Goal: Ask a question: Seek information or help from site administrators or community

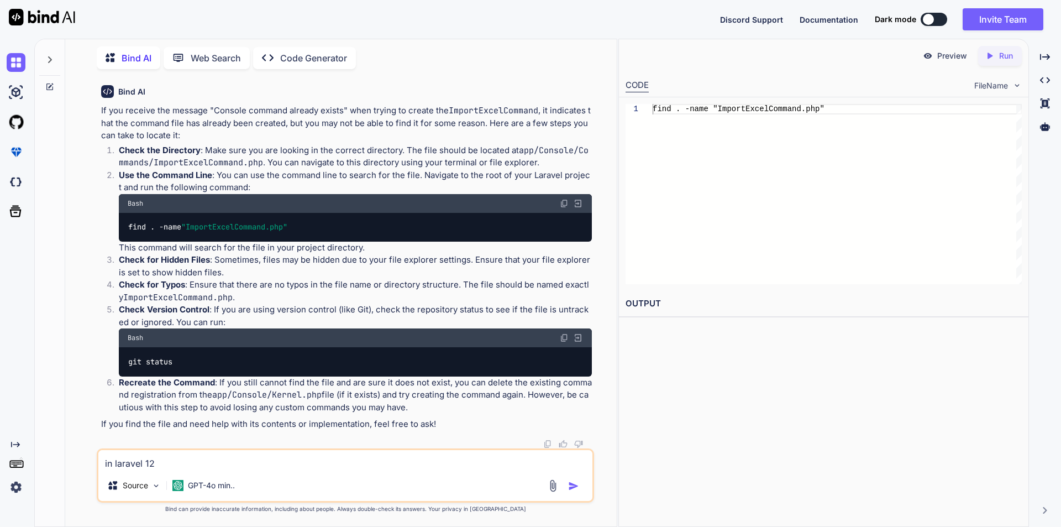
scroll to position [18071, 0]
click at [165, 464] on textarea "in laravel 12" at bounding box center [345, 460] width 494 height 20
type textarea "i"
type textarea "could you please suggest us in this code it will connect with job ImportExcelFi…"
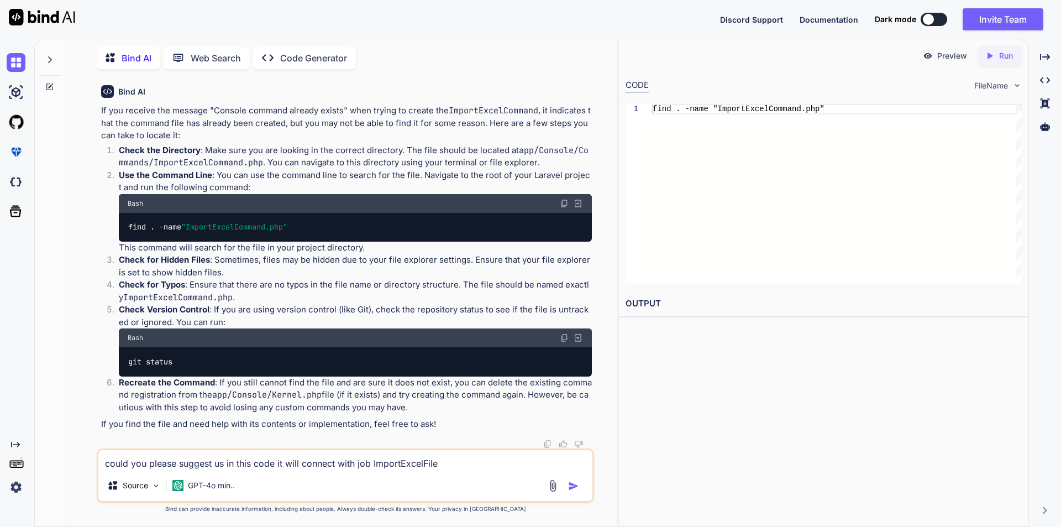
drag, startPoint x: 111, startPoint y: 160, endPoint x: 218, endPoint y: 157, distance: 107.3
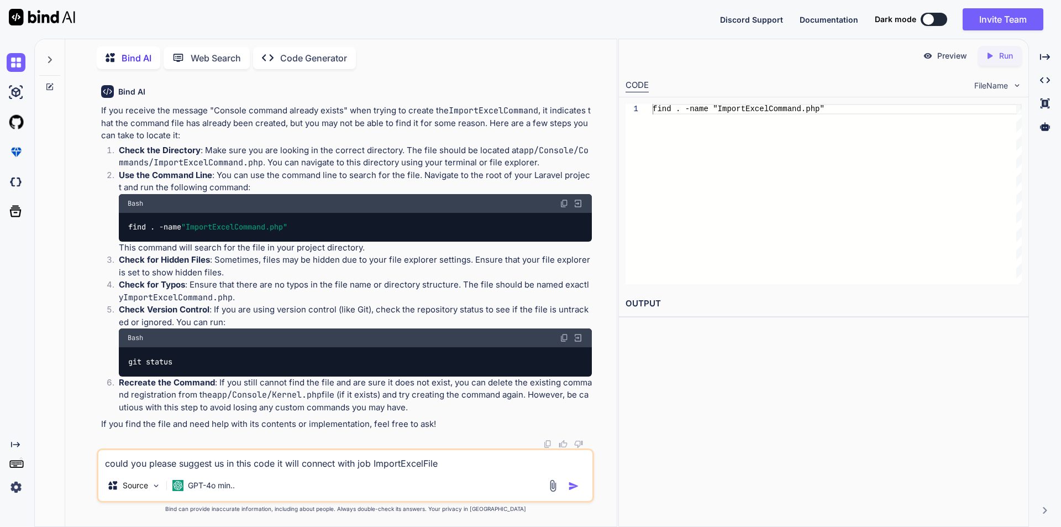
drag, startPoint x: 112, startPoint y: 328, endPoint x: 254, endPoint y: 325, distance: 142.7
copy code "use App \ Jobs \ ImportExcelFile ;"
drag, startPoint x: 129, startPoint y: 179, endPoint x: 155, endPoint y: 409, distance: 230.8
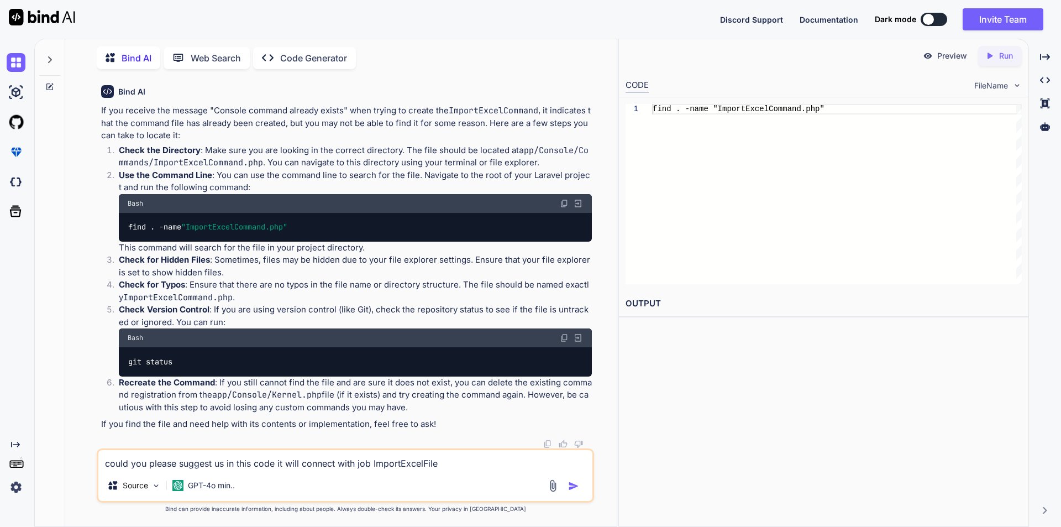
drag, startPoint x: 129, startPoint y: 176, endPoint x: 202, endPoint y: 189, distance: 74.5
copy code "protected $bucket ; protected $key ;"
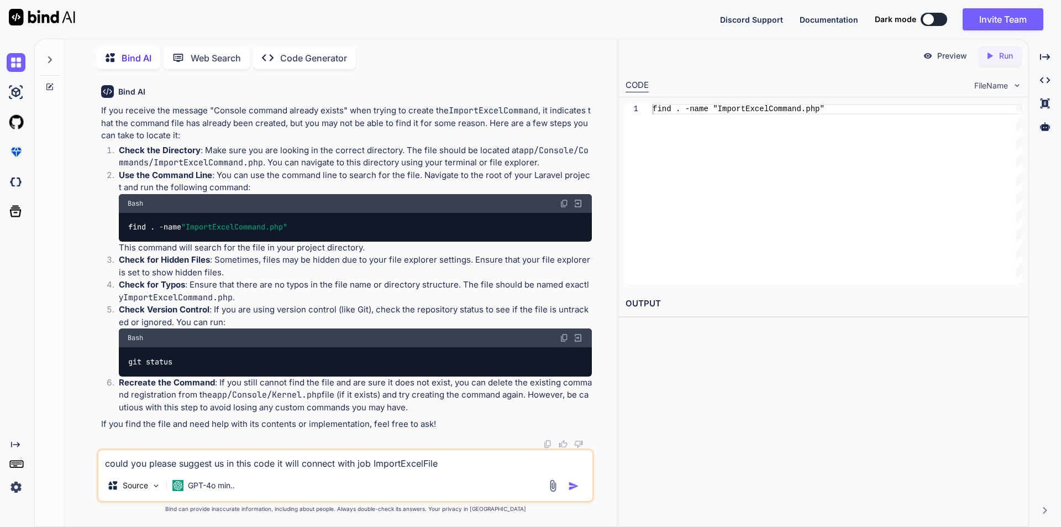
drag, startPoint x: 126, startPoint y: 213, endPoint x: 135, endPoint y: 255, distance: 43.1
copy code "public function __construct ( $bucket , $key ) { $this ->bucket = $bucket ; $th…"
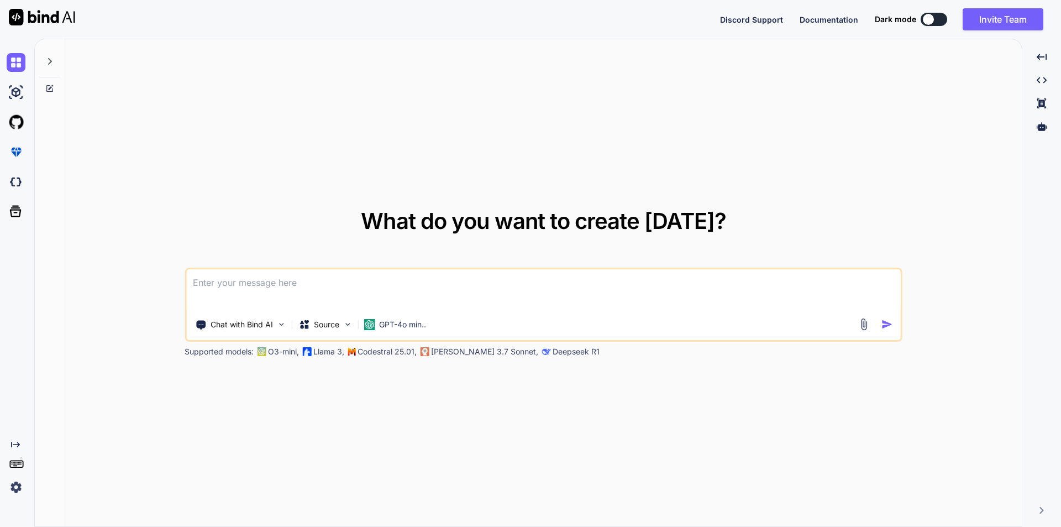
type textarea "x"
click at [456, 285] on textarea at bounding box center [543, 289] width 715 height 41
type textarea "i"
type textarea "x"
type textarea "in"
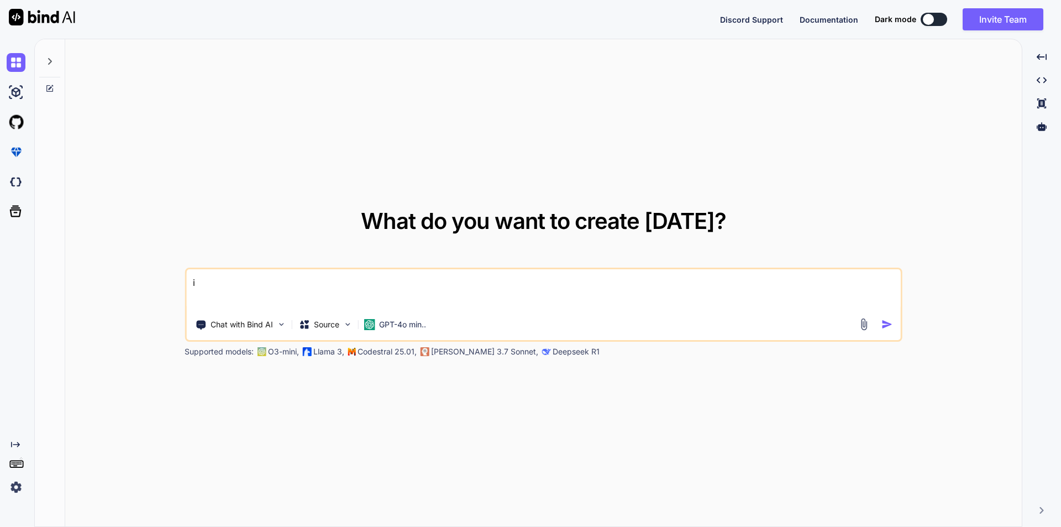
type textarea "x"
type textarea "in"
type textarea "x"
type textarea "in a"
type textarea "x"
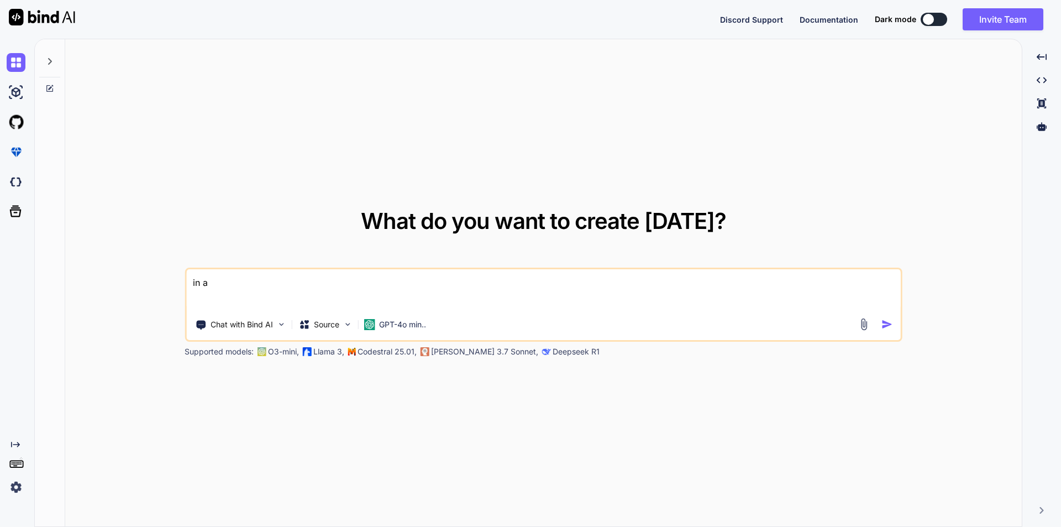
type textarea "in al"
type textarea "x"
type textarea "in alr"
type textarea "x"
type textarea "in [GEOGRAPHIC_DATA]"
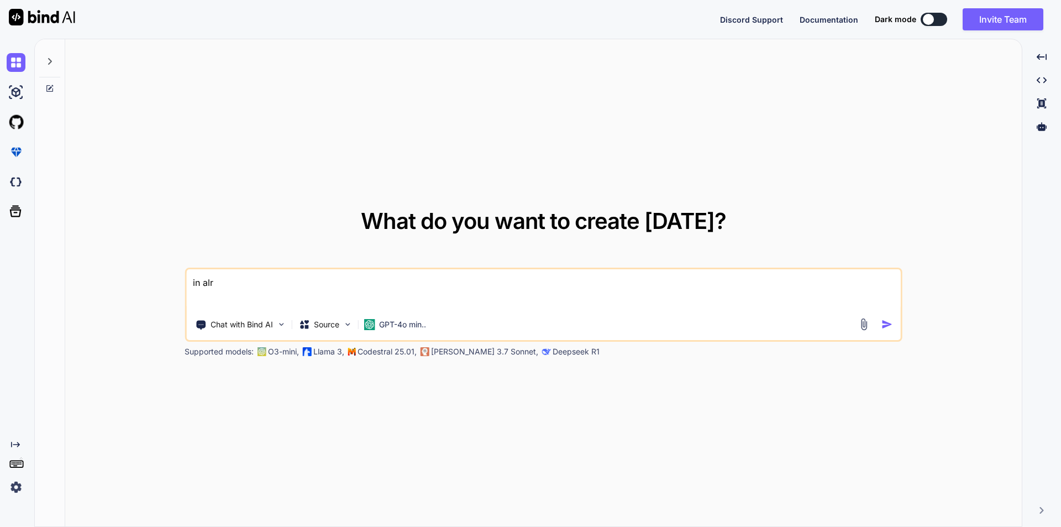
type textarea "x"
type textarea "in alrav"
type textarea "x"
type textarea "in alrave"
type textarea "x"
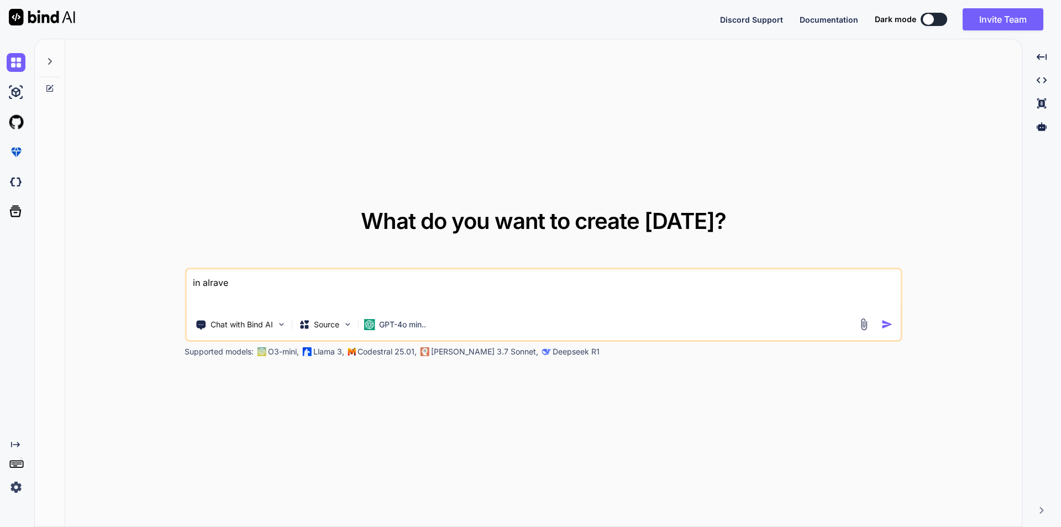
type textarea "in alravel"
type textarea "x"
type textarea "in alrave"
type textarea "x"
type textarea "in alrav"
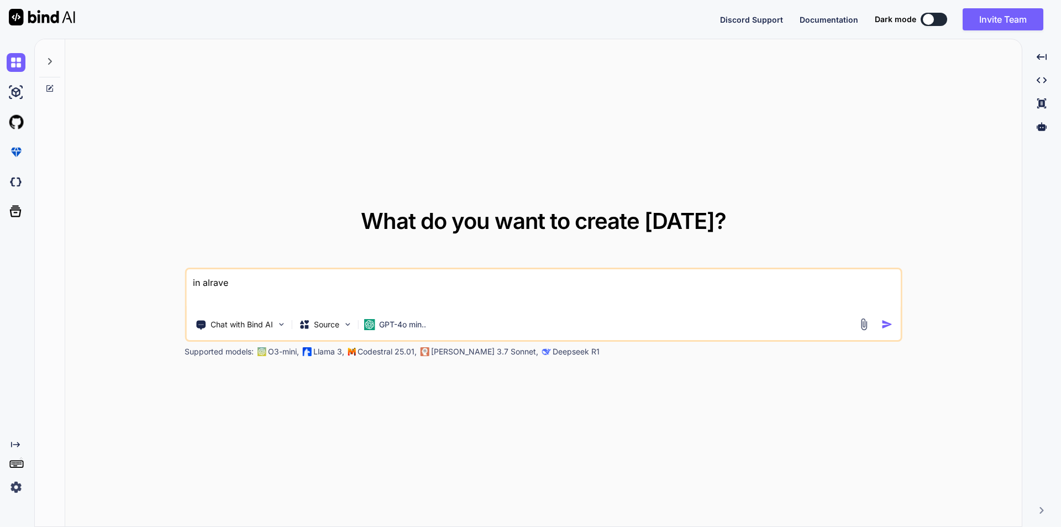
type textarea "x"
type textarea "in [GEOGRAPHIC_DATA]"
type textarea "x"
type textarea "in alr"
type textarea "x"
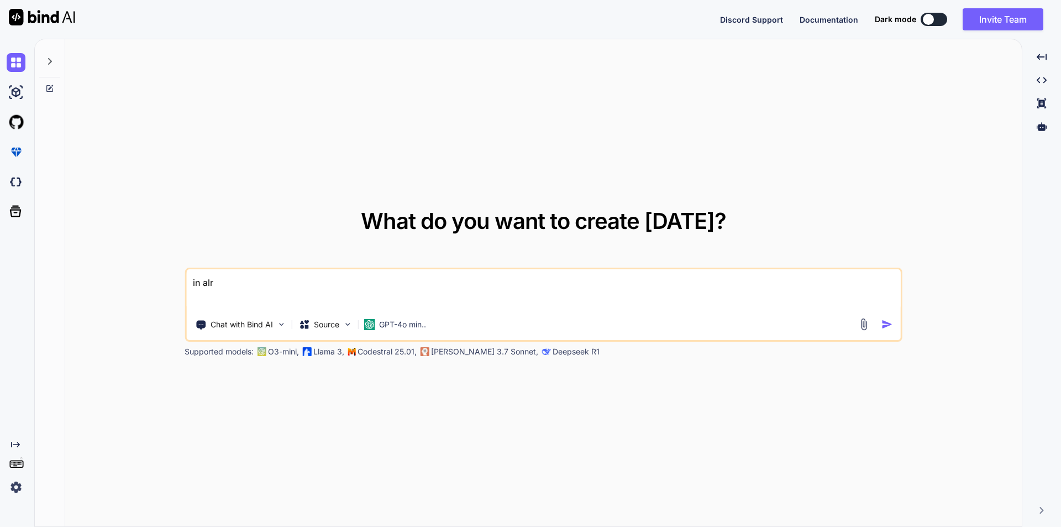
type textarea "in al"
type textarea "x"
type textarea "in a"
type textarea "x"
type textarea "in"
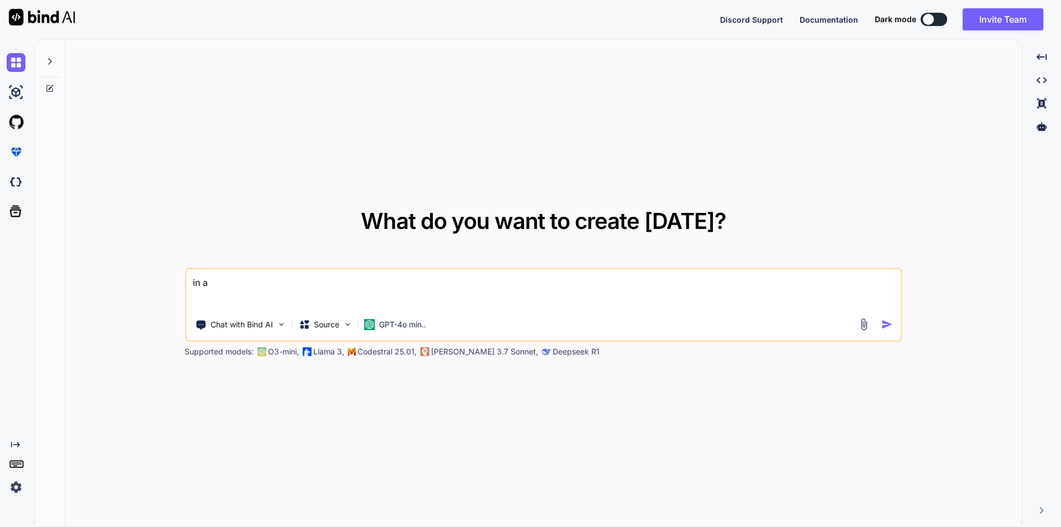
type textarea "x"
type textarea "in l"
type textarea "x"
type textarea "in la"
type textarea "x"
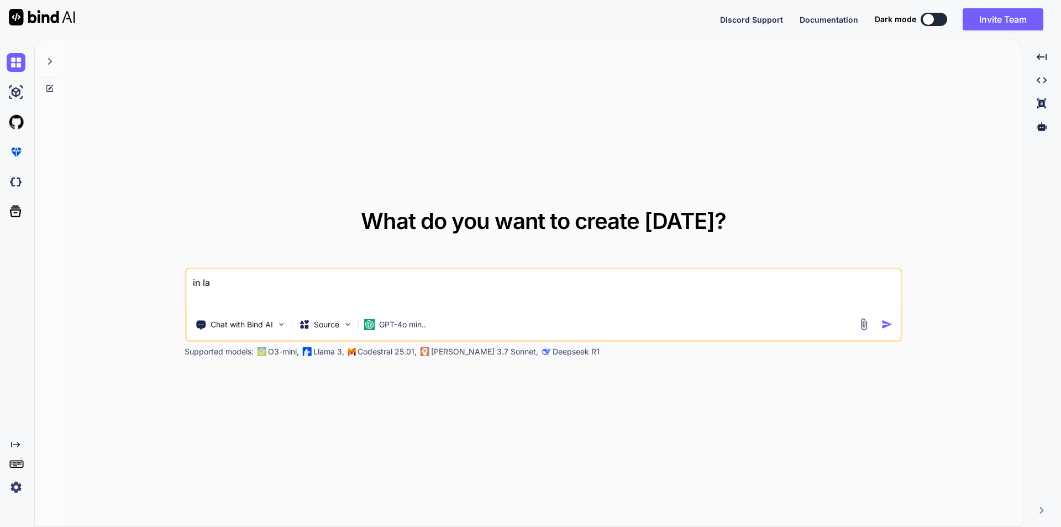
type textarea "in lar"
type textarea "x"
type textarea "in [GEOGRAPHIC_DATA]"
type textarea "x"
type textarea "in larav"
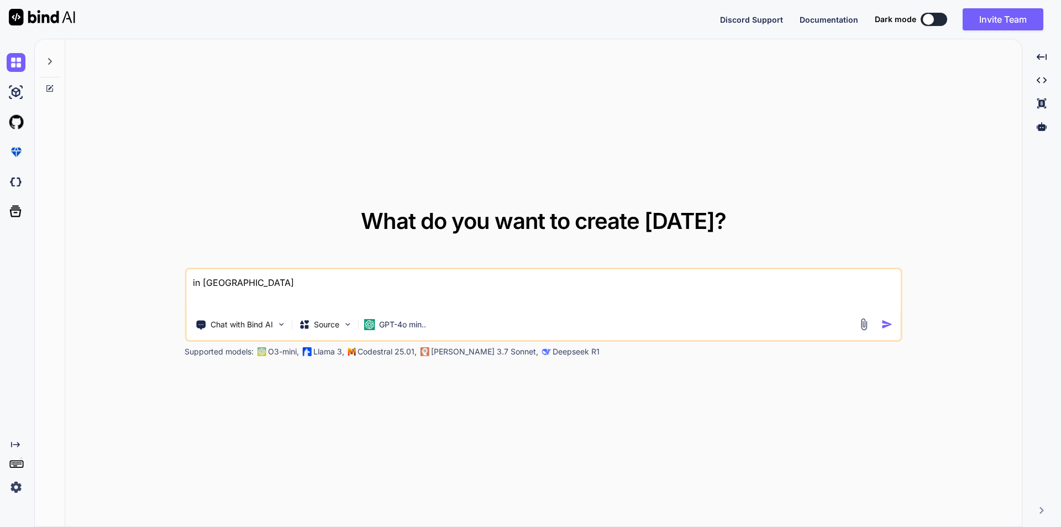
type textarea "x"
type textarea "in [GEOGRAPHIC_DATA]"
type textarea "x"
type textarea "in laravel"
type textarea "x"
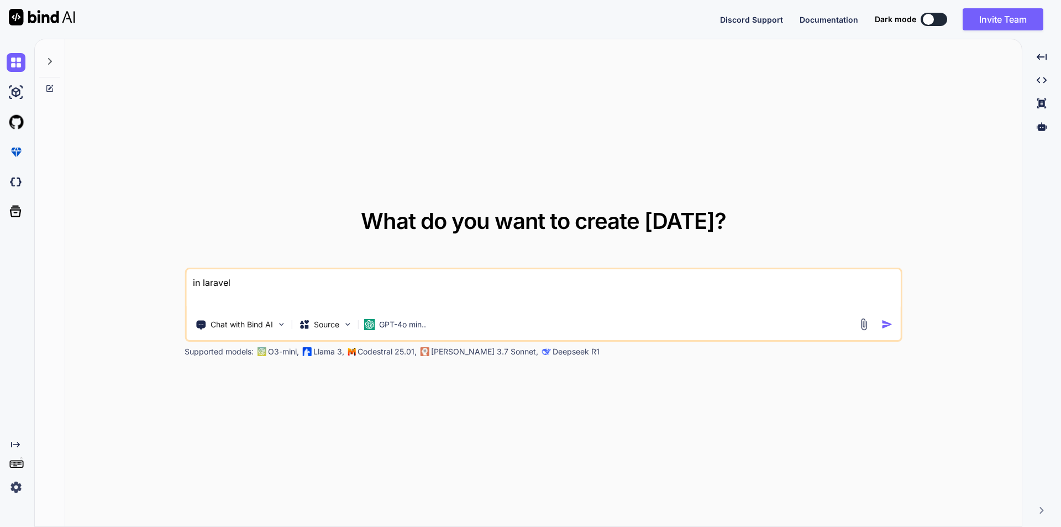
type textarea "in laravel"
type textarea "x"
type textarea "in laravel I"
type textarea "x"
type textarea "in laravel I"
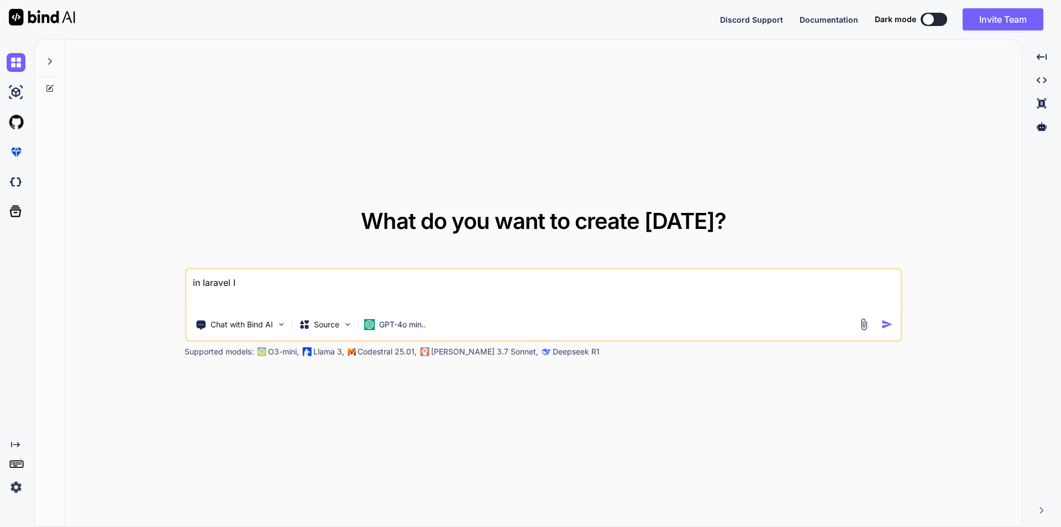
type textarea "x"
type textarea "in laravel I n"
type textarea "x"
type textarea "in laravel I ne"
type textarea "x"
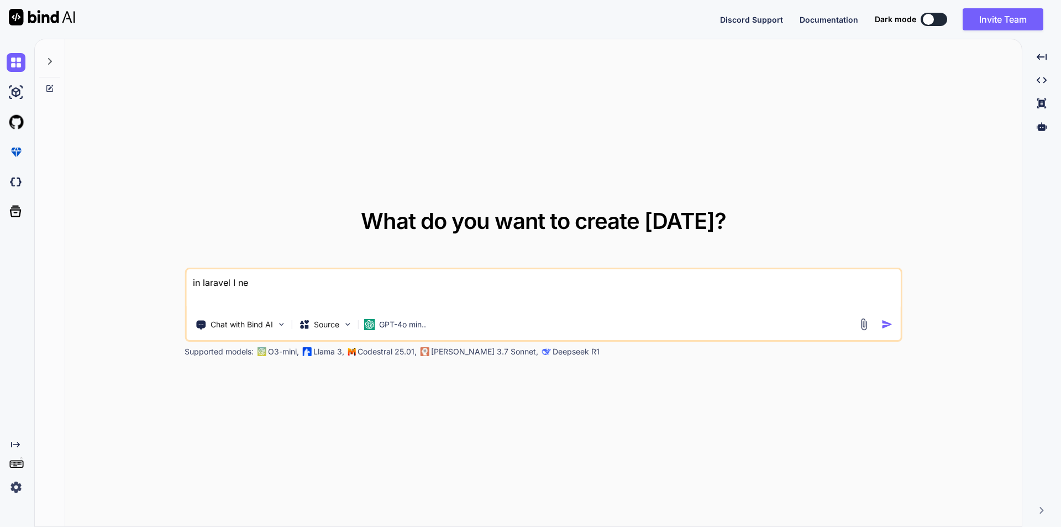
type textarea "in laravel I nee"
type textarea "x"
type textarea "in laravel I need"
type textarea "x"
type textarea "in laravel I need"
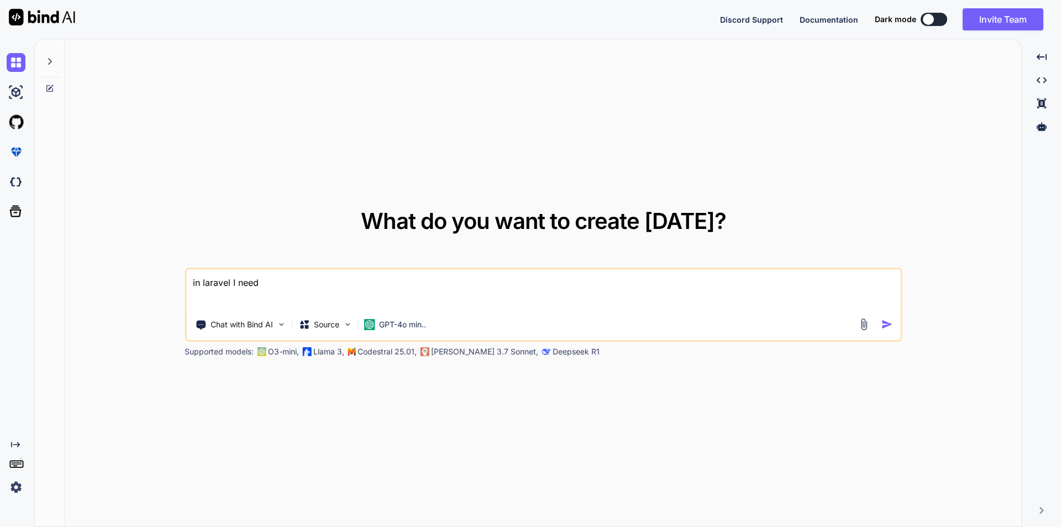
type textarea "x"
type textarea "in laravel I need t"
type textarea "x"
type textarea "in laravel I need to"
type textarea "x"
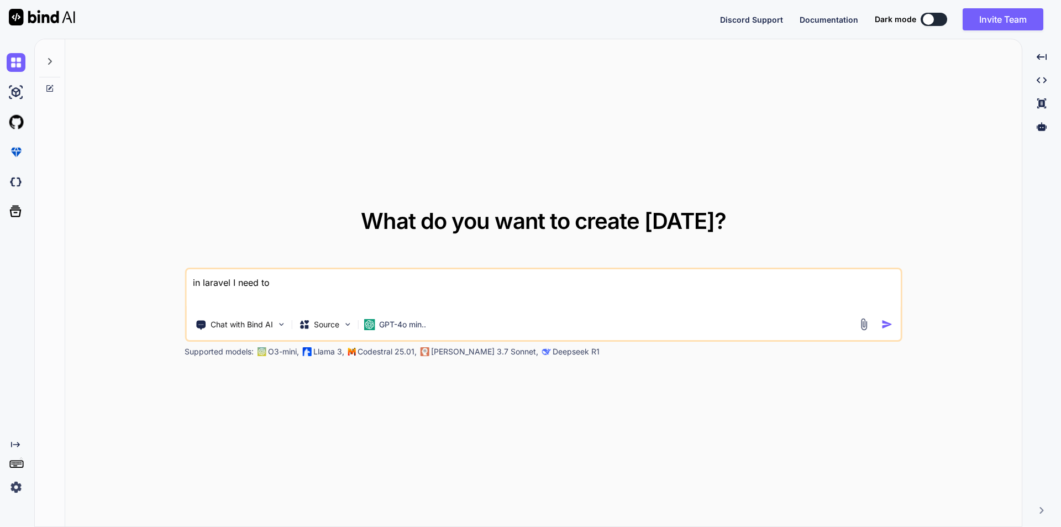
type textarea "in laravel I need to"
type textarea "x"
type textarea "in laravel I need to c"
type textarea "x"
type textarea "in laravel I need to ch"
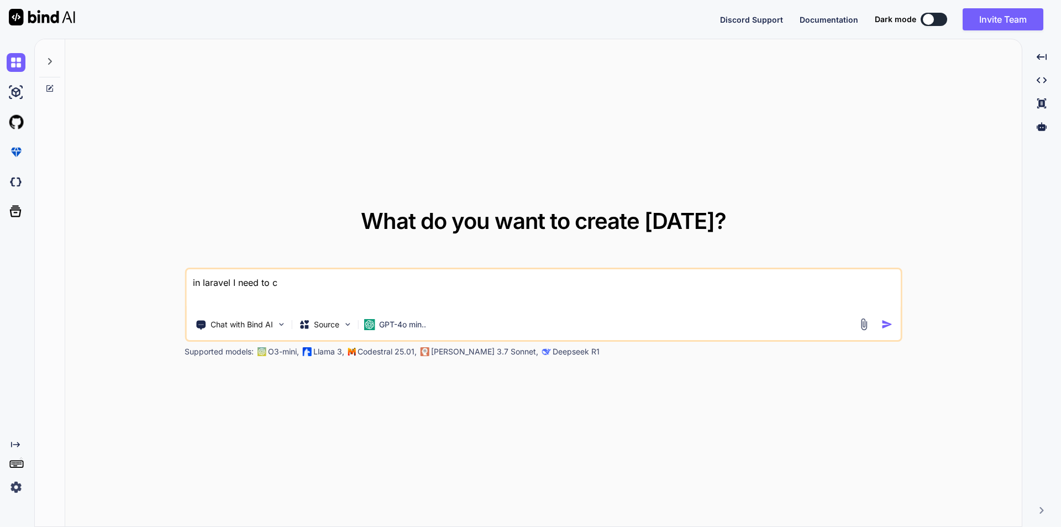
type textarea "x"
type textarea "in laravel I need to che"
type textarea "x"
type textarea "in laravel I need to chec"
type textarea "x"
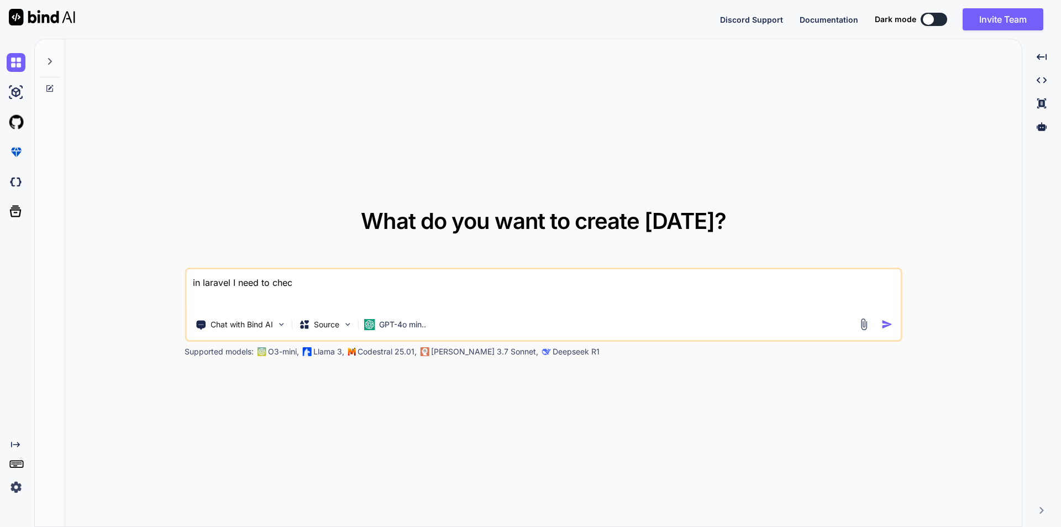
type textarea "in laravel I need to check"
type textarea "x"
type textarea "in laravel I need to check"
type textarea "x"
type textarea "in laravel I need to check t"
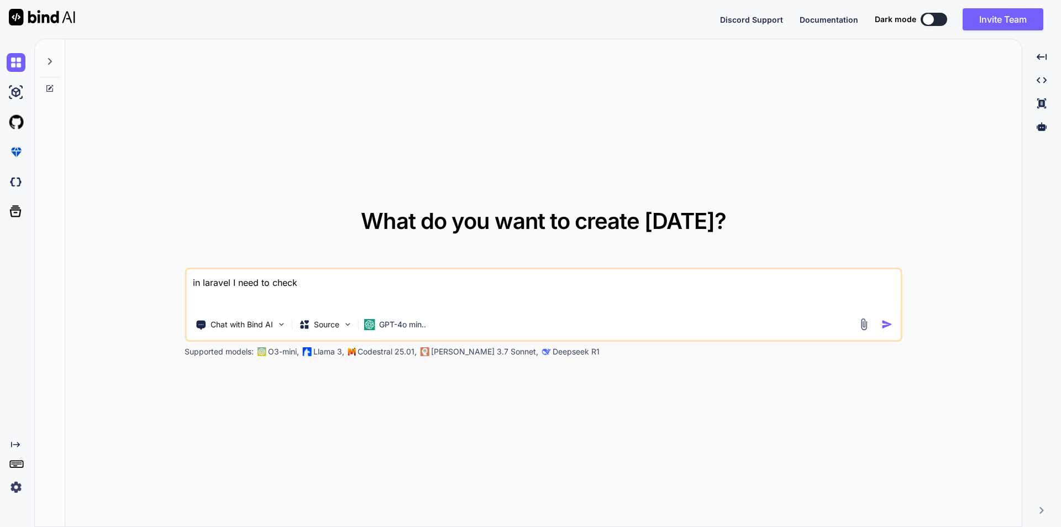
type textarea "x"
type textarea "in laravel I need to check th"
type textarea "x"
type textarea "in laravel I need to check the"
type textarea "x"
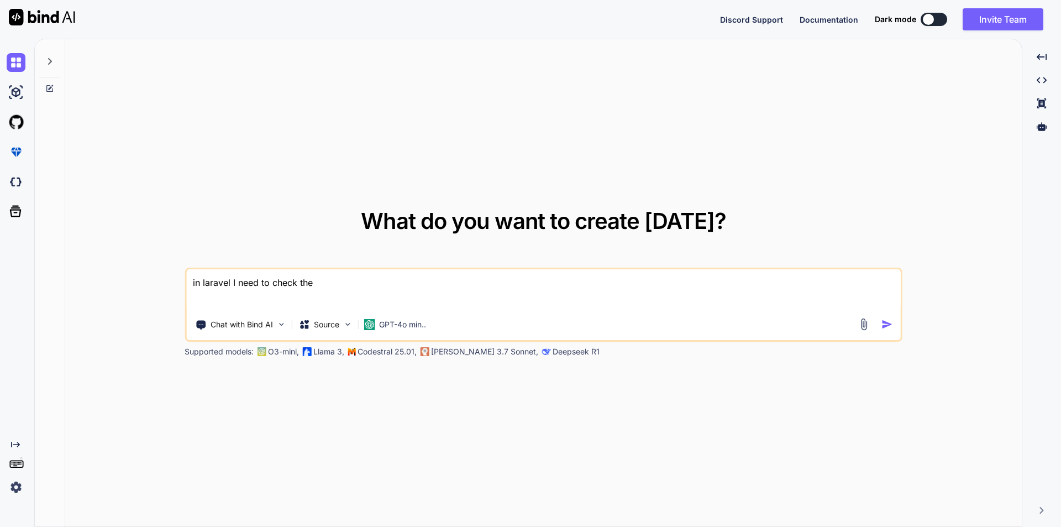
type textarea "in laravel I need to check the"
type textarea "x"
type textarea "in laravel I need to check the l"
type textarea "x"
type textarea "in laravel I need to check the la"
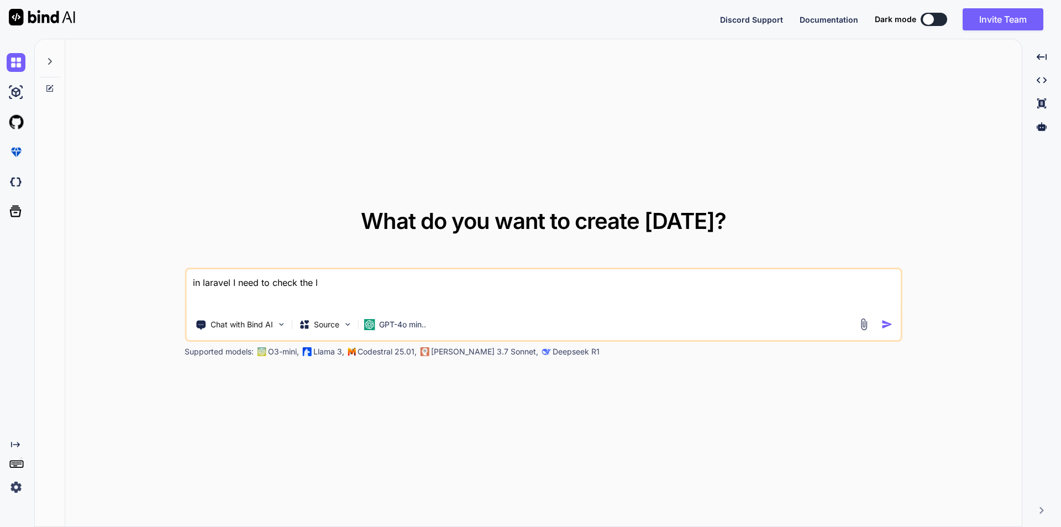
type textarea "x"
type textarea "in laravel I need to check the l"
type textarea "x"
type textarea "in laravel I need to check the"
type textarea "x"
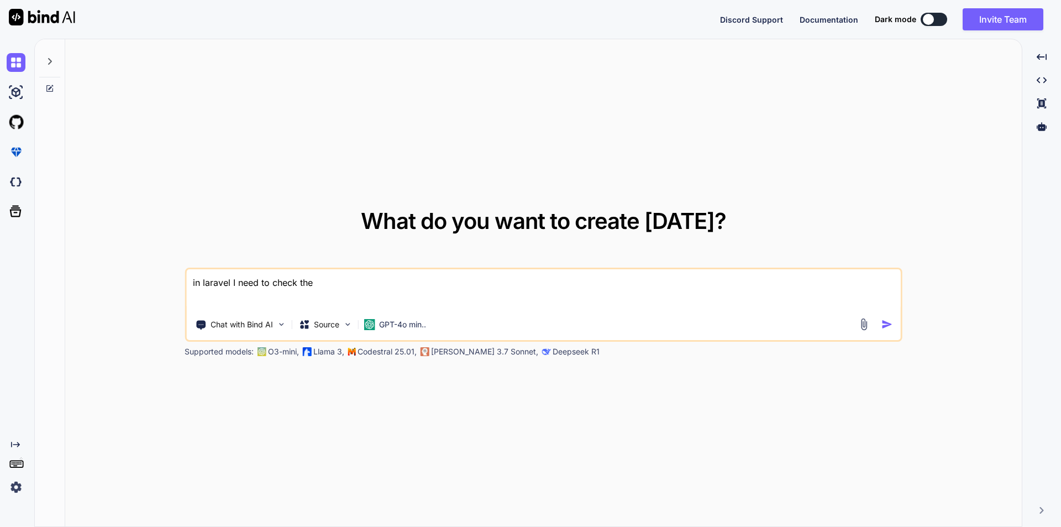
type textarea "in laravel I need to check the d"
type textarea "x"
type textarea "in laravel I need to check the da"
type textarea "x"
type textarea "in laravel I need to check the dat"
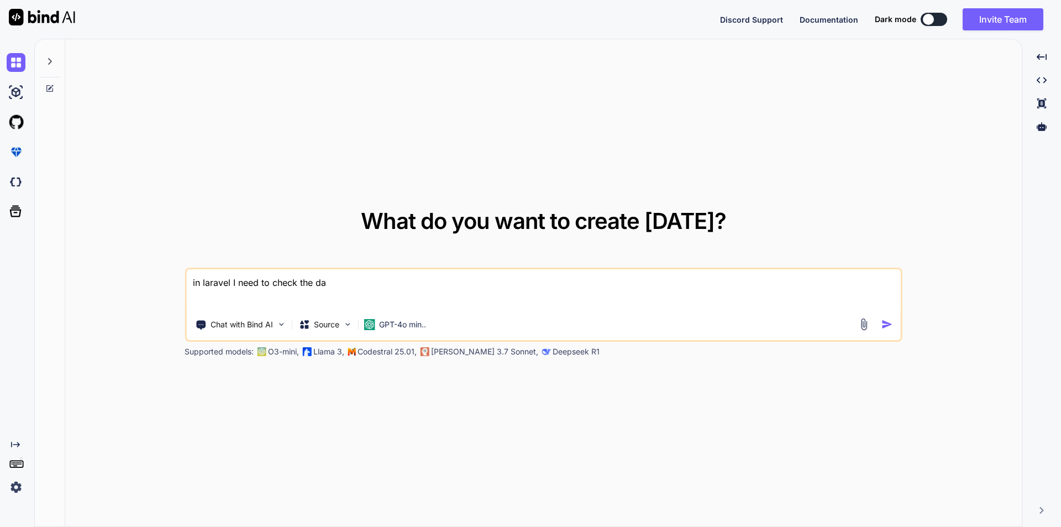
type textarea "x"
type textarea "in laravel I need to check the data"
type textarea "x"
type textarea "in laravel I need to check the datab"
type textarea "x"
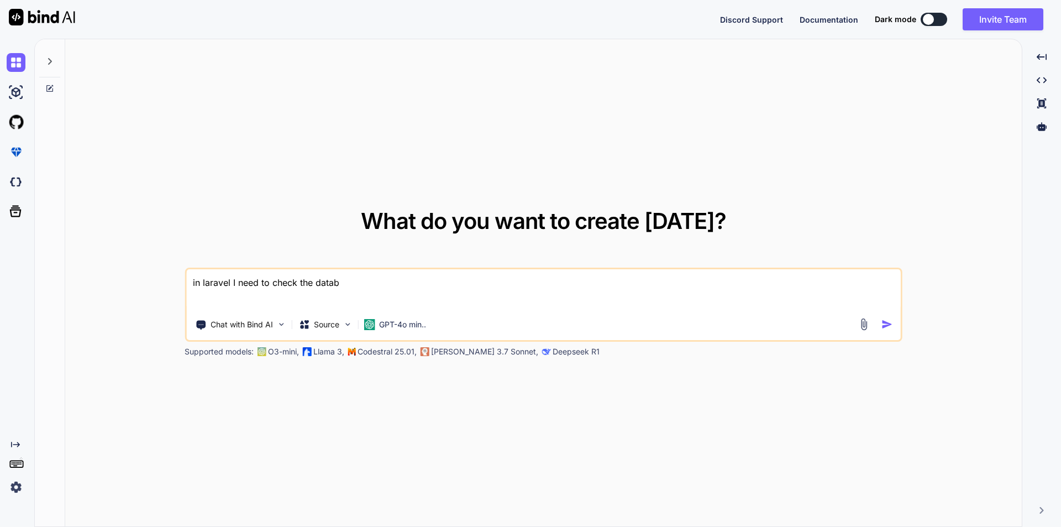
type textarea "in laravel I need to check the databa"
type textarea "x"
type textarea "in laravel I need to check the databas"
type textarea "x"
type textarea "in laravel I need to check the database"
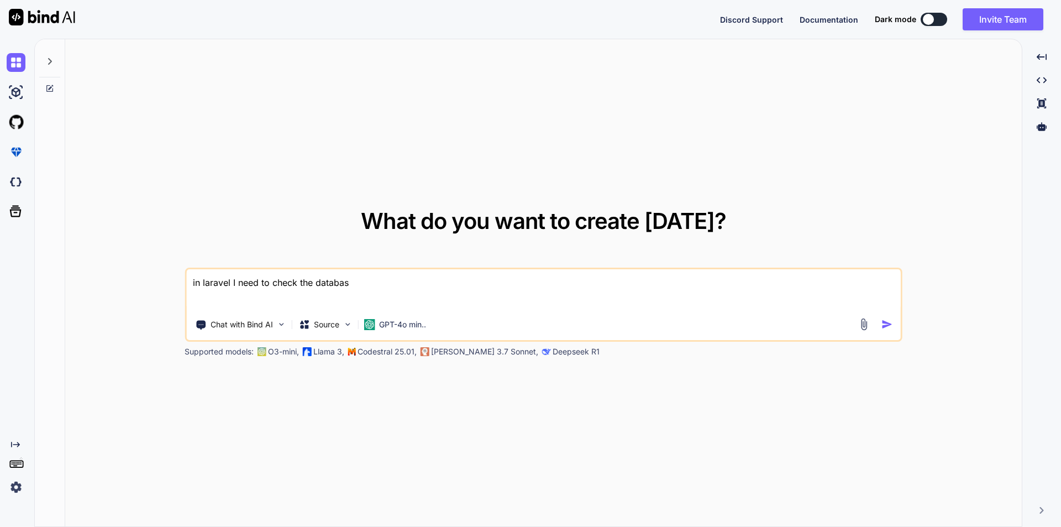
type textarea "x"
type textarea "in laravel I need to check the database"
type textarea "x"
type textarea "in laravel I need to check the database c"
type textarea "x"
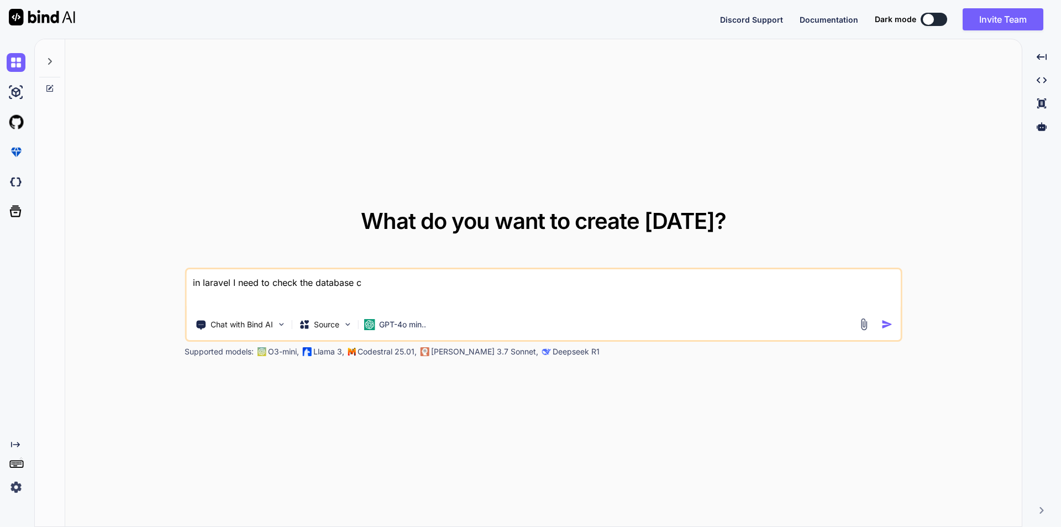
type textarea "in laravel I need to check the database co"
type textarea "x"
type textarea "in laravel I need to check the database con"
type textarea "x"
type textarea "in laravel I need to check the database conn"
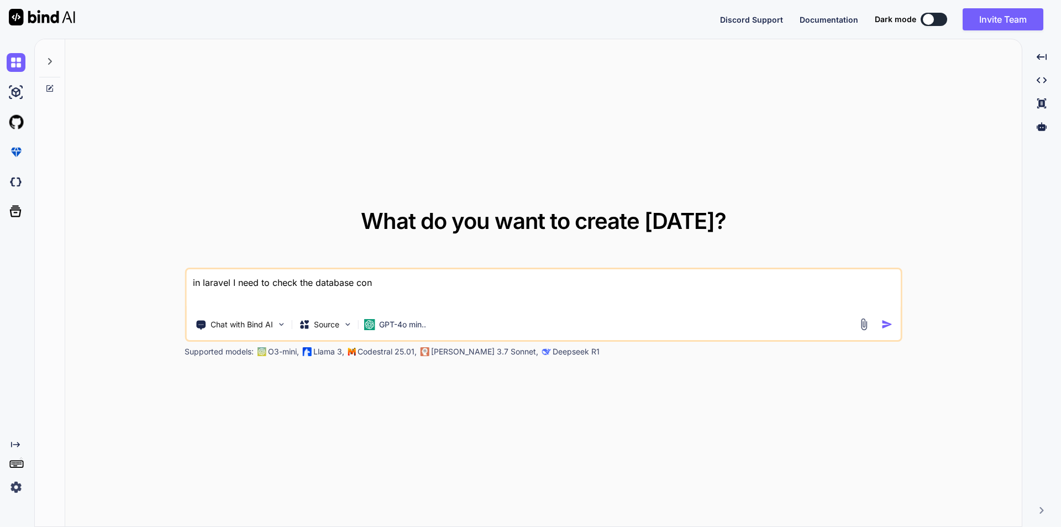
type textarea "x"
type textarea "in laravel I need to check the database conne"
type textarea "x"
type textarea "in laravel I need to check the database connec"
type textarea "x"
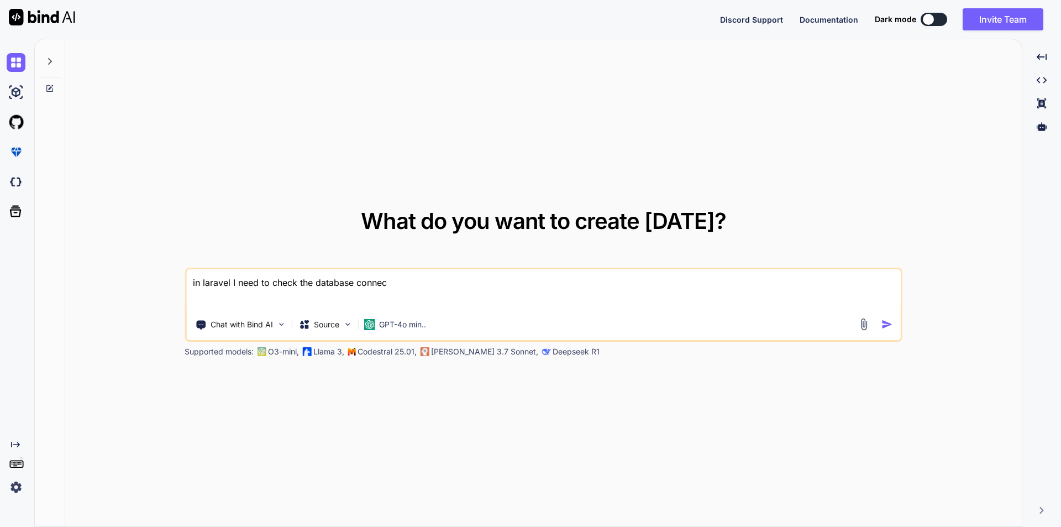
type textarea "in laravel I need to check the database connect"
type textarea "x"
type textarea "in laravel I need to check the database connecti"
type textarea "x"
type textarea "in laravel I need to check the database connectio"
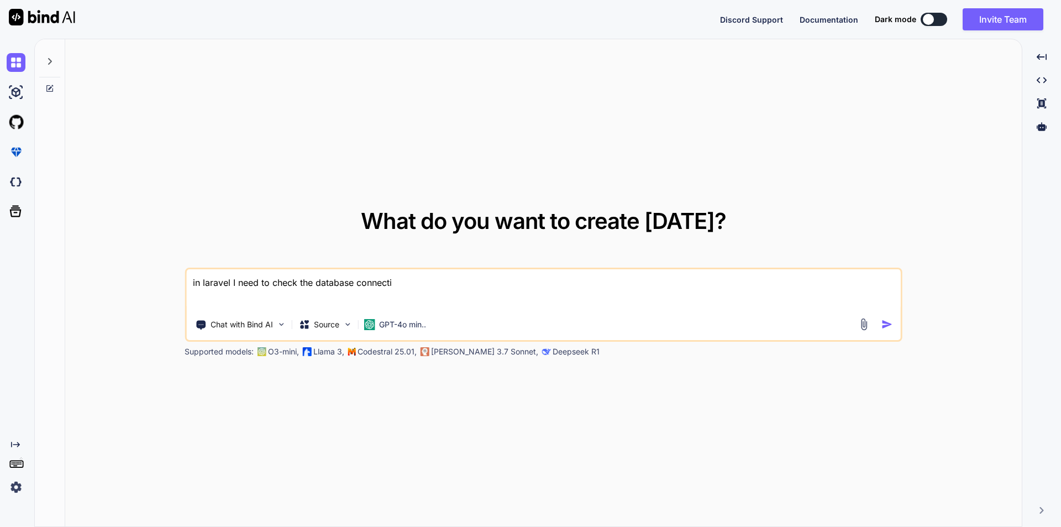
type textarea "x"
type textarea "in laravel I need to check the database connection"
type textarea "x"
type textarea "in laravel I need to check the database connection"
type textarea "x"
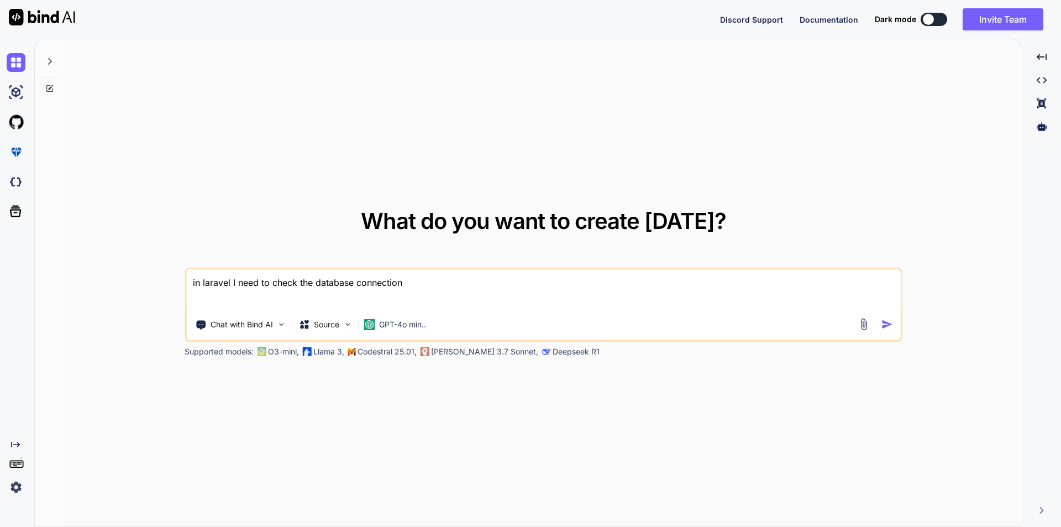
type textarea "in laravel I need to check the database connection w"
type textarea "x"
type textarea "in laravel I need to check the database connection wh"
type textarea "x"
type textarea "in laravel I need to check the database connection whe"
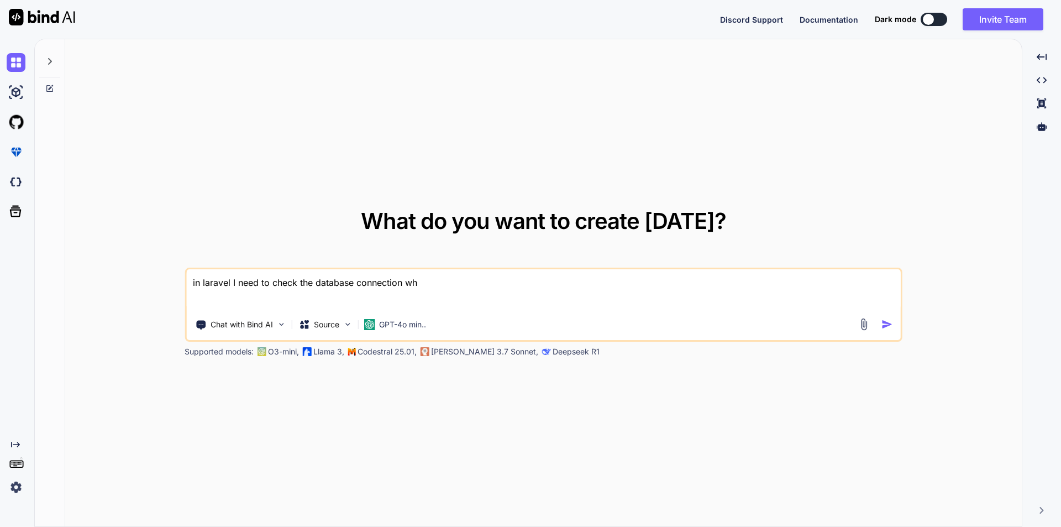
type textarea "x"
type textarea "in laravel I need to check the database connection when"
type textarea "x"
type textarea "in laravel I need to check the database connection when"
type textarea "x"
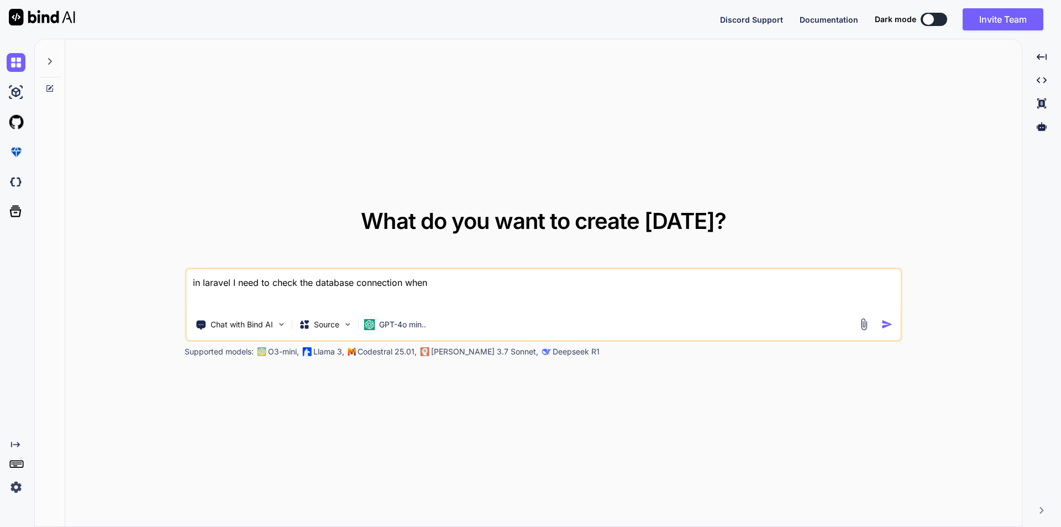
type textarea "in laravel I need to check the database connection when u"
type textarea "x"
type textarea "in laravel I need to check the database connection when us"
type textarea "x"
type textarea "in laravel I need to check the database connection when usi"
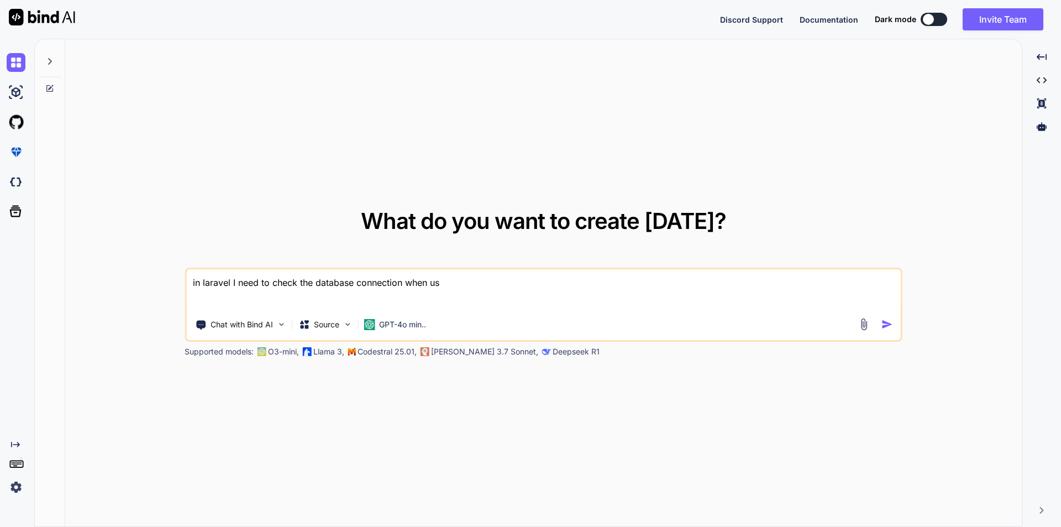
type textarea "x"
type textarea "in laravel I need to check the database connection when usin"
type textarea "x"
type textarea "in laravel I need to check the database connection when using"
type textarea "x"
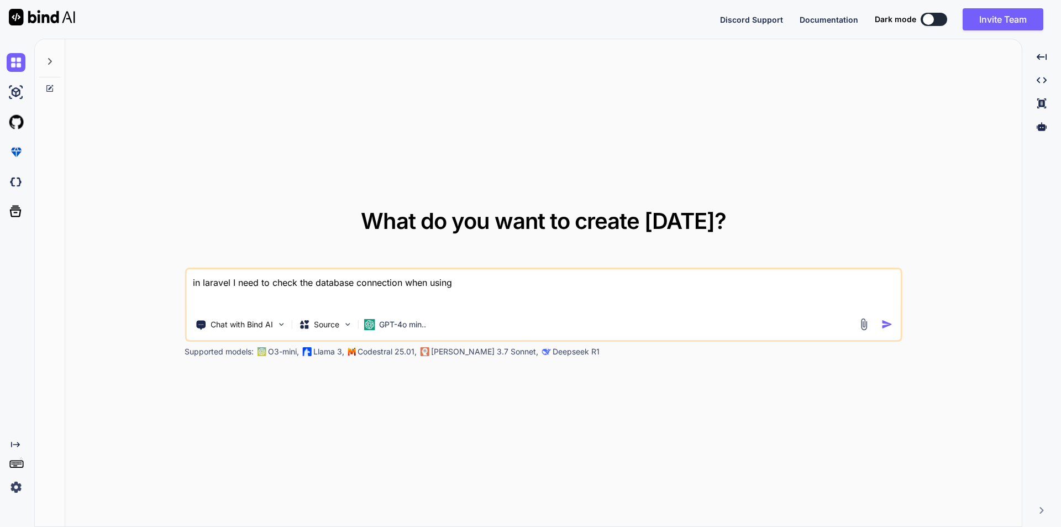
type textarea "in laravel I need to check the database connection when using"
type textarea "x"
type textarea "in laravel I need to check the database connection when using c"
type textarea "x"
type textarea "in laravel I need to check the database connection when using cr"
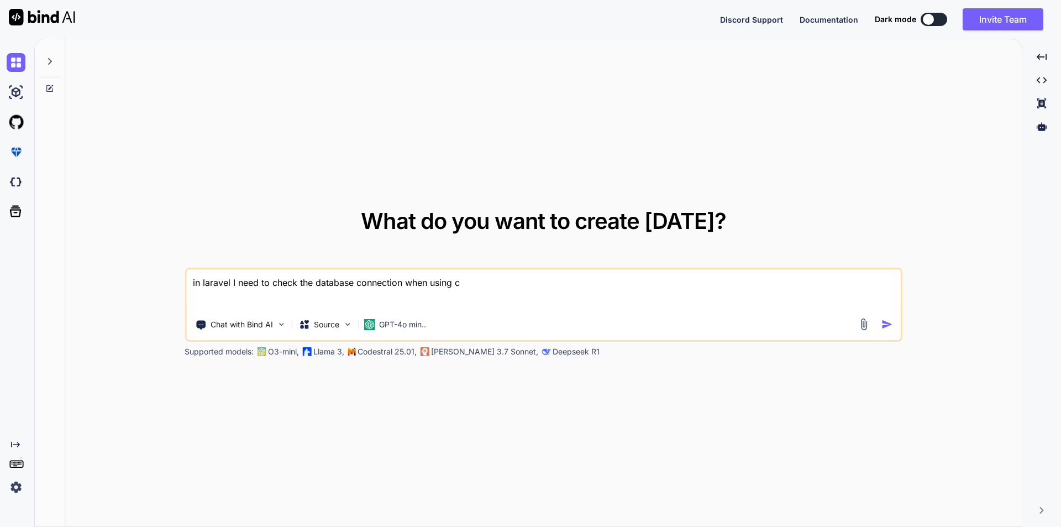
type textarea "x"
type textarea "in laravel I need to check the database connection when using cro"
type textarea "x"
type textarea "in laravel I need to check the database connection when using cron"
type textarea "x"
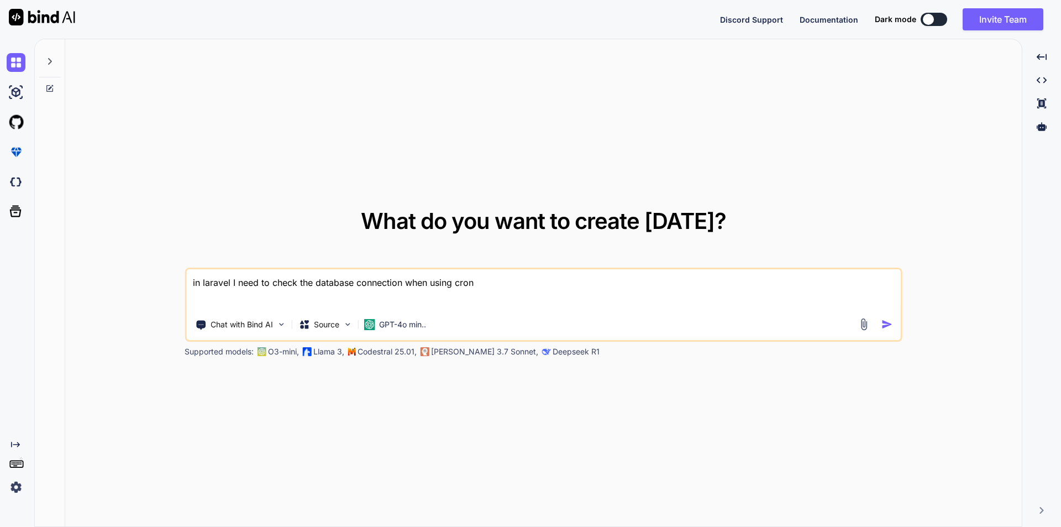
type textarea "in laravel I need to check the database connection when using cron"
type textarea "x"
type textarea "in laravel I need to check the database connection when using cron j"
type textarea "x"
type textarea "in laravel I need to check the database connection when using [PERSON_NAME]"
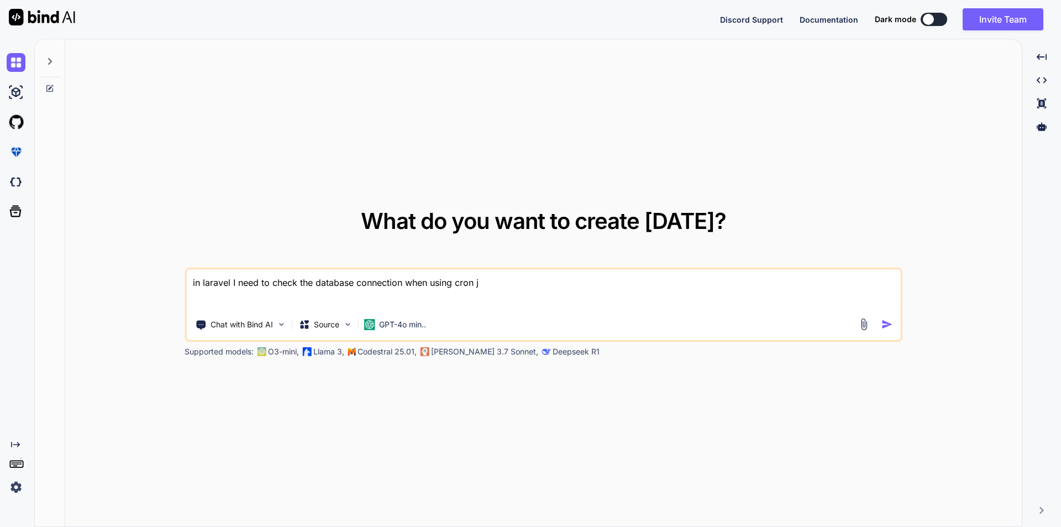
type textarea "x"
type textarea "in laravel I need to check the database connection when using cron job"
type textarea "x"
type textarea "in laravel I need to check the database connection when using cron job"
type textarea "x"
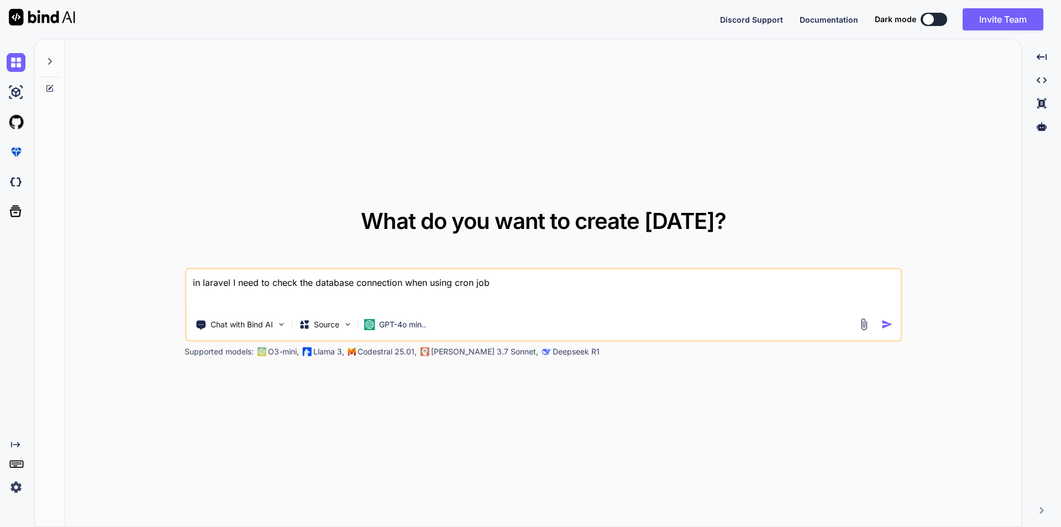
type textarea "in laravel I need to check the database connection when using cron job w"
type textarea "x"
type textarea "in laravel I need to check the database connection when using cron job wh"
type textarea "x"
type textarea "in laravel I need to check the database connection when using cron job whi"
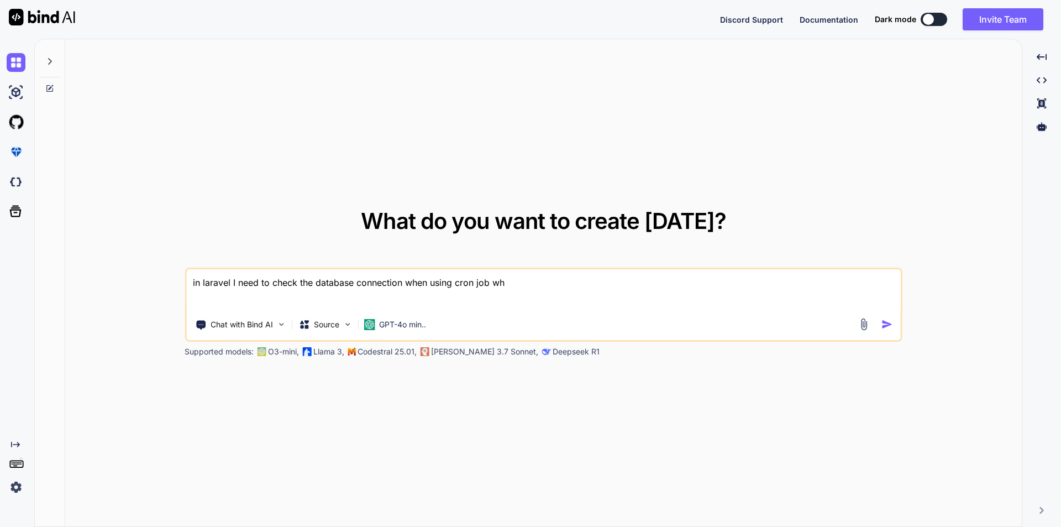
type textarea "x"
type textarea "in laravel I need to check the database connection when using cron job whic"
type textarea "x"
type textarea "in laravel I need to check the database connection when using cron job which"
type textarea "x"
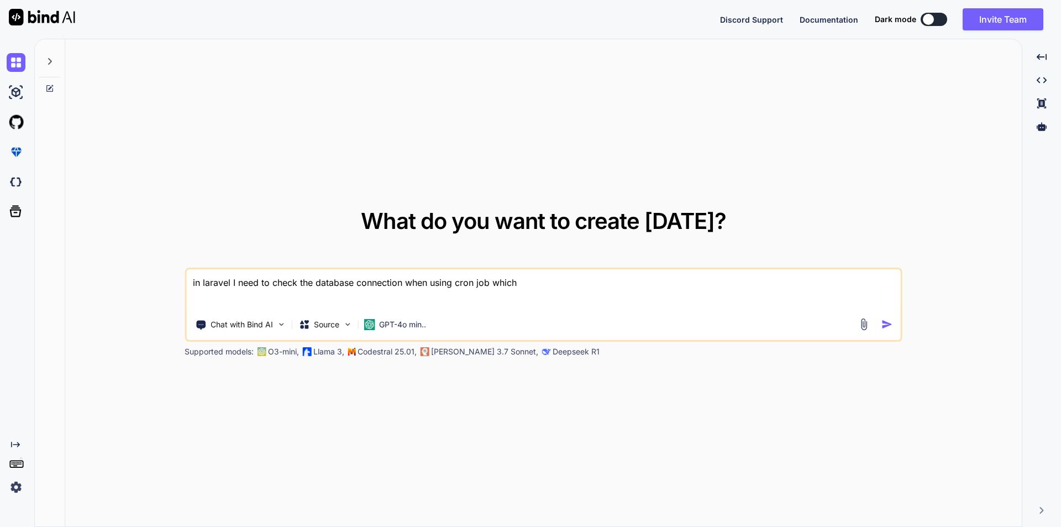
type textarea "in laravel I need to check the database connection when using cron job which"
type textarea "x"
type textarea "in laravel I need to check the database connection when using cron job which d"
type textarea "x"
type textarea "in laravel I need to check the database connection when using cron job which da"
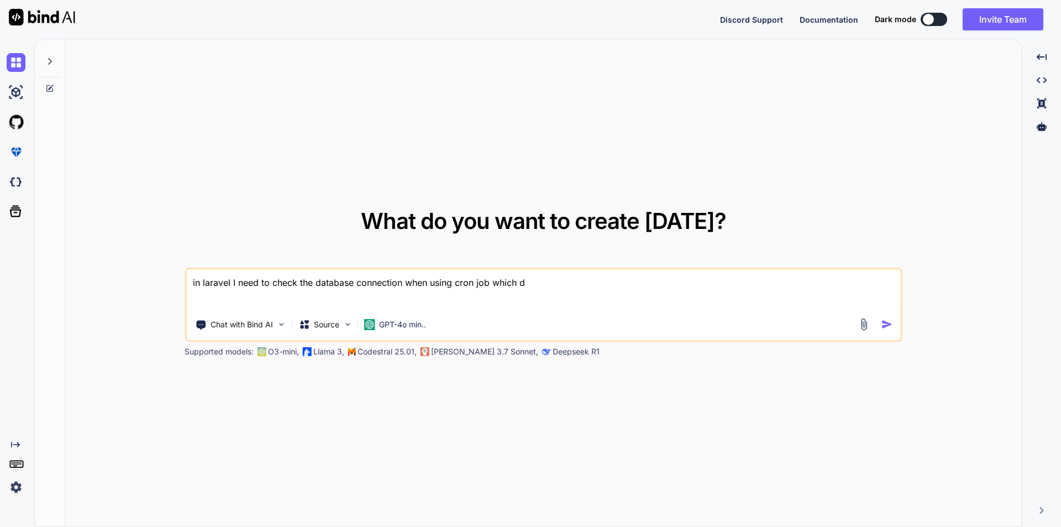
type textarea "x"
type textarea "in laravel I need to check the database connection when using cron job which dat"
type textarea "x"
type textarea "in laravel I need to check the database connection when using cron job which da…"
type textarea "x"
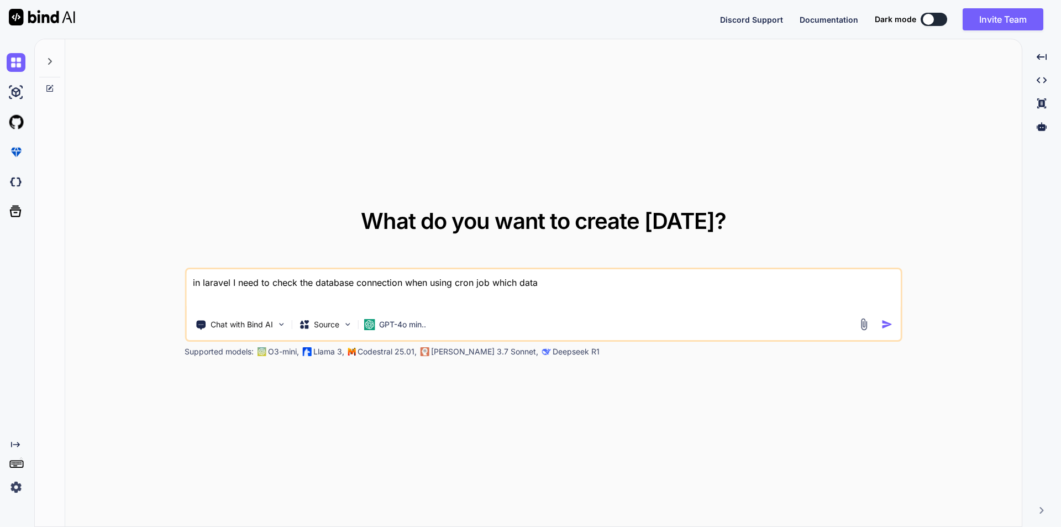
type textarea "in laravel I need to check the database connection when using cron job which da…"
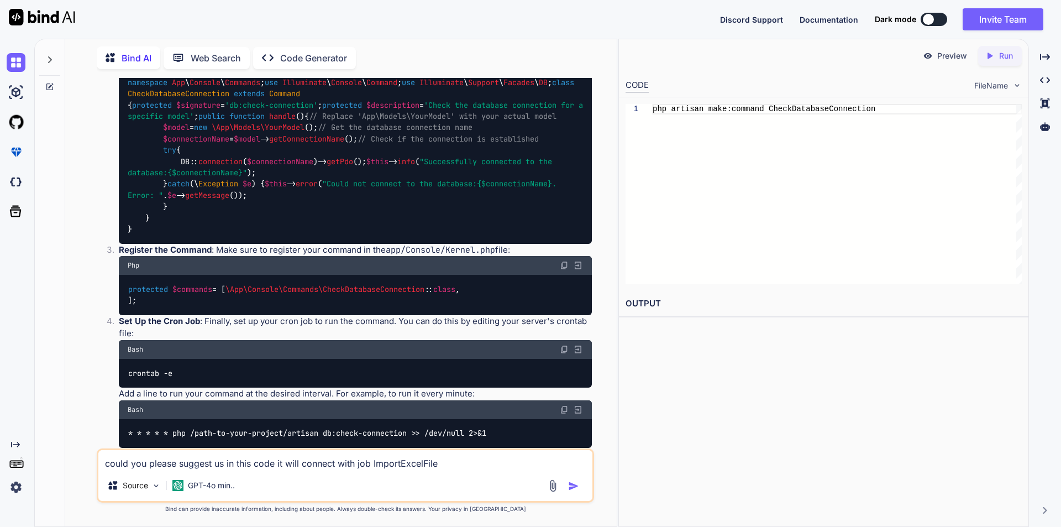
scroll to position [271, 0]
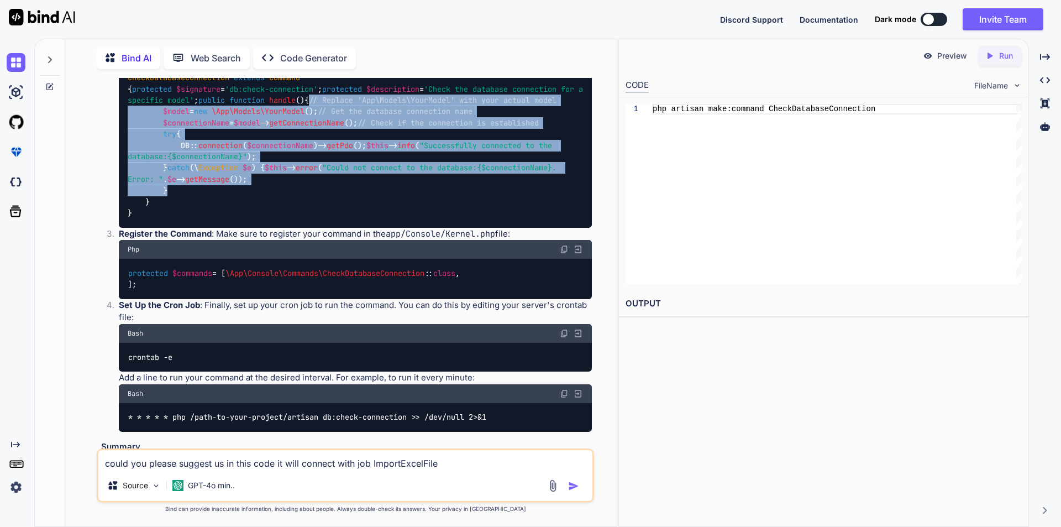
drag, startPoint x: 165, startPoint y: 204, endPoint x: 183, endPoint y: 348, distance: 144.9
click at [183, 227] on div "<?php namespace App \ Console \ Commands ; use Illuminate \ Console \ Command ;…" at bounding box center [355, 128] width 473 height 198
copy code "// Replace 'App\Models\YourModel' with your actual model $model = new \App\Mode…"
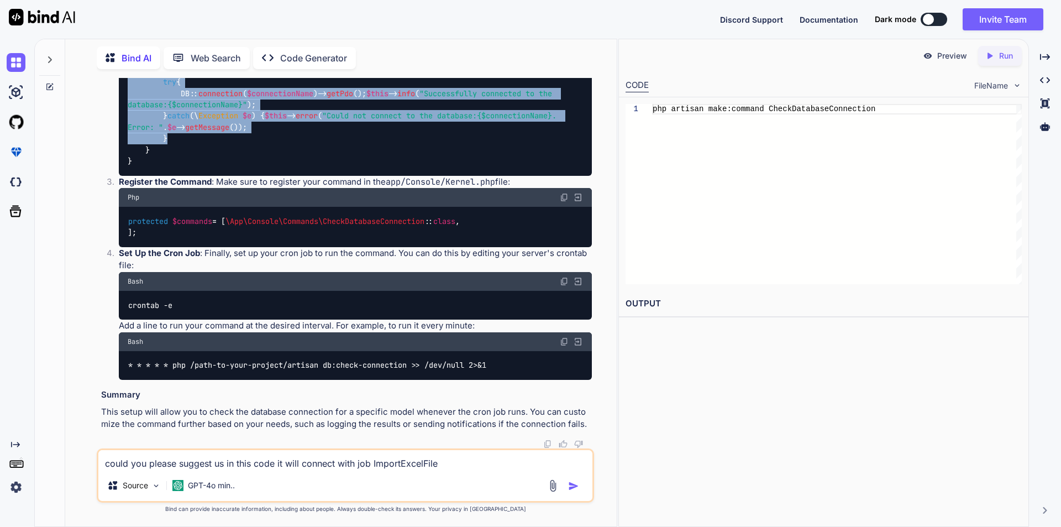
scroll to position [493, 0]
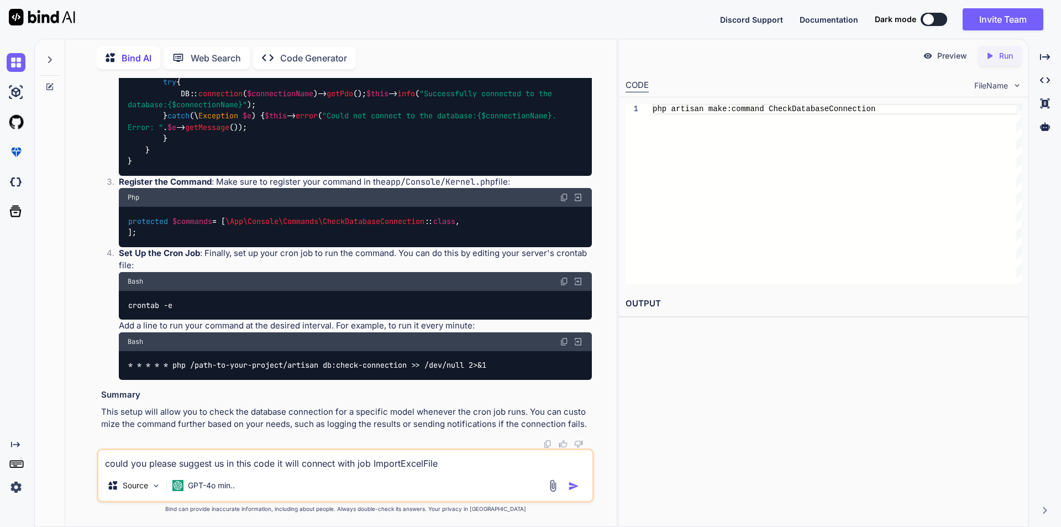
drag, startPoint x: 449, startPoint y: 467, endPoint x: 85, endPoint y: 465, distance: 364.3
click at [85, 465] on div "You in laravel I need to check the database connection when using cron job whic…" at bounding box center [345, 302] width 543 height 448
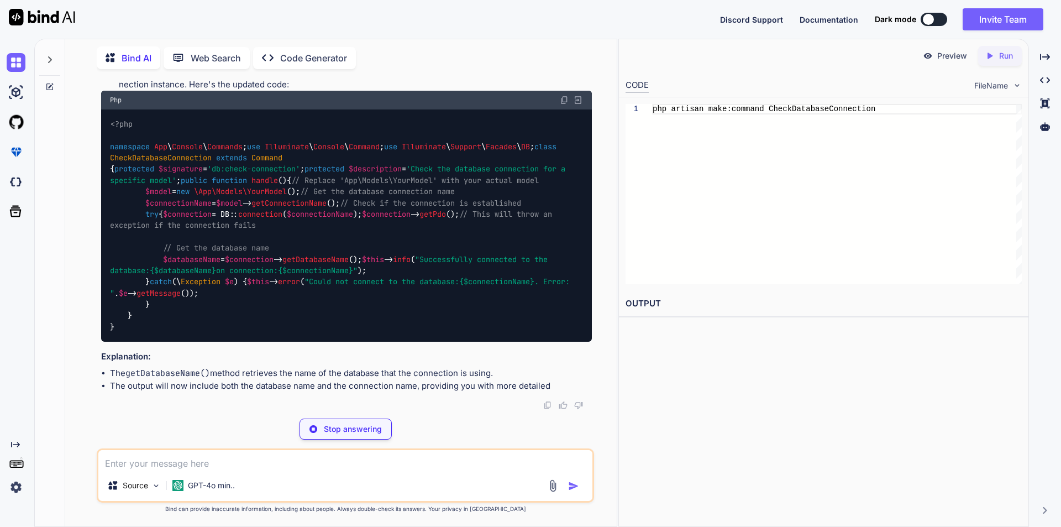
scroll to position [1161, 0]
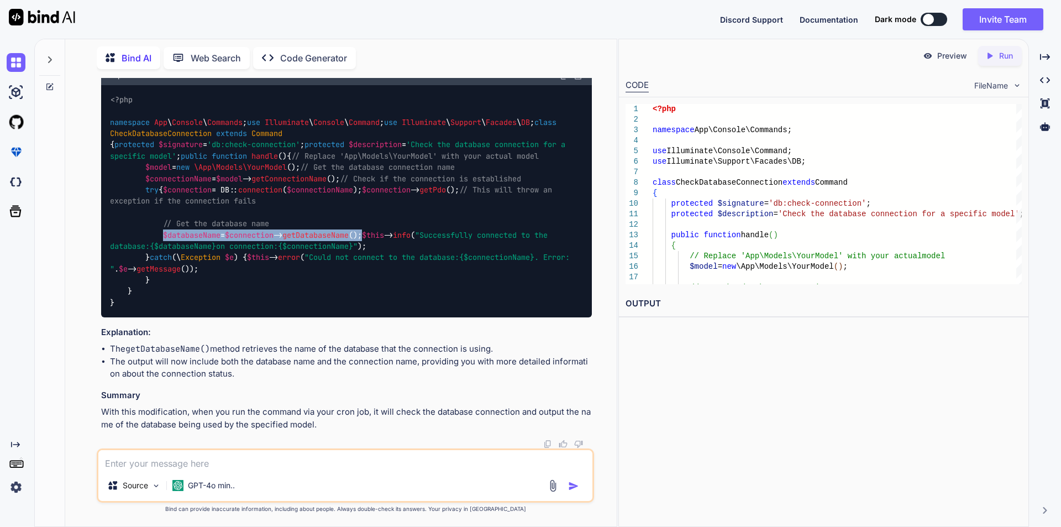
drag, startPoint x: 164, startPoint y: 226, endPoint x: 378, endPoint y: 225, distance: 213.4
click at [378, 225] on div "<?php namespace App \ Console \ Commands ; use Illuminate \ Console \ Command ;…" at bounding box center [346, 201] width 491 height 232
copy code "$databaseName = $connection -> getDatabaseName ();"
click at [282, 208] on div "<?php namespace App \ Console \ Commands ; use Illuminate \ Console \ Command ;…" at bounding box center [346, 201] width 491 height 232
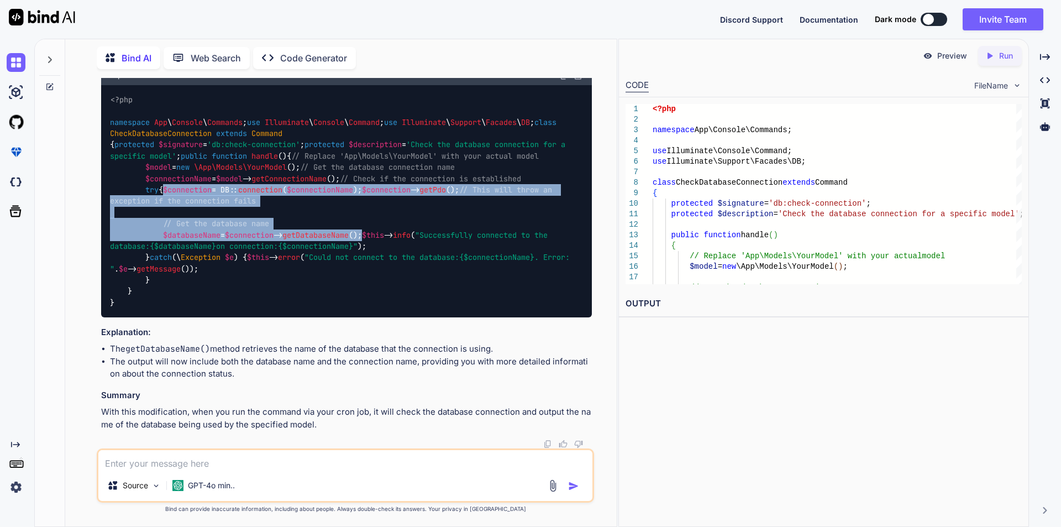
drag, startPoint x: 166, startPoint y: 179, endPoint x: 377, endPoint y: 222, distance: 215.5
click at [377, 222] on div "<?php namespace App \ Console \ Commands ; use Illuminate \ Console \ Command ;…" at bounding box center [346, 201] width 491 height 232
copy code "$connection = DB:: connection ( $connectionName ); $connection -> getPdo (); //…"
click at [346, 214] on div "<?php namespace App \ Console \ Commands ; use Illuminate \ Console \ Command ;…" at bounding box center [346, 201] width 491 height 232
click at [310, 202] on div "<?php namespace App \ Console \ Commands ; use Illuminate \ Console \ Command ;…" at bounding box center [346, 201] width 491 height 232
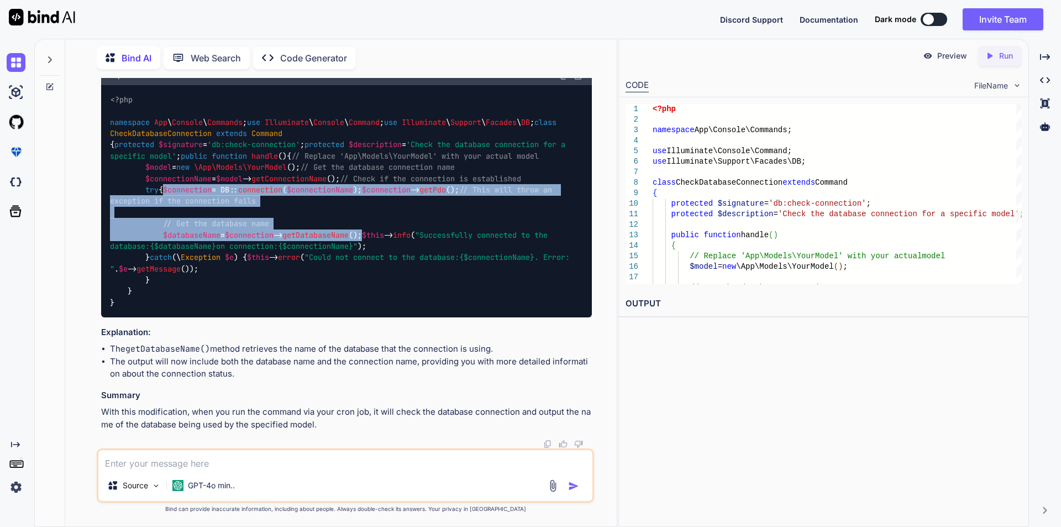
drag, startPoint x: 164, startPoint y: 181, endPoint x: 394, endPoint y: 220, distance: 233.2
click at [394, 220] on div "<?php namespace App \ Console \ Commands ; use Illuminate \ Console \ Command ;…" at bounding box center [346, 201] width 491 height 232
copy code "$connection = DB:: connection ( $connectionName ); $connection -> getPdo (); //…"
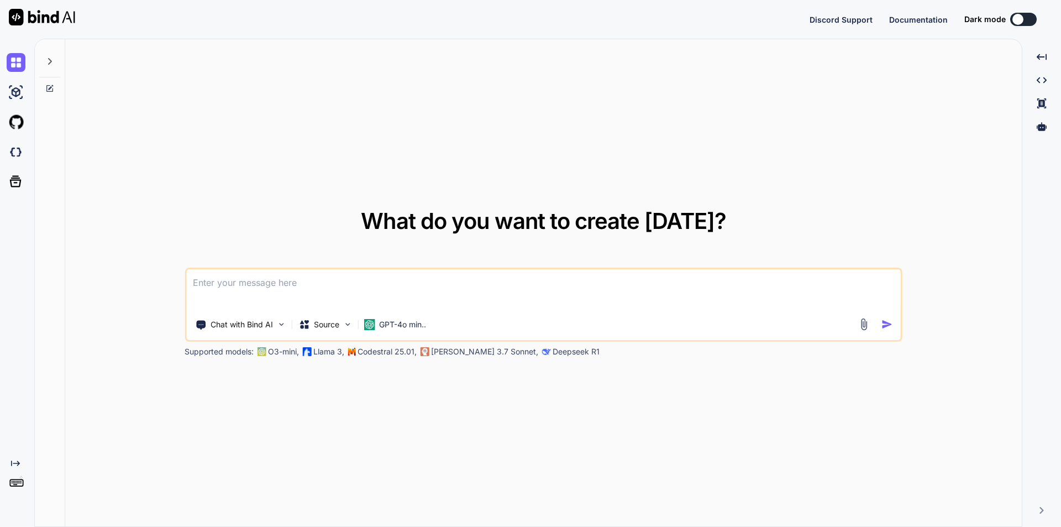
type textarea "x"
click at [369, 287] on textarea at bounding box center [543, 289] width 715 height 41
type textarea "a"
type textarea "x"
type textarea "as"
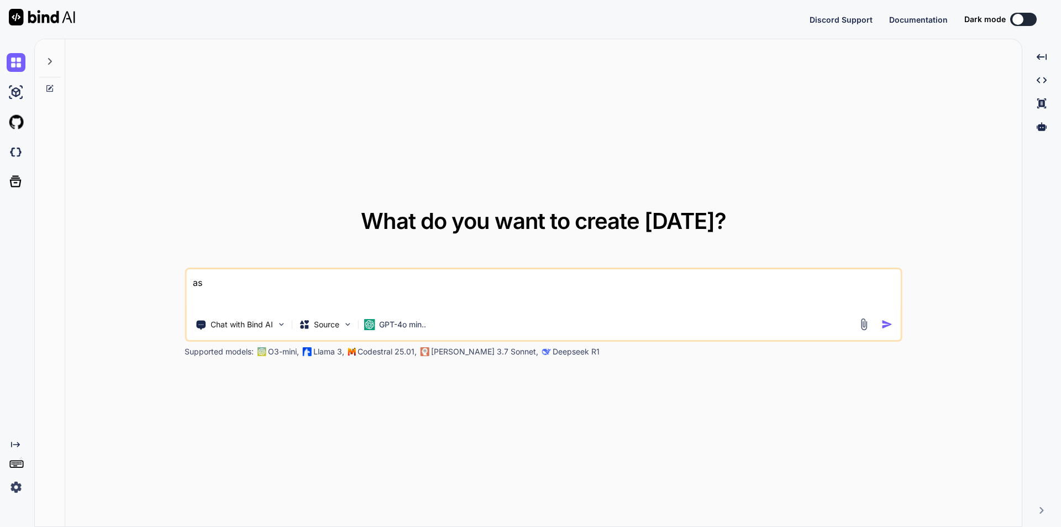
type textarea "x"
type textarea "as"
type textarea "x"
type textarea "as w"
type textarea "x"
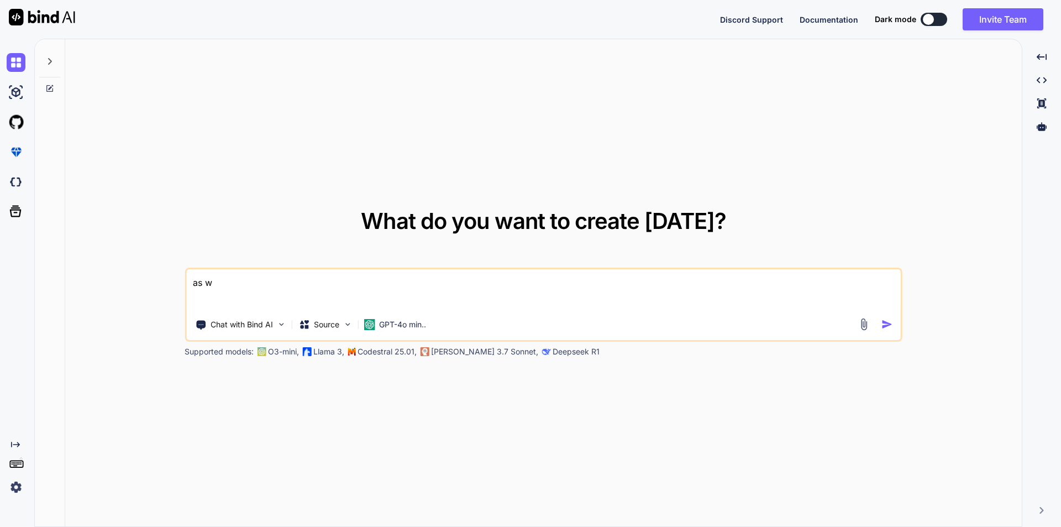
type textarea "as we"
type textarea "x"
type textarea "as we"
type textarea "x"
type textarea "as we a"
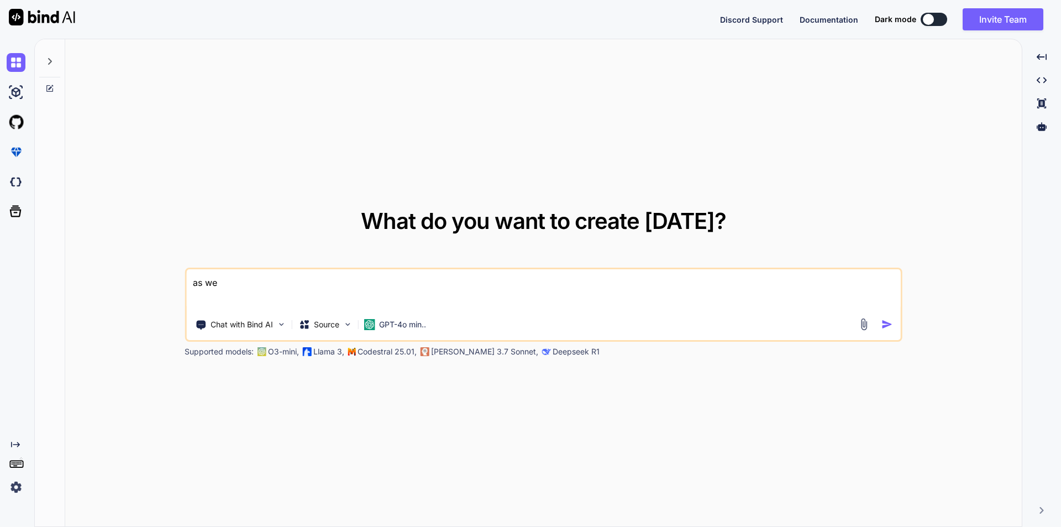
type textarea "x"
type textarea "as we ar"
type textarea "x"
type textarea "as we are"
type textarea "x"
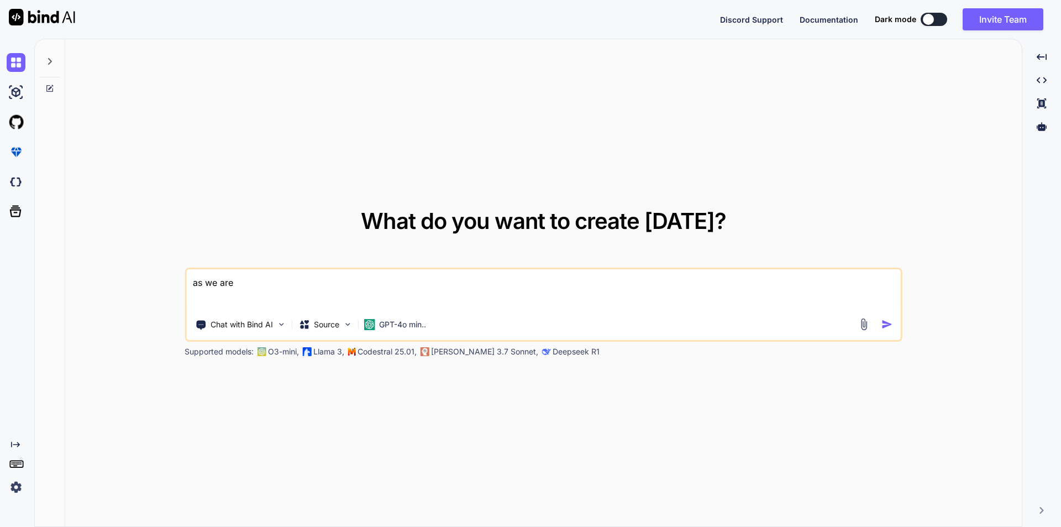
type textarea "as we are"
type textarea "x"
type textarea "as we are u"
type textarea "x"
type textarea "as we are us"
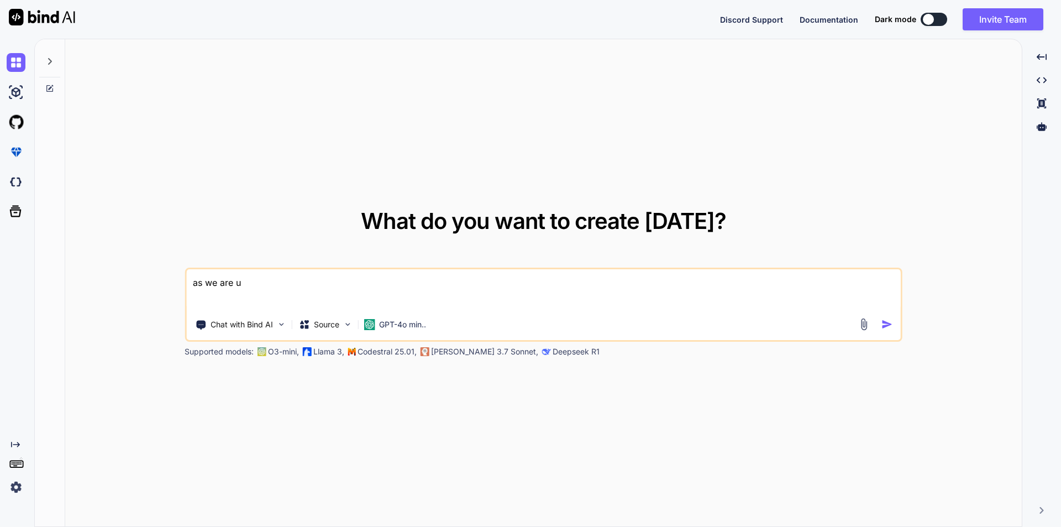
type textarea "x"
type textarea "as we are usi"
type textarea "x"
type textarea "as we are usin"
type textarea "x"
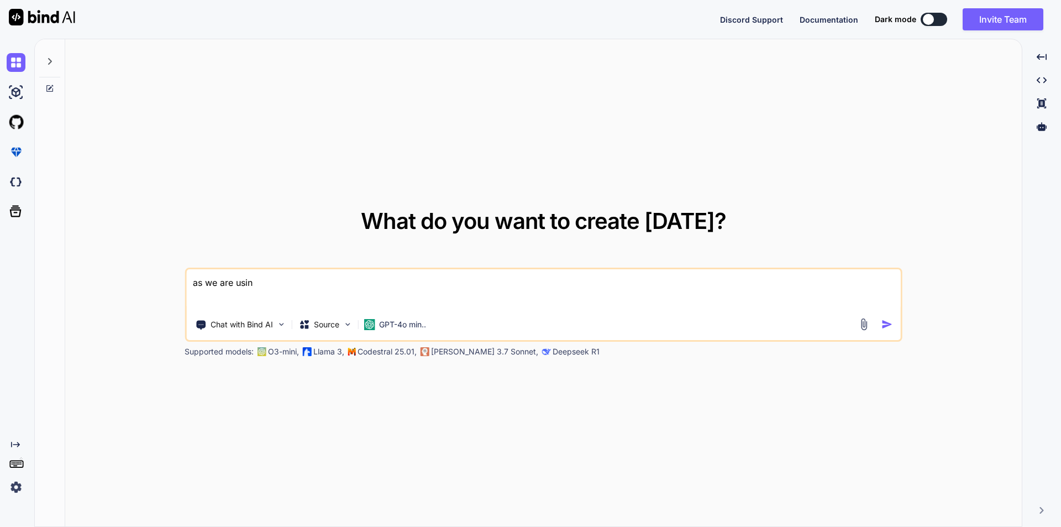
type textarea "as we are using"
type textarea "x"
type textarea "as we are using"
type textarea "x"
type textarea "as we are using m"
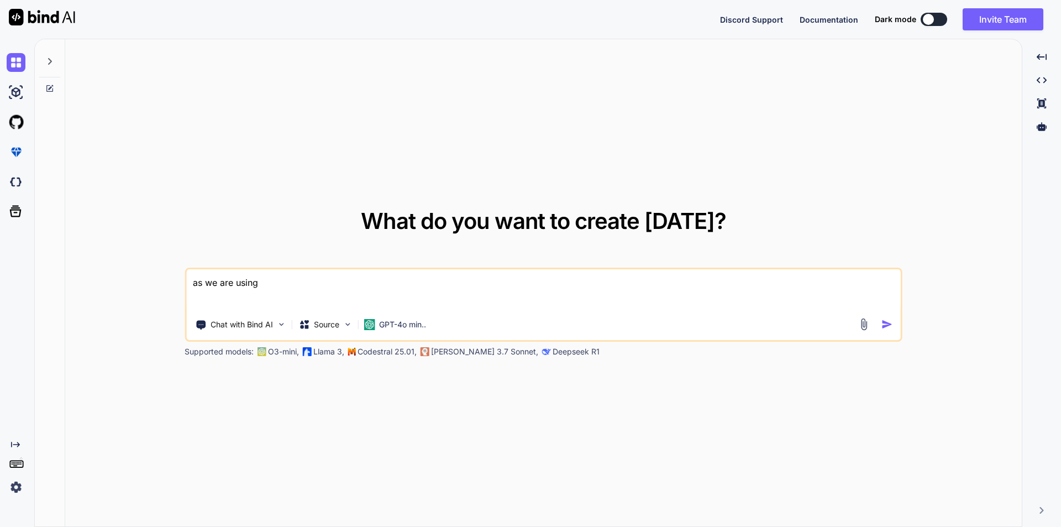
type textarea "x"
type textarea "as we are using mu"
type textarea "x"
type textarea "as we are using mul"
type textarea "x"
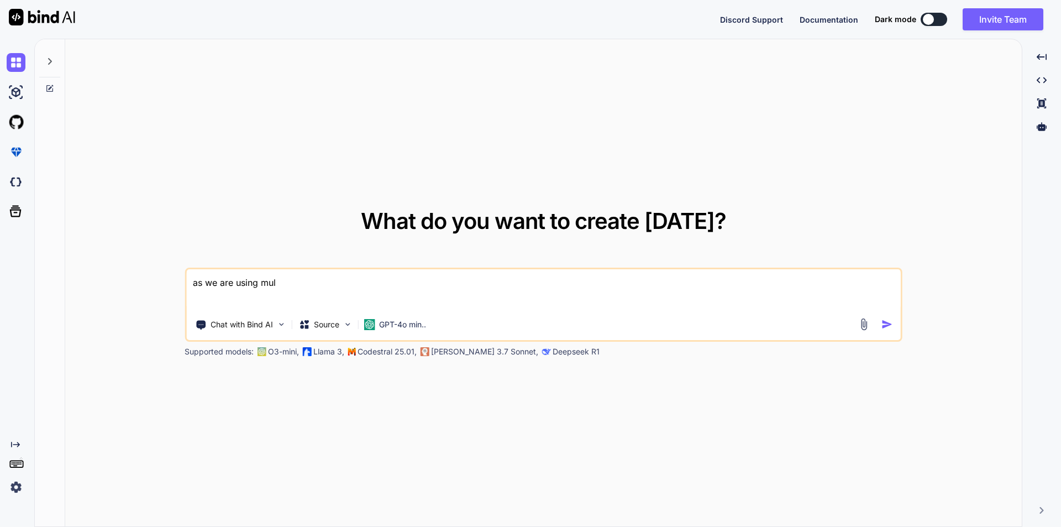
type textarea "as we are using mult"
type textarea "x"
type textarea "as we are using multi"
type textarea "x"
type textarea "as we are using multip"
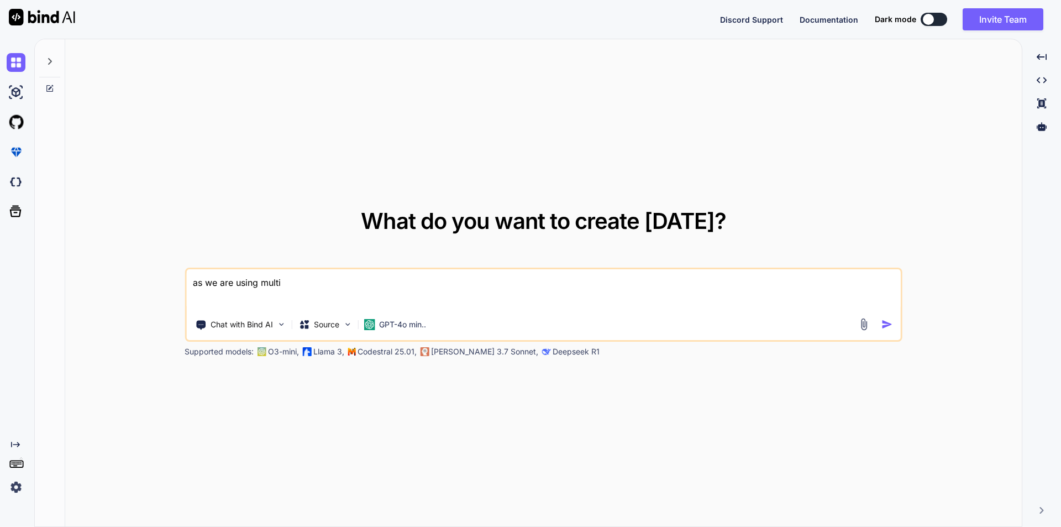
type textarea "x"
type textarea "as we are using multipl"
type textarea "x"
type textarea "as we are using multiple"
type textarea "x"
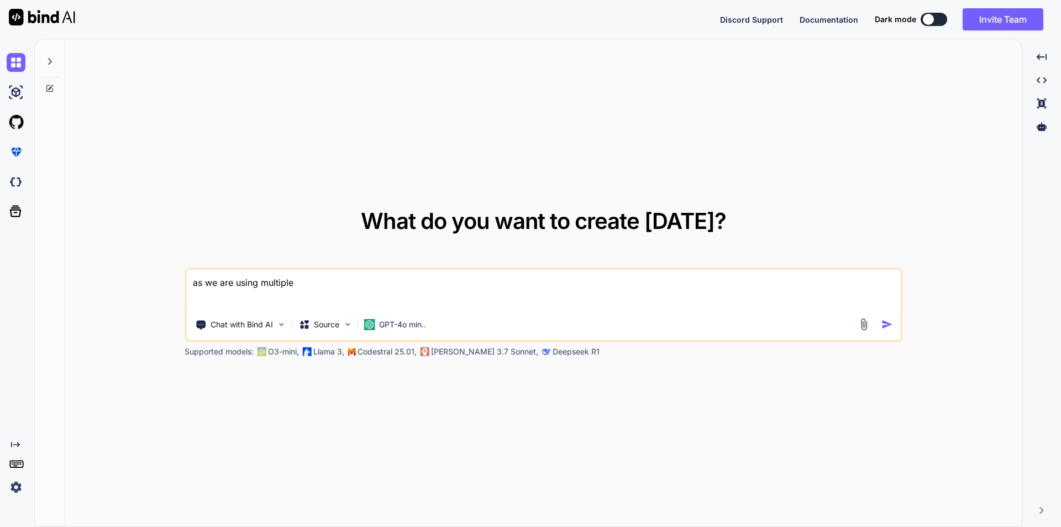
type textarea "as we are using multiple"
type textarea "x"
type textarea "as we are using multiple d"
type textarea "x"
type textarea "as we are using multiple da"
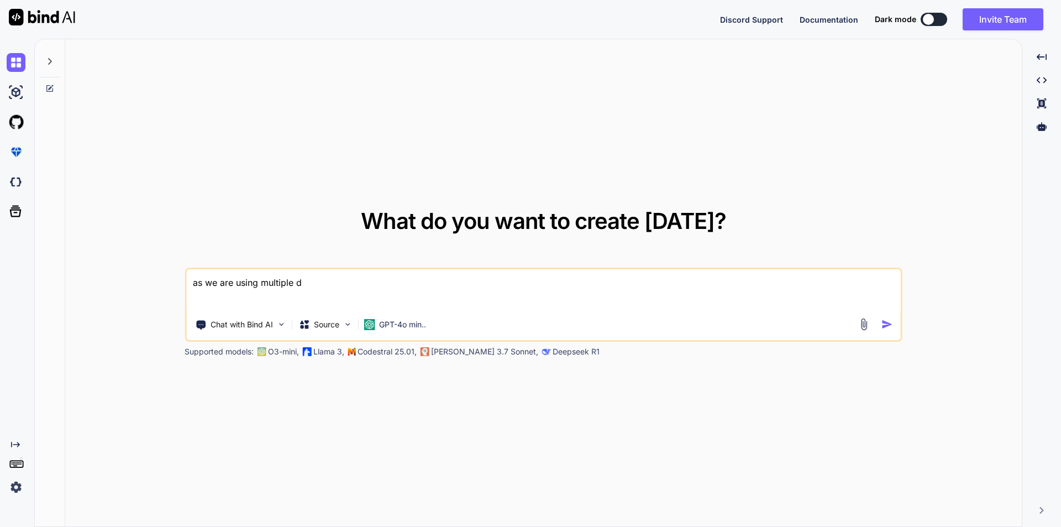
type textarea "x"
type textarea "as we are using multiple daa"
type textarea "x"
type textarea "as we are using multiple da"
type textarea "x"
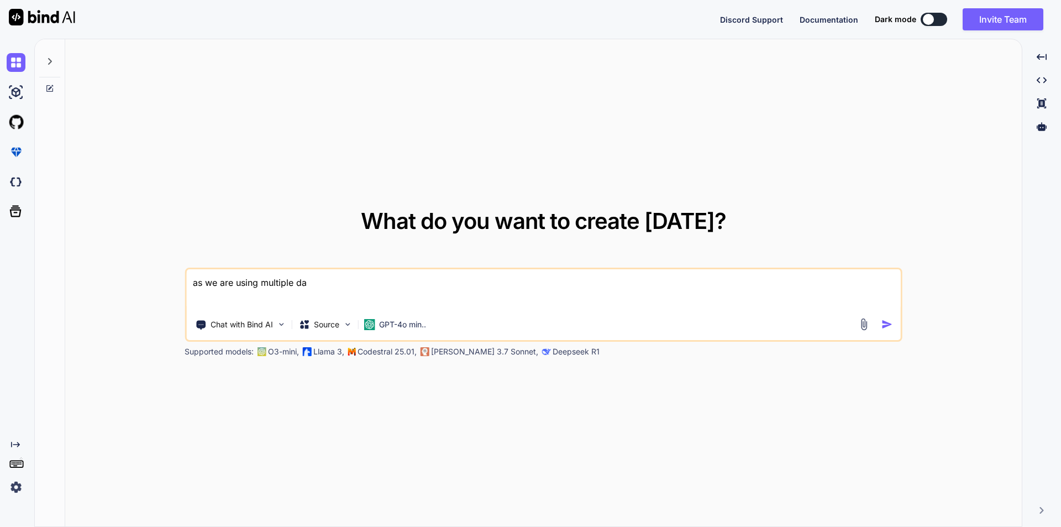
type textarea "as we are using multiple dat"
type textarea "x"
type textarea "as we are using multiple data"
type textarea "x"
type textarea "as we are using multiple datab"
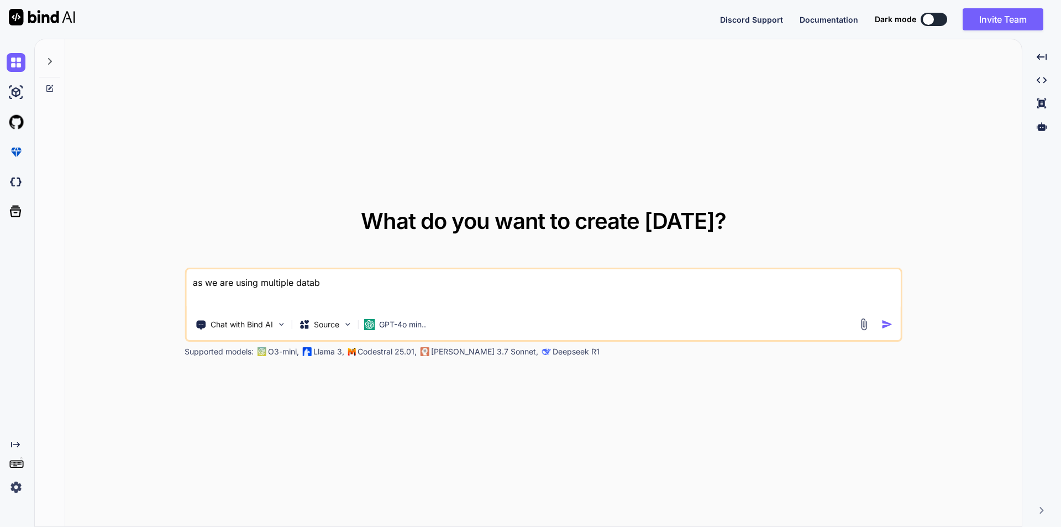
type textarea "x"
type textarea "as we are using multiple databa"
type textarea "x"
type textarea "as we are using multiple databas"
type textarea "x"
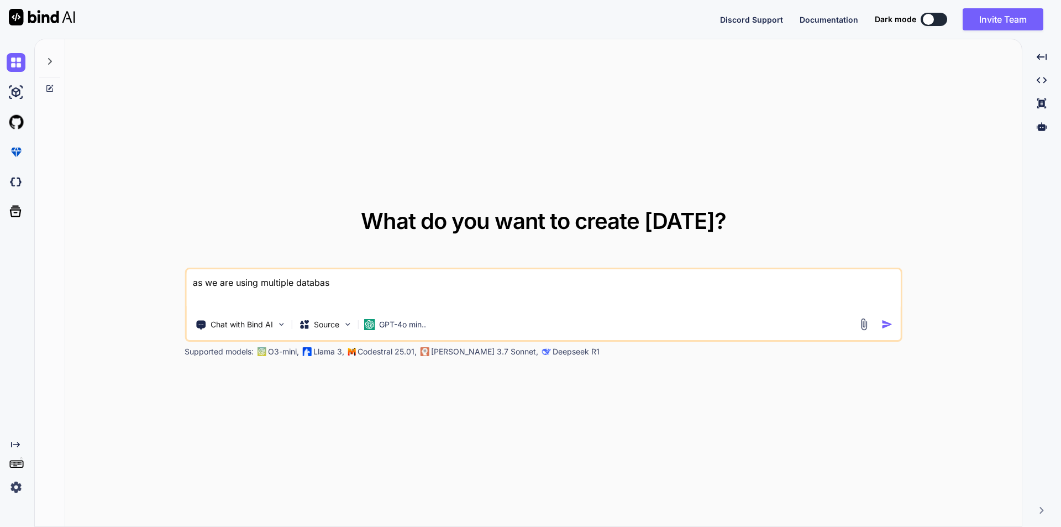
type textarea "as we are using multiple database"
type textarea "x"
type textarea "as we are using multiple database"
type textarea "x"
type textarea "as we are using multiple database i"
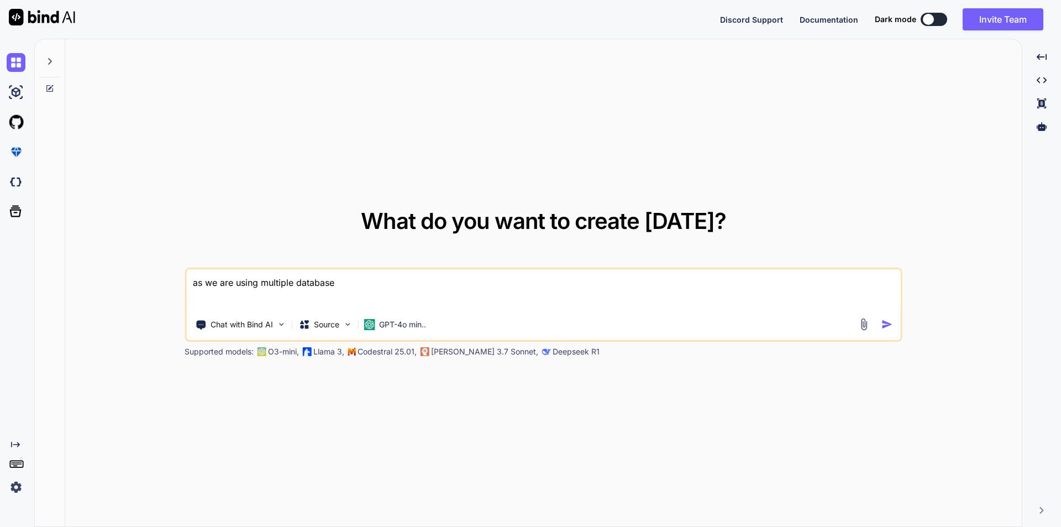
type textarea "x"
type textarea "as we are using multiple database is"
type textarea "x"
type textarea "as we are using multiple database is"
type textarea "x"
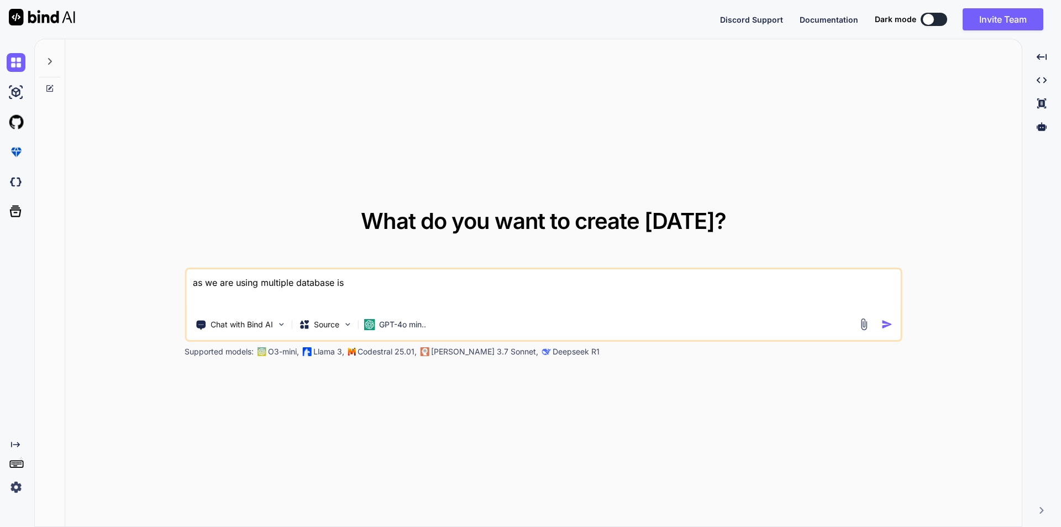
type textarea "as we are using multiple database is t"
type textarea "x"
type textarea "as we are using multiple database is th"
type textarea "x"
type textarea "as we are using multiple database is thi"
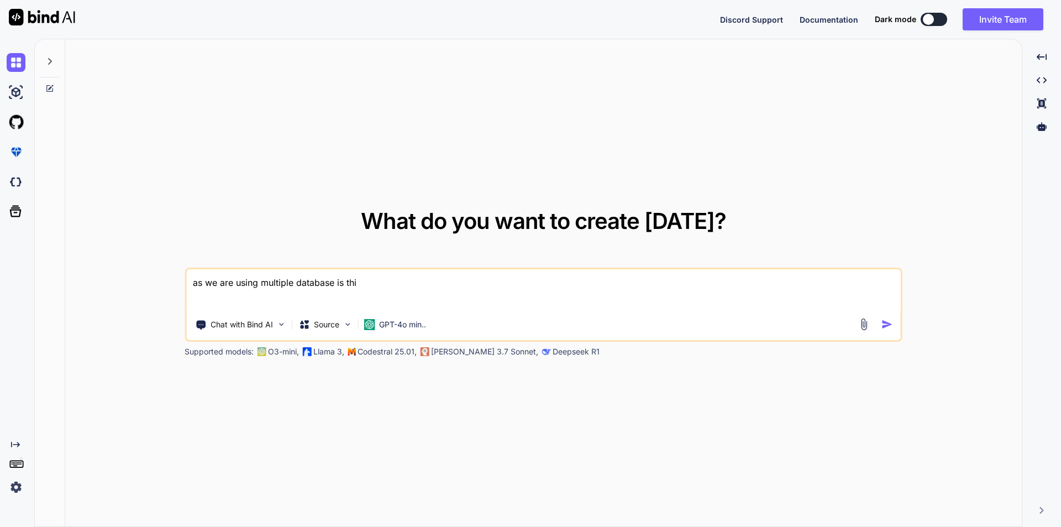
type textarea "x"
type textarea "as we are using multiple database is this"
type textarea "x"
type textarea "as we are using multiple database is this"
type textarea "x"
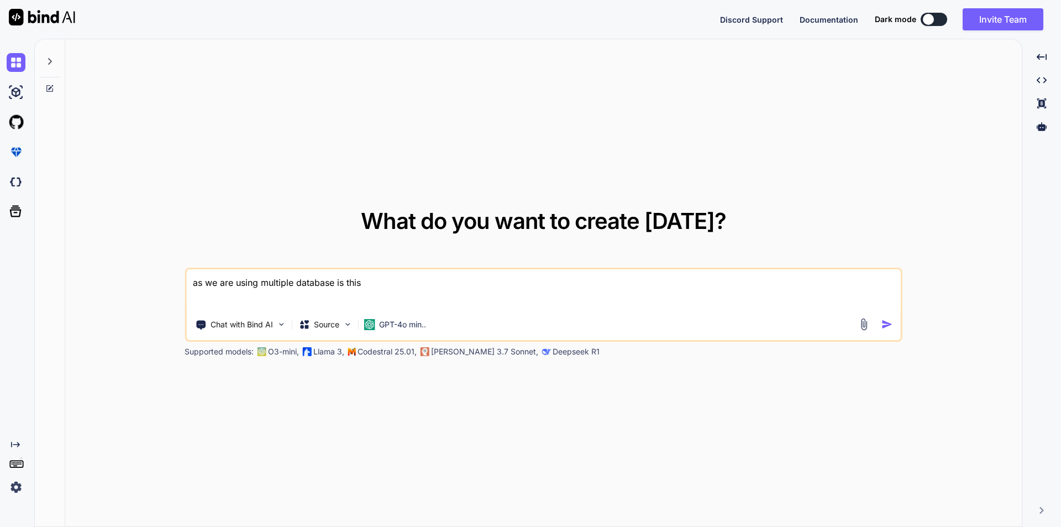
type textarea "as we are using multiple database is this c"
type textarea "x"
type textarea "as we are using multiple database is this cr"
type textarea "x"
type textarea "as we are using multiple database is this cre"
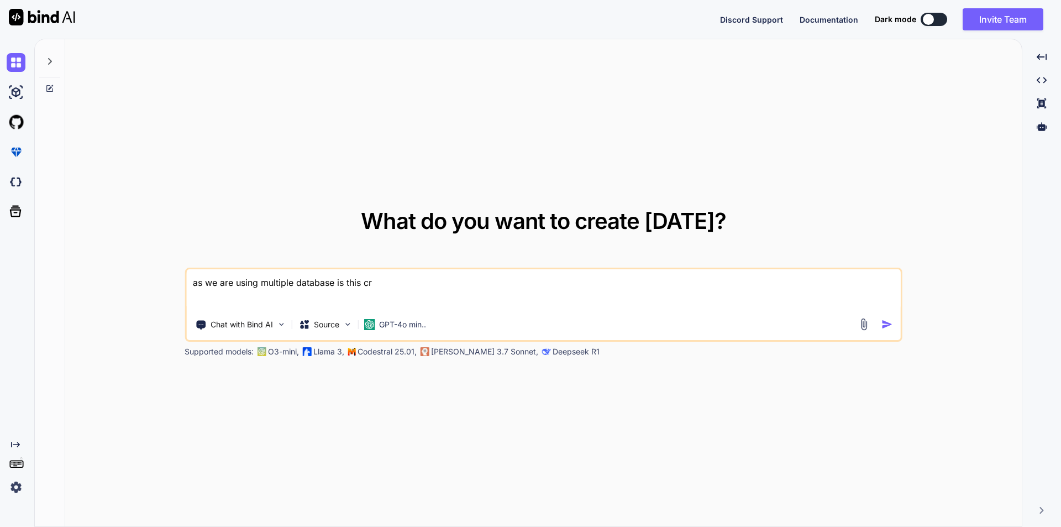
type textarea "x"
type textarea "as we are using multiple database is this crea"
type textarea "x"
type textarea "as we are using multiple database is this creat"
type textarea "x"
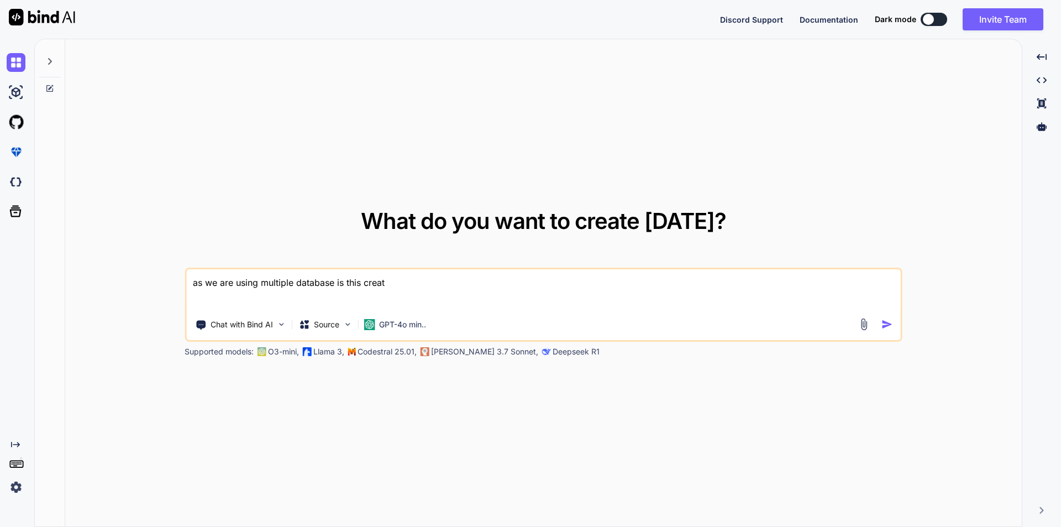
type textarea "as we are using multiple database is this create"
type textarea "x"
type textarea "as we are using multiple database is this create"
type textarea "x"
type textarea "as we are using multiple database is this create t"
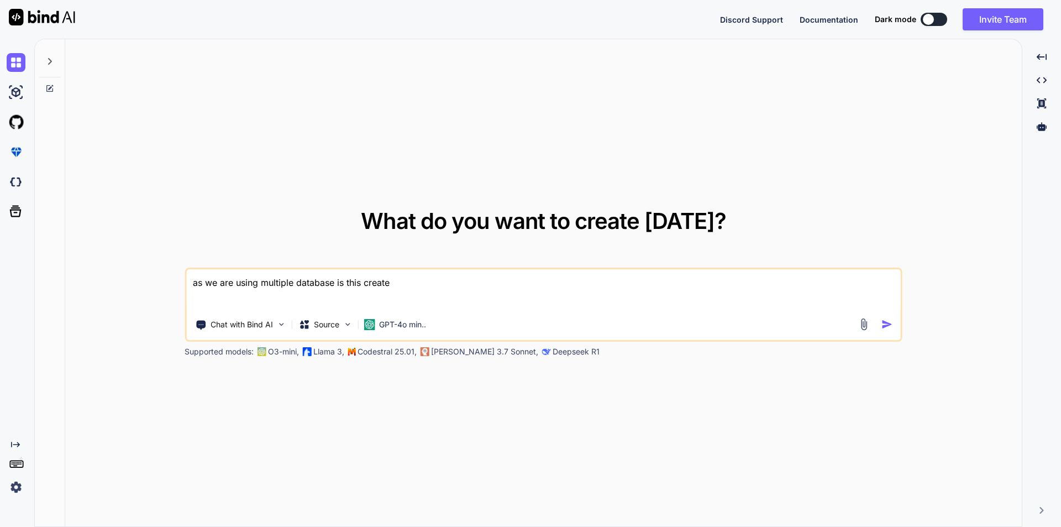
type textarea "x"
type textarea "as we are using multiple database is this create ta"
type textarea "x"
type textarea "as we are using multiple database is this create tab"
type textarea "x"
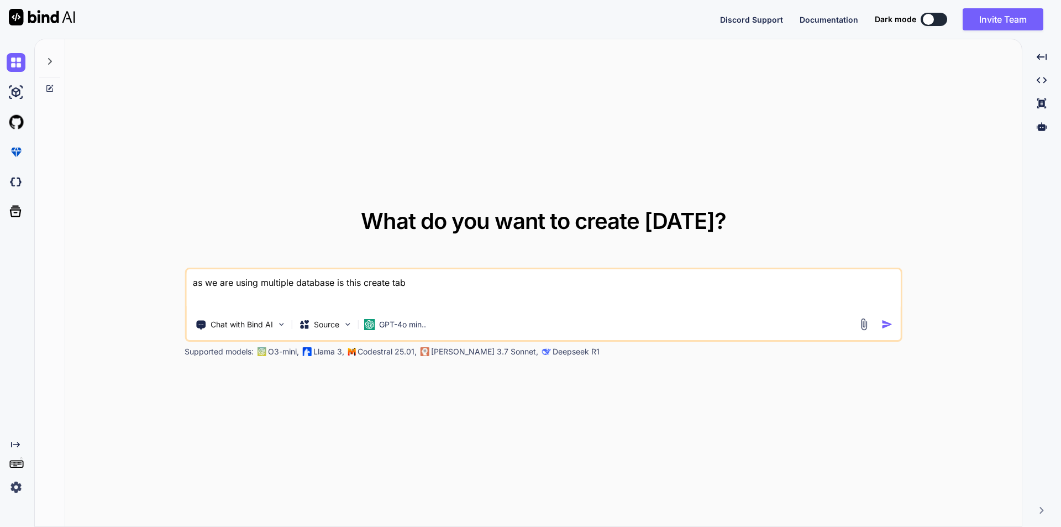
type textarea "as we are using multiple database is this create tabl"
type textarea "x"
type textarea "as we are using multiple database is this create table"
type textarea "x"
type textarea "as we are using multiple database is this create table"
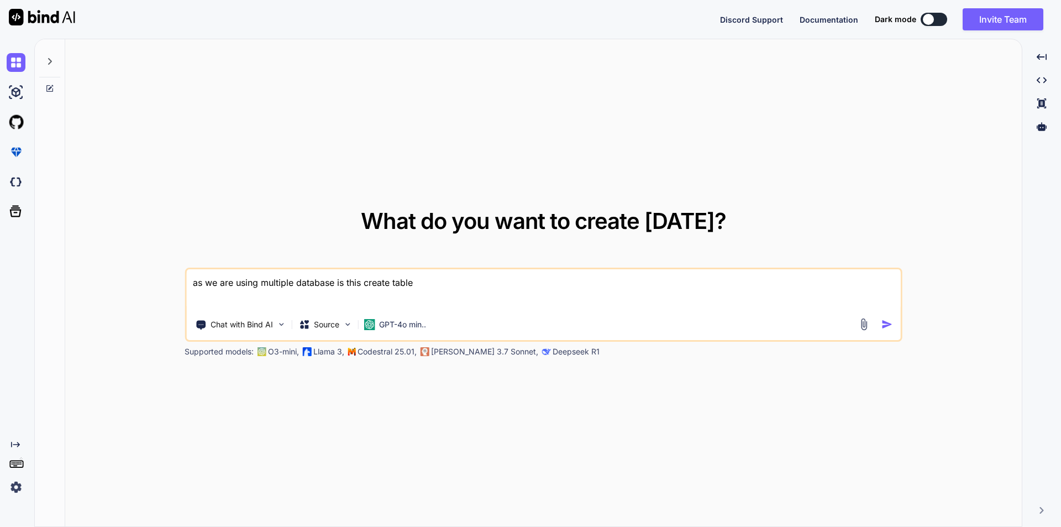
type textarea "x"
type textarea "as we are using multiple database is this ccreate table"
type textarea "x"
type textarea "as we are using multiple database is this cocreate table"
type textarea "x"
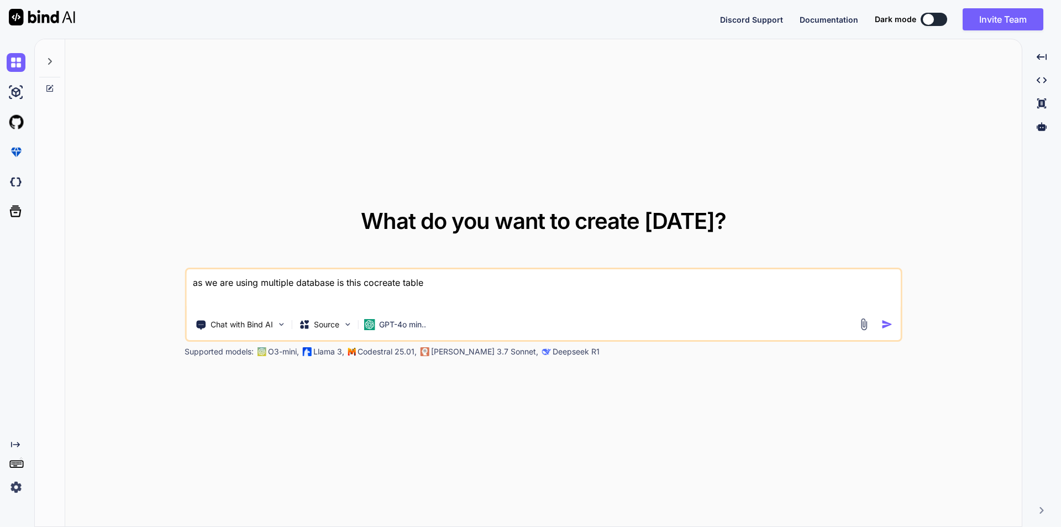
type textarea "as we are using multiple database is this codcreate table"
type textarea "x"
type textarea "as we are using multiple database is this codecreate table"
type textarea "x"
type textarea "as we are using multiple database is this code create table"
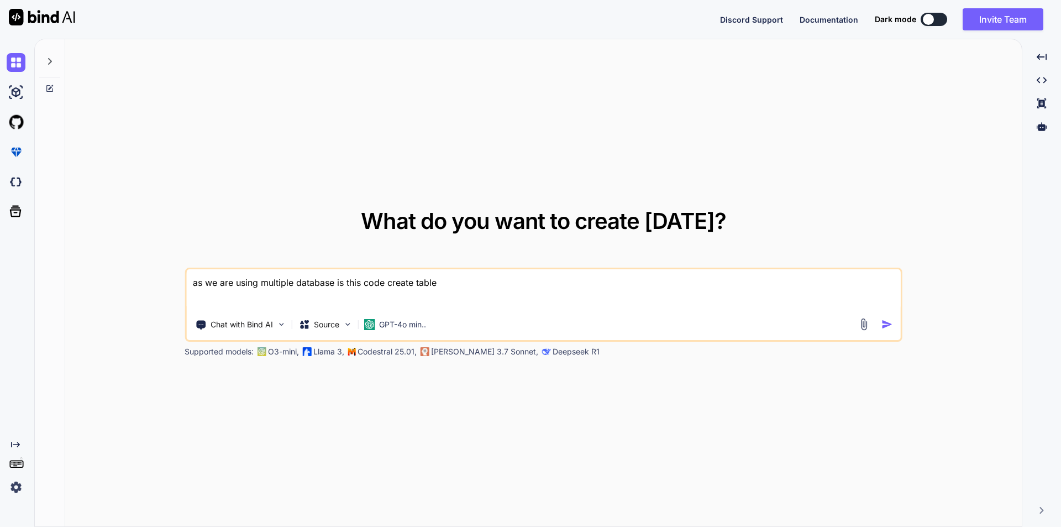
type textarea "x"
type textarea "as we are using multiple database is this code create table"
type textarea "x"
type textarea "as we are using multiple database is this code create table i"
type textarea "x"
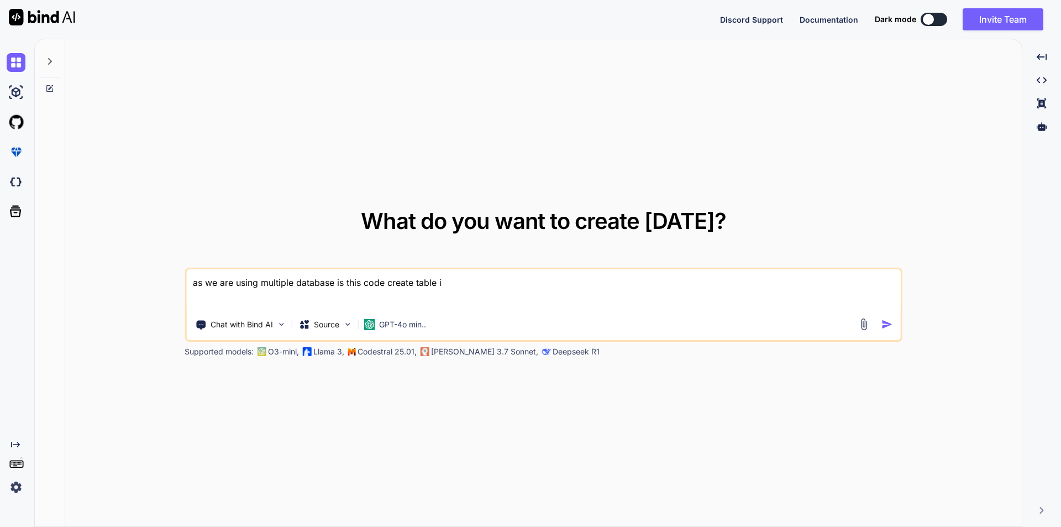
type textarea "as we are using multiple database is this code create table in"
type textarea "x"
type textarea "as we are using multiple database is this code create table inn"
type textarea "x"
type textarea "as we are using multiple database is this code create table inn"
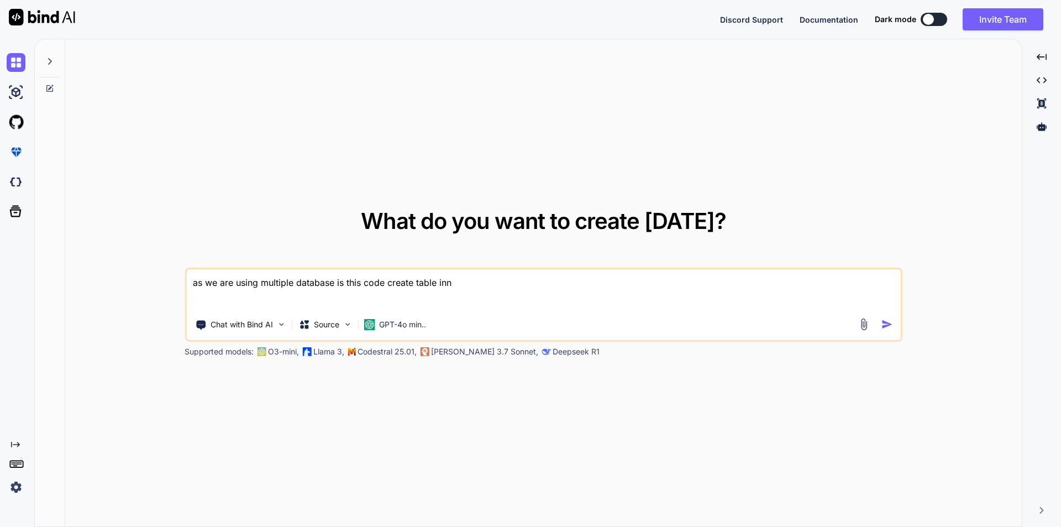
type textarea "x"
type textarea "as we are using multiple database is this code create table inn s"
type textarea "x"
type textarea "as we are using multiple database is this code create table inn"
type textarea "x"
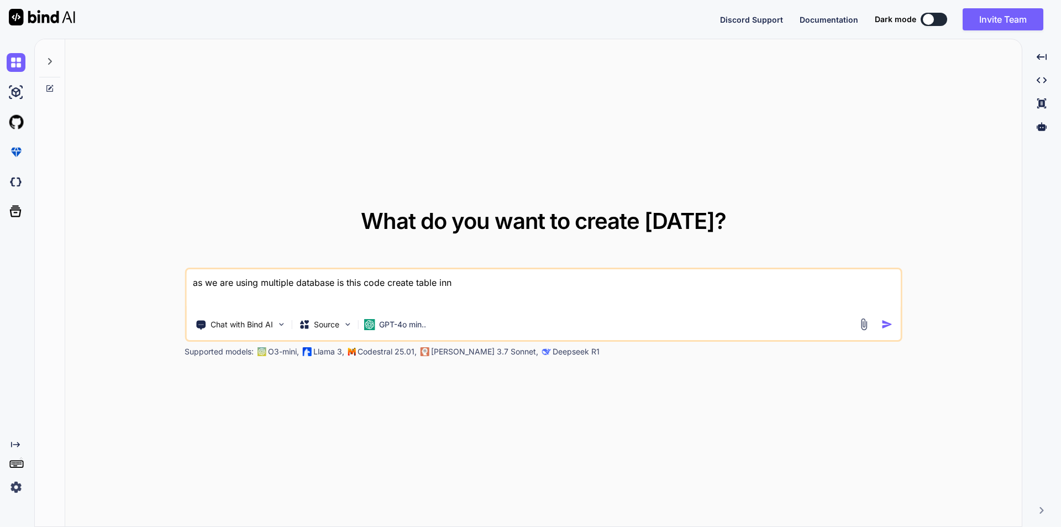
type textarea "as we are using multiple database is this code create table inn"
type textarea "x"
type textarea "as we are using multiple database is this code create table in"
type textarea "x"
type textarea "as we are using multiple database is this code create table in"
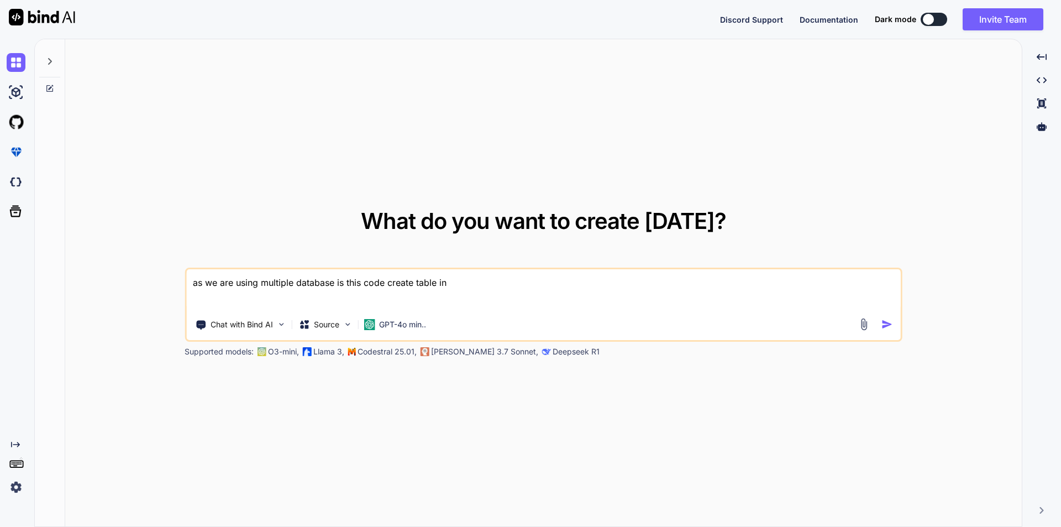
type textarea "x"
type textarea "as we are using multiple database is this code create table in s"
type textarea "x"
type textarea "as we are using multiple database is this code create table in se"
type textarea "x"
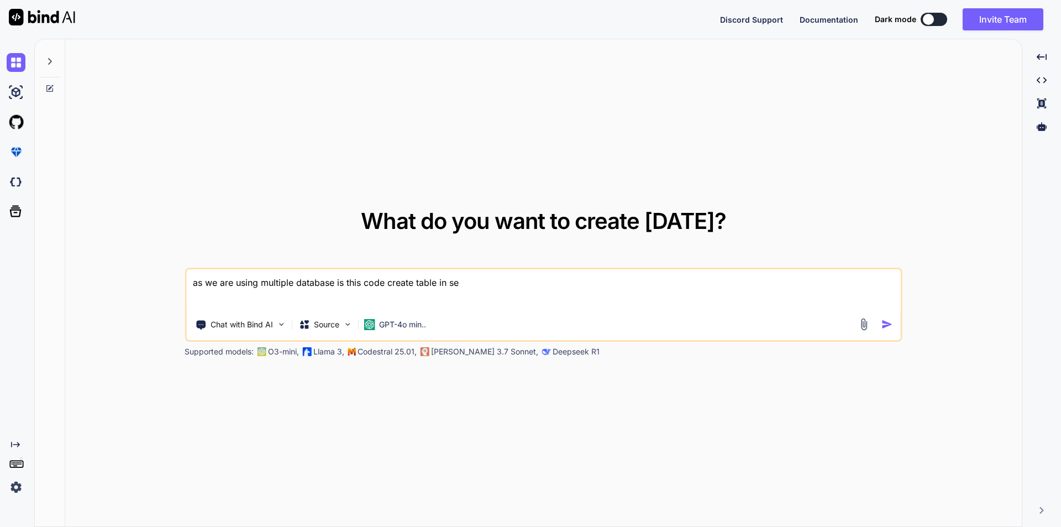
type textarea "as we are using multiple database is this code create table in sec"
type textarea "x"
type textarea "as we are using multiple database is this code create table in seco"
type textarea "x"
type textarea "as we are using multiple database is this code create table in secon"
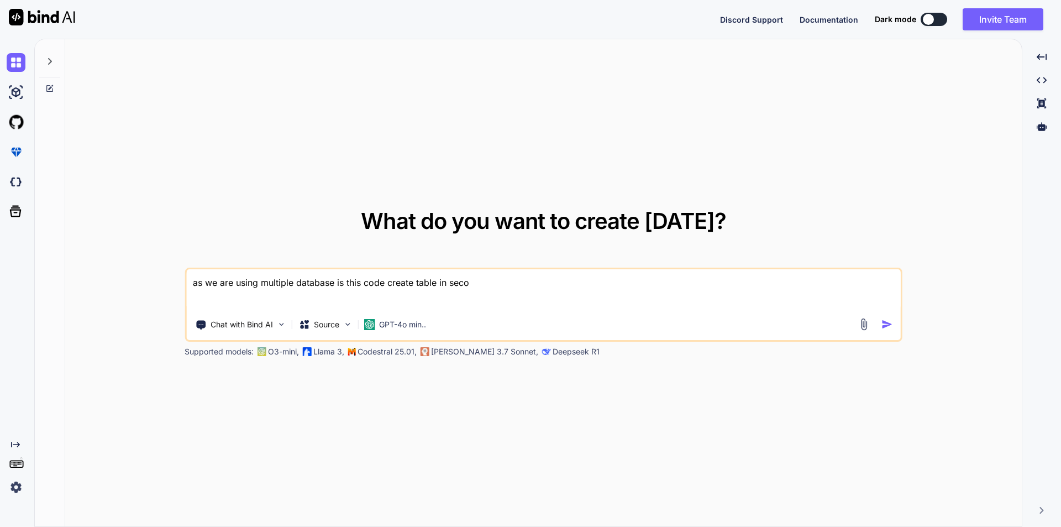
type textarea "x"
type textarea "as we are using multiple database is this code create table in second"
type textarea "x"
type textarea "as we are using multiple database is this code create table in second"
type textarea "x"
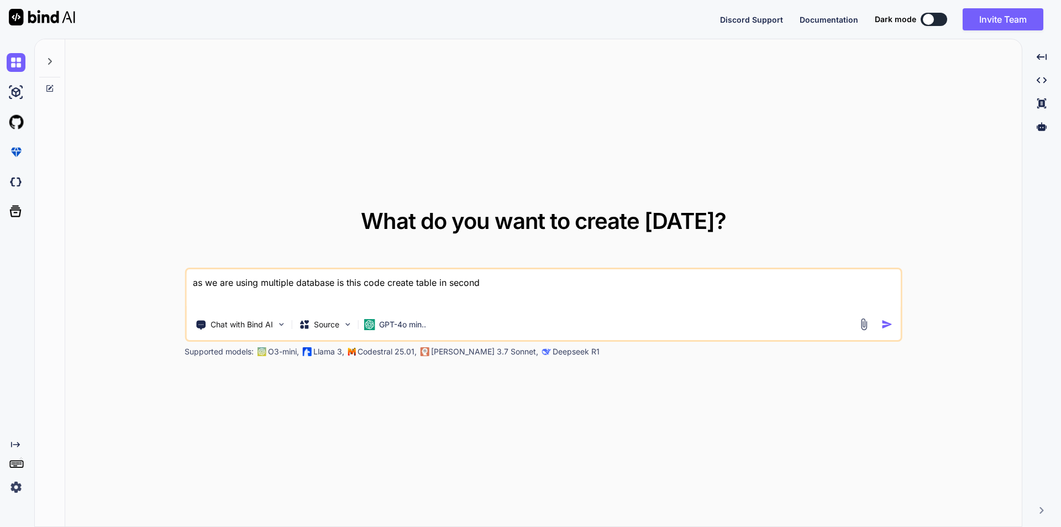
type textarea "as we are using multiple database is this code create table in second d"
type textarea "x"
type textarea "as we are using multiple database is this code create table in second da"
type textarea "x"
type textarea "as we are using multiple database is this code create table in second dat"
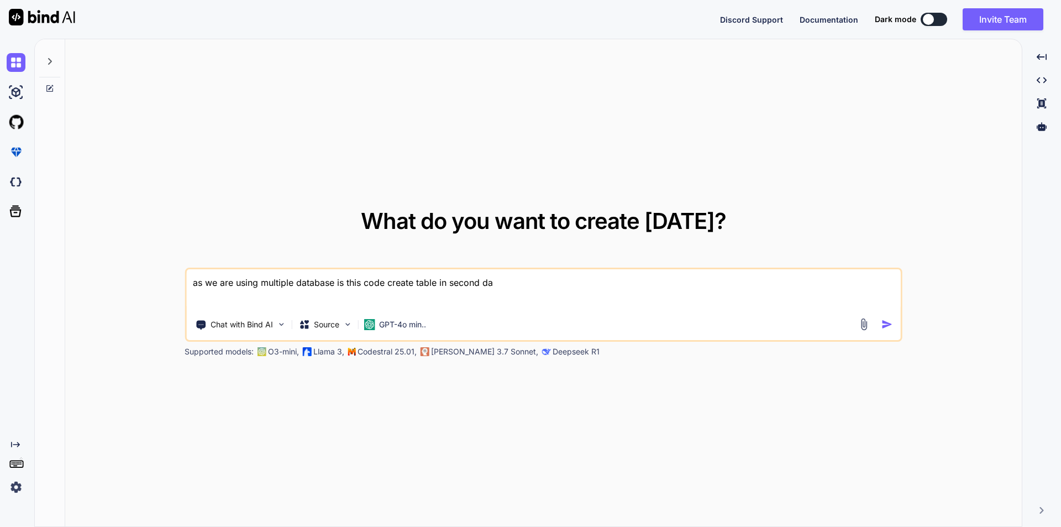
type textarea "x"
type textarea "as we are using multiple database is this code create table in second data"
type textarea "x"
type textarea "as we are using multiple database is this code create table in second datab"
type textarea "x"
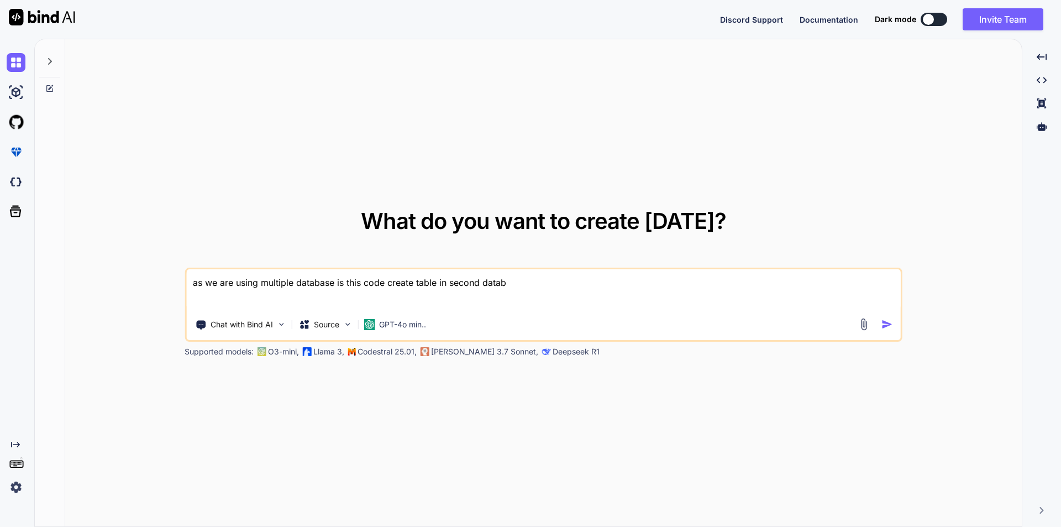
type textarea "as we are using multiple database is this code create table in second databa"
type textarea "x"
type textarea "as we are using multiple database is this code create table in second databas"
type textarea "x"
type textarea "as we are using multiple database is this code create table in second database"
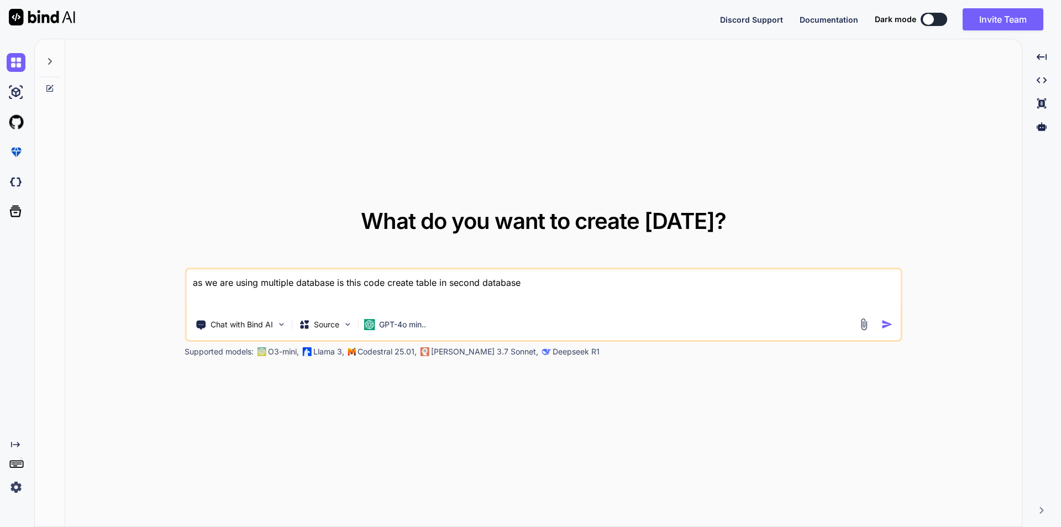
type textarea "x"
type textarea "as we are using multiple database is this code create table in second database …"
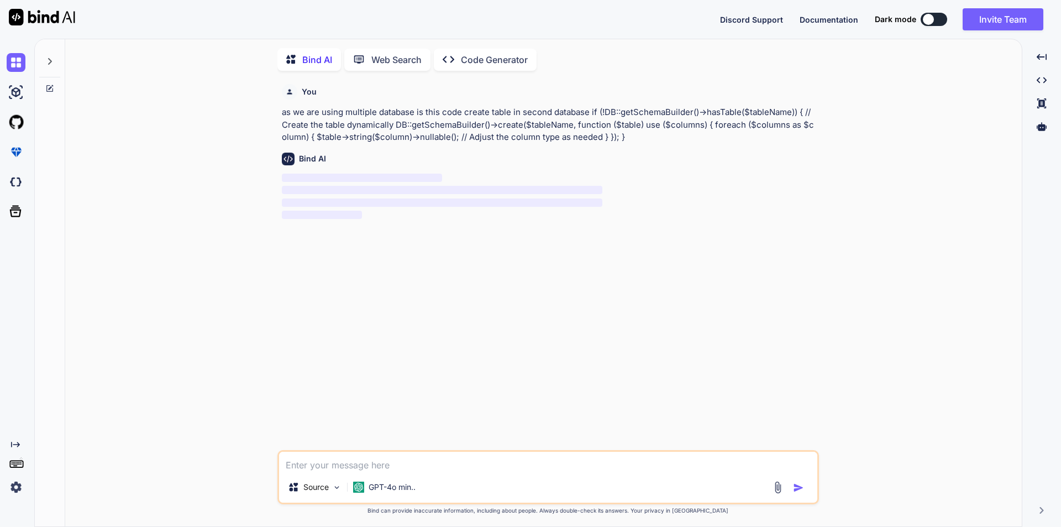
scroll to position [4, 0]
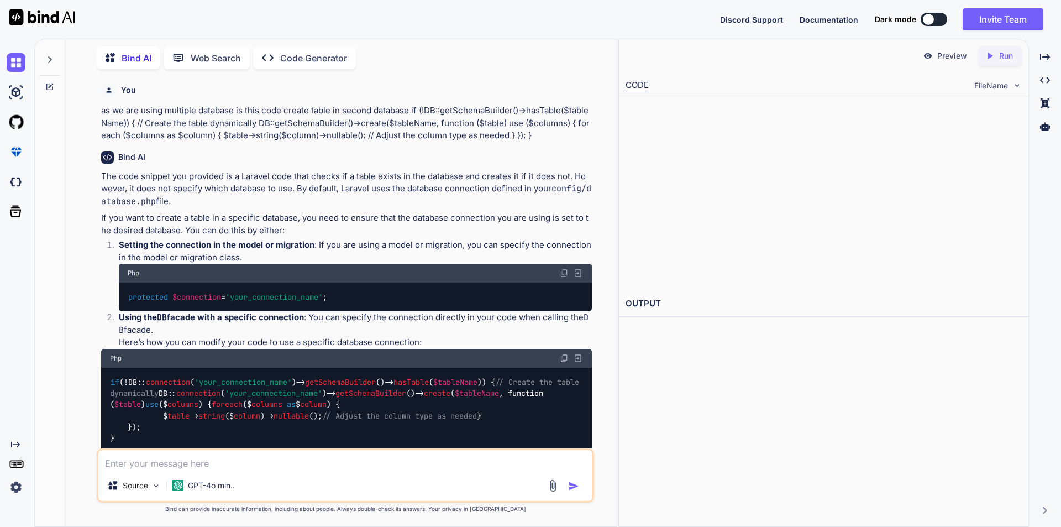
type textarea "x"
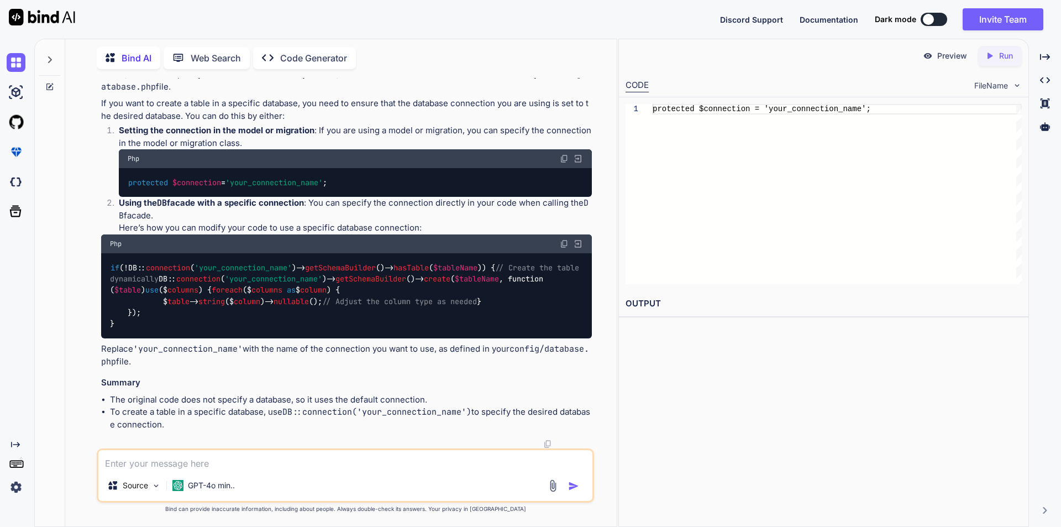
scroll to position [148, 0]
drag, startPoint x: 111, startPoint y: 232, endPoint x: 121, endPoint y: 319, distance: 87.4
click at [121, 319] on div "if (!DB:: connection ( 'your_connection_name' )-> getSchemaBuilder ()-> hasTabl…" at bounding box center [346, 295] width 491 height 85
copy code "if (!DB:: connection ( 'your_connection_name' )-> getSchemaBuilder ()-> hasTabl…"
click at [185, 459] on textarea at bounding box center [345, 460] width 494 height 20
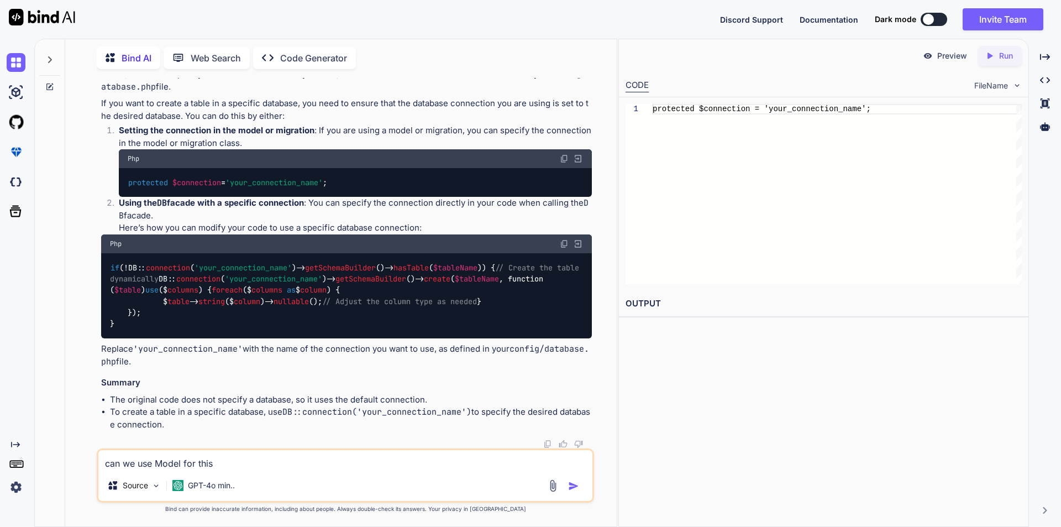
paste textarea "DB::table($tableName)->insert($batchData);"
type textarea "can we use Model for this DB::table($tableName)->insert($batchData);"
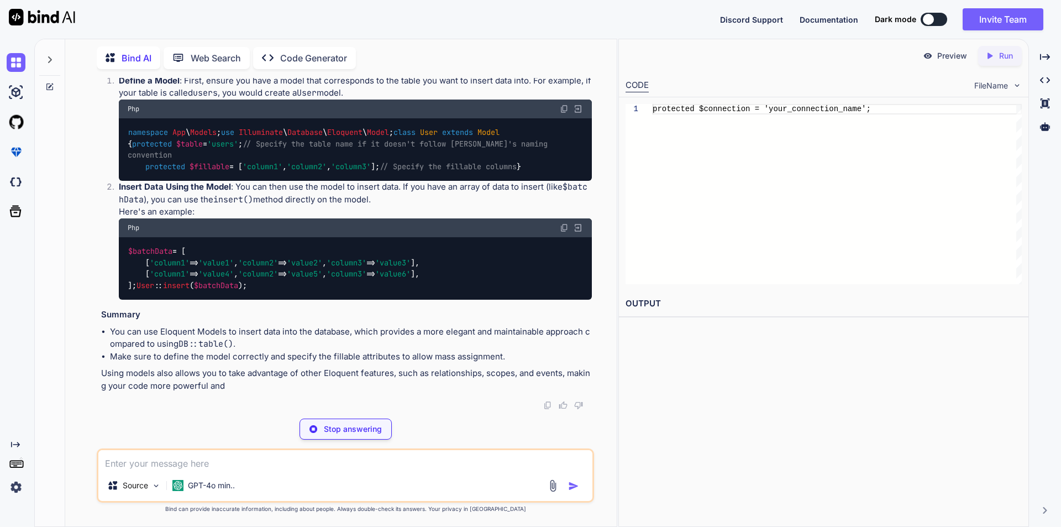
scroll to position [685, 0]
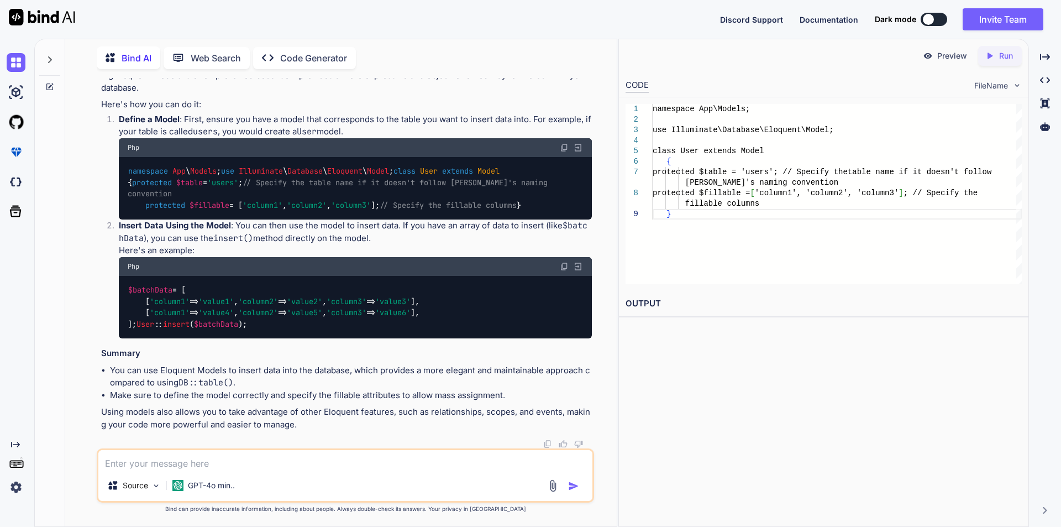
click at [137, 322] on span "User" at bounding box center [146, 324] width 18 height 10
click at [234, 459] on textarea at bounding box center [345, 460] width 494 height 20
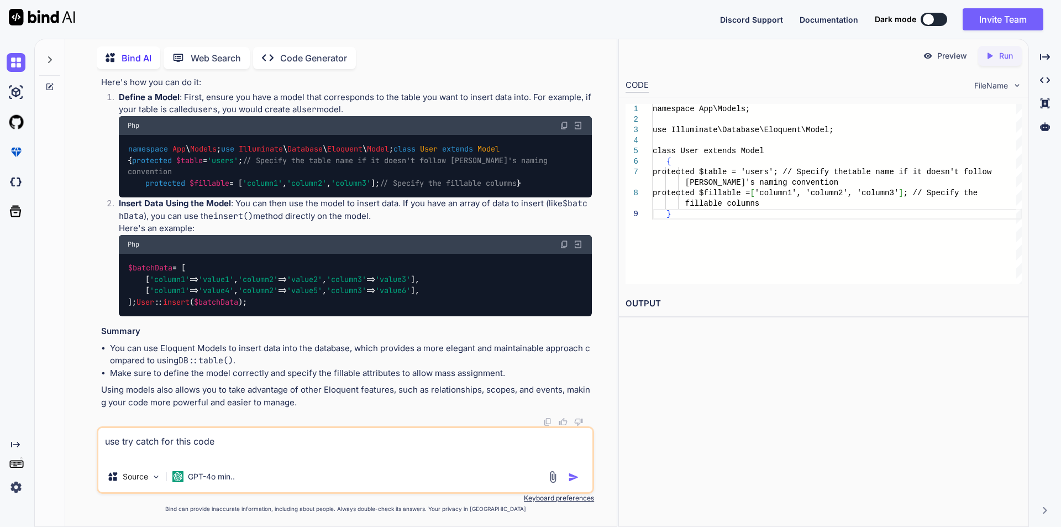
paste textarea "if (!DB::connection($connectionName)->getSchemaBuilder()->hasTable($tableName))…"
type textarea "use try catch for this code if (!DB::connection($connectionName)->getSchemaBuil…"
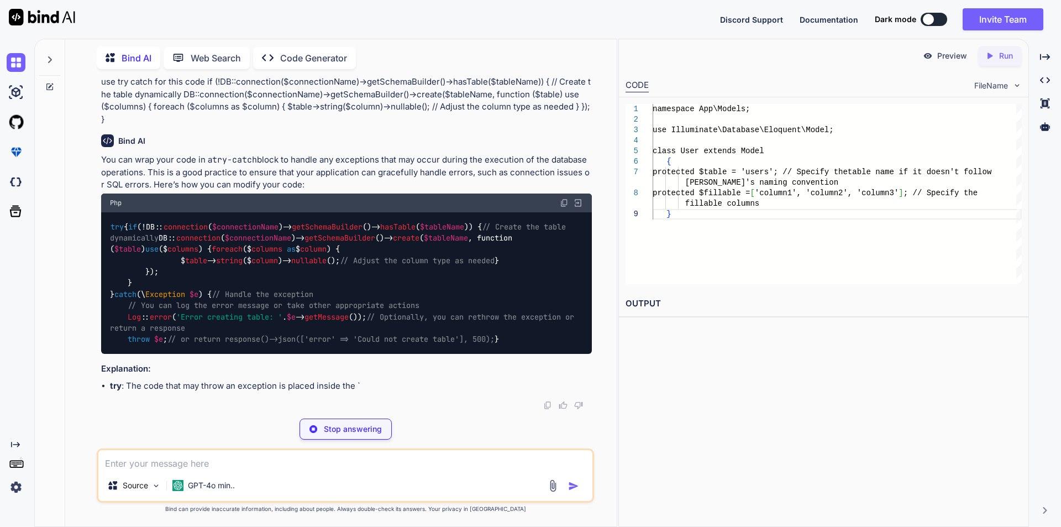
scroll to position [1152, 0]
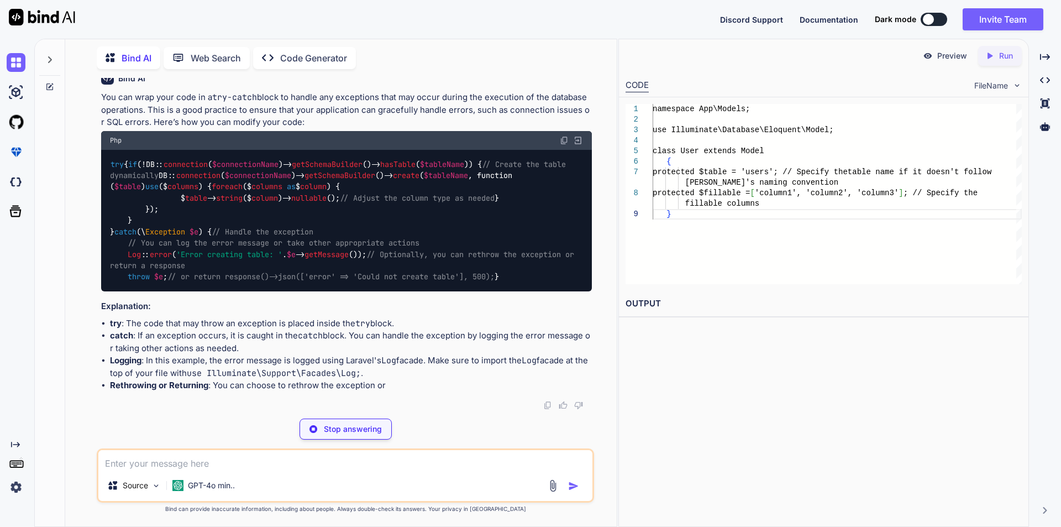
drag, startPoint x: 111, startPoint y: 156, endPoint x: 124, endPoint y: 333, distance: 177.9
click at [124, 291] on div "try { if (!DB:: connection ( $connectionName )-> getSchemaBuilder ()-> hasTable…" at bounding box center [346, 221] width 491 height 142
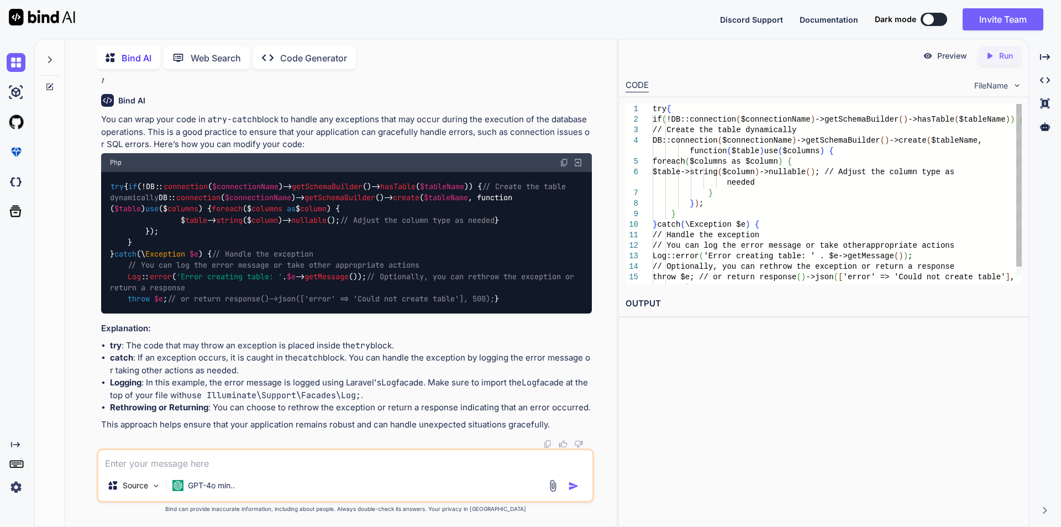
copy code "try { if (!DB:: connection ( $connectionName )-> getSchemaBuilder ()-> hasTable…"
click at [235, 461] on textarea at bounding box center [345, 460] width 494 height 20
type textarea "in Job ImportExcelFile we Log some records but its not shown"
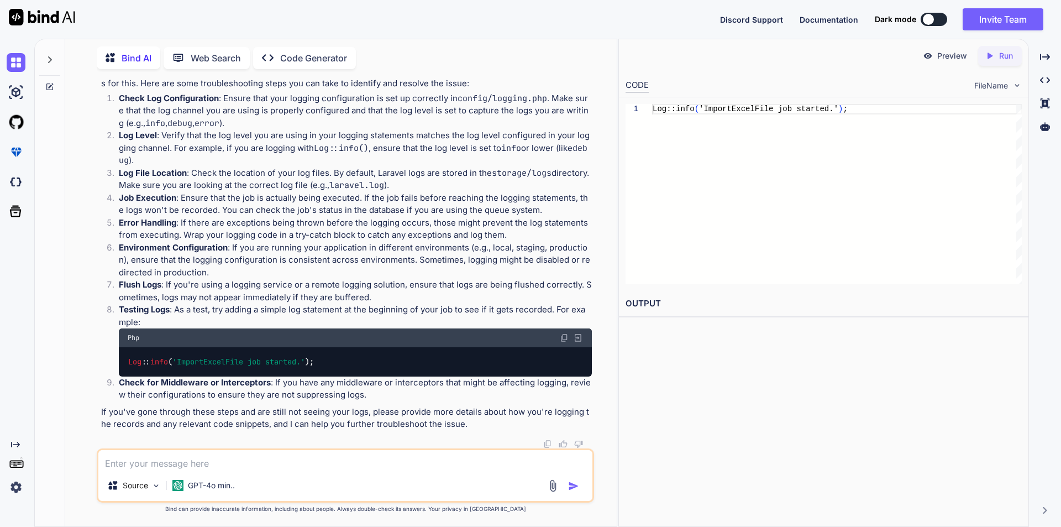
scroll to position [1642, 0]
click at [185, 462] on textarea at bounding box center [345, 460] width 494 height 20
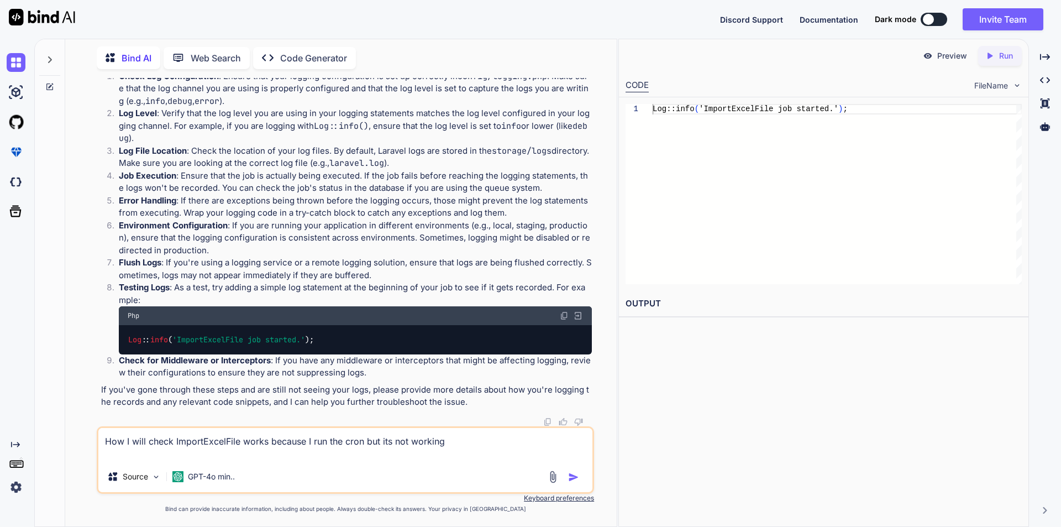
paste textarea "foreach ($result['Contents'] as $object) { if (in_array(pathinfo($object['Key']…"
type textarea "How I will check ImportExcelFile works because I run the cron but its not worki…"
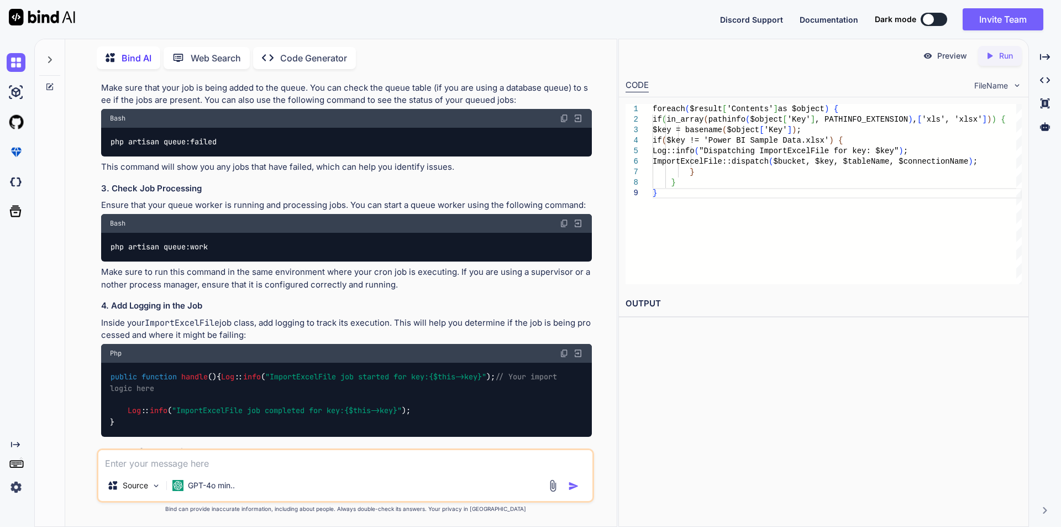
scroll to position [2116, 0]
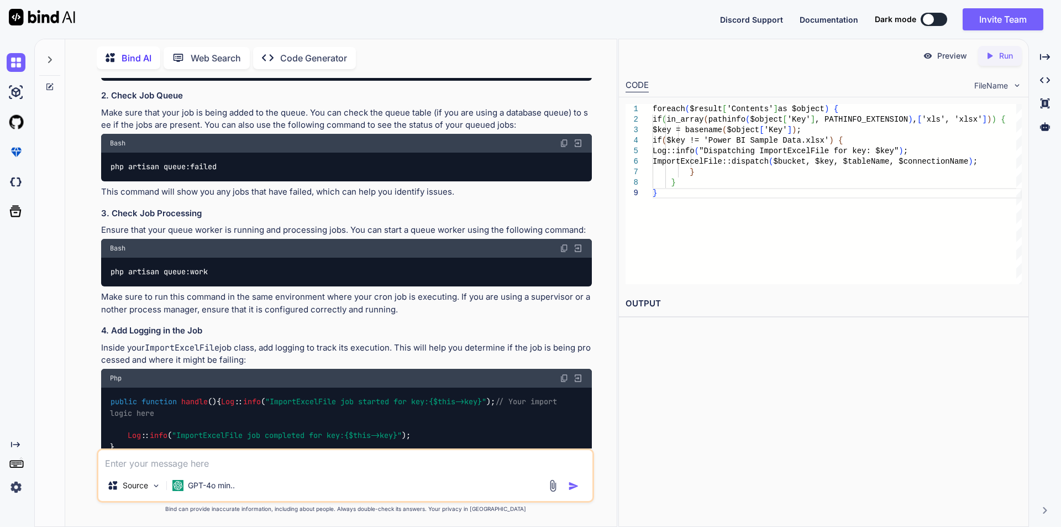
drag, startPoint x: 187, startPoint y: 224, endPoint x: 427, endPoint y: 224, distance: 239.9
click at [427, 81] on div "foreach ( $result [ 'Contents' ] as $object ) { if ( in_array ( pathinfo ( $obj…" at bounding box center [346, 33] width 491 height 97
copy code "info ( "Dispatching ImportExcelFile for key: $key " );"
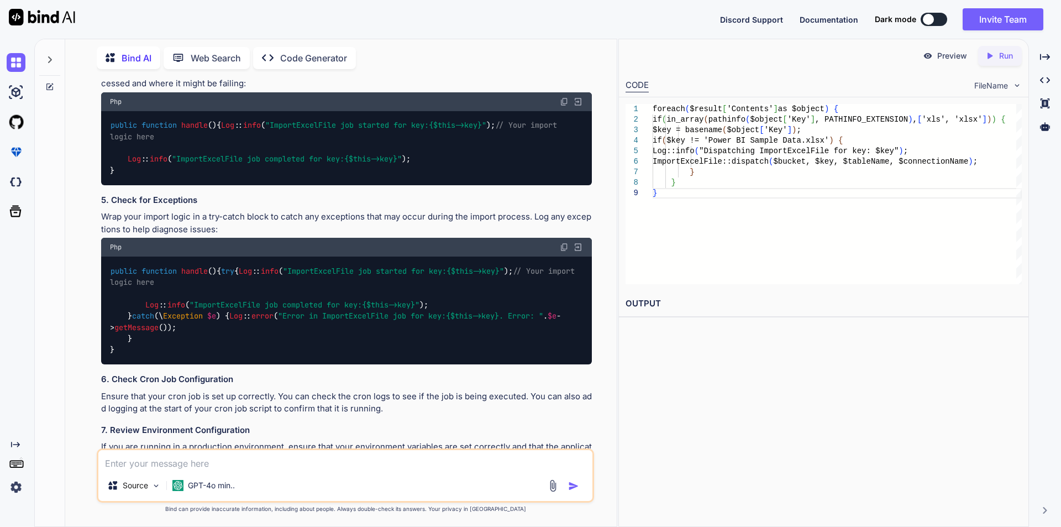
scroll to position [2447, 0]
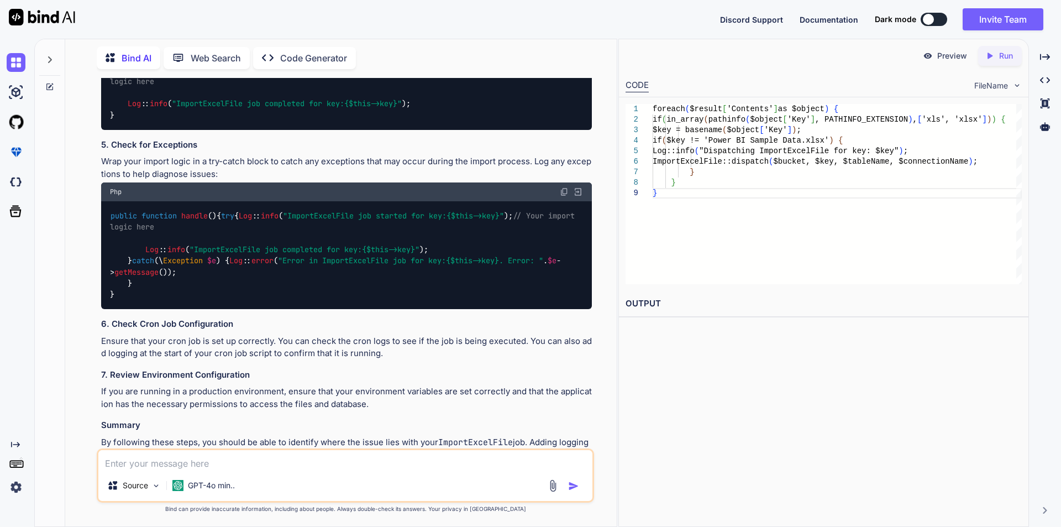
drag, startPoint x: 129, startPoint y: 297, endPoint x: 418, endPoint y: 292, distance: 289.2
click at [418, 130] on div "public function handle ( ) { Log :: info ( "ImportExcelFile job started for key…" at bounding box center [346, 93] width 491 height 74
copy code "Log :: info ( "ImportExcelFile job started for key: {$this->key} " );"
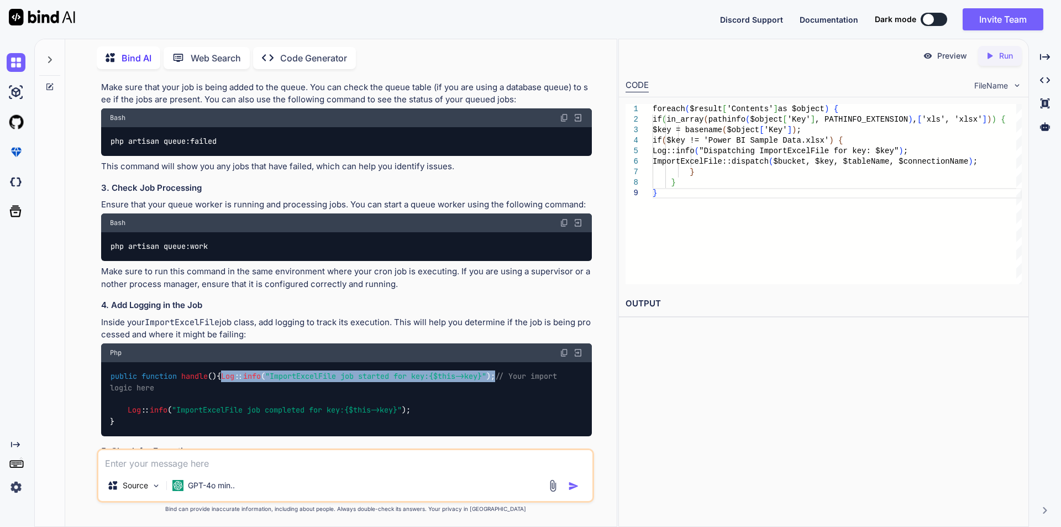
scroll to position [2116, 0]
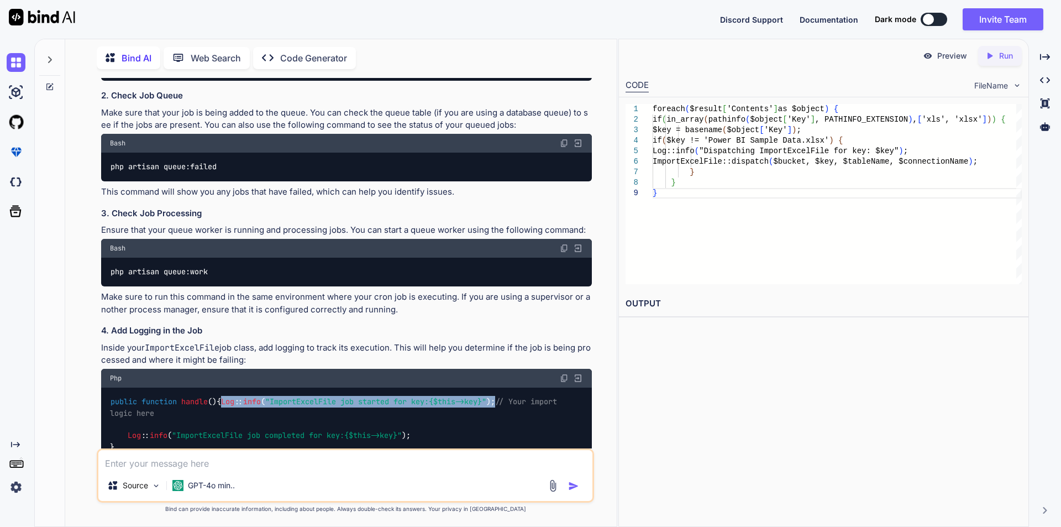
click at [566, 148] on img at bounding box center [564, 143] width 9 height 9
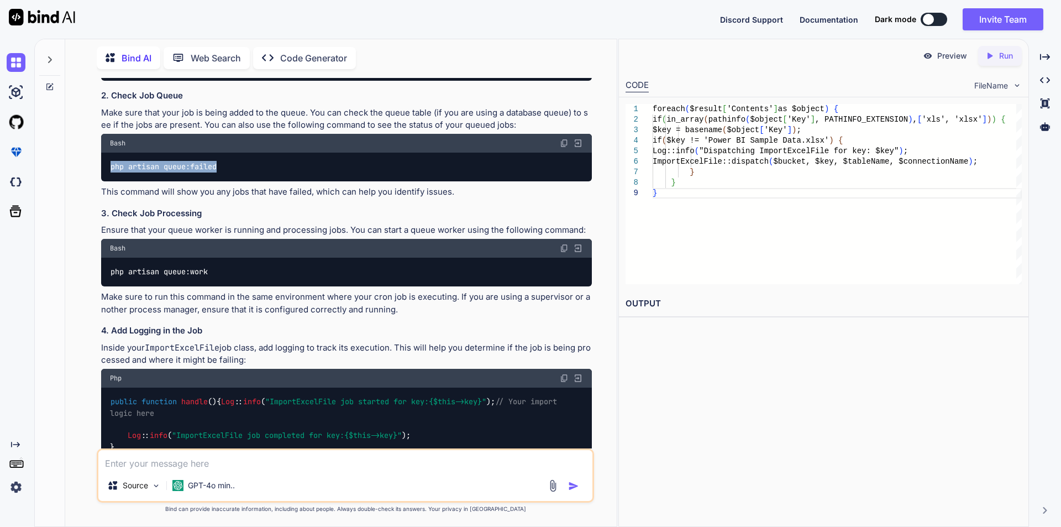
drag, startPoint x: 112, startPoint y: 369, endPoint x: 222, endPoint y: 365, distance: 110.1
click at [222, 181] on div "php artisan queue:failed" at bounding box center [346, 167] width 491 height 29
copy code "php artisan queue:failed"
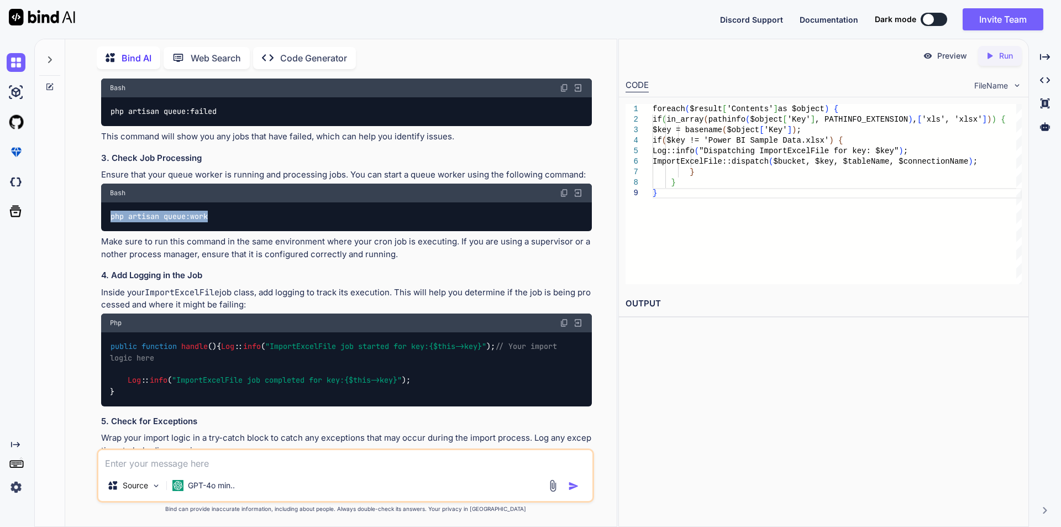
drag, startPoint x: 111, startPoint y: 419, endPoint x: 211, endPoint y: 418, distance: 99.5
click at [211, 231] on div "php artisan queue:work" at bounding box center [346, 216] width 491 height 29
copy code "php artisan queue:work"
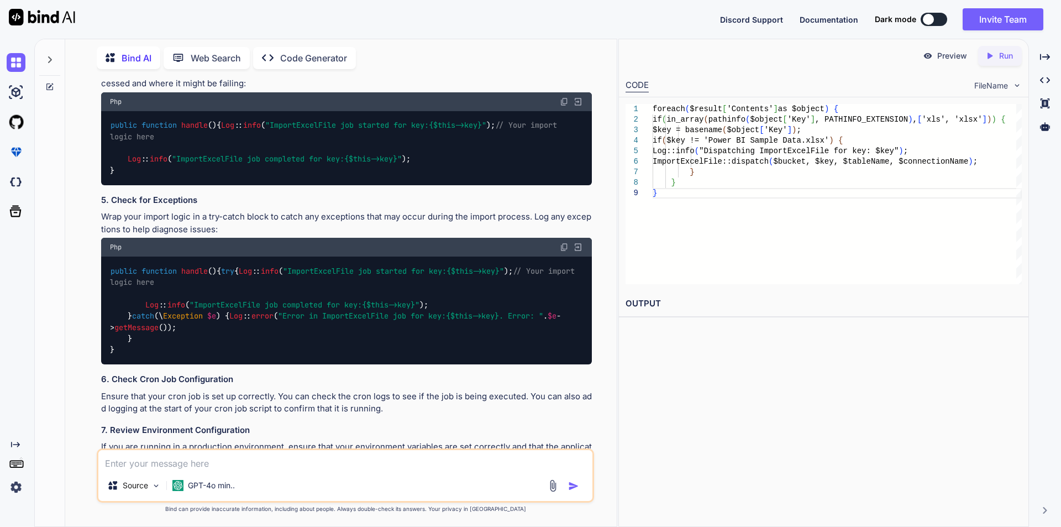
scroll to position [2447, 0]
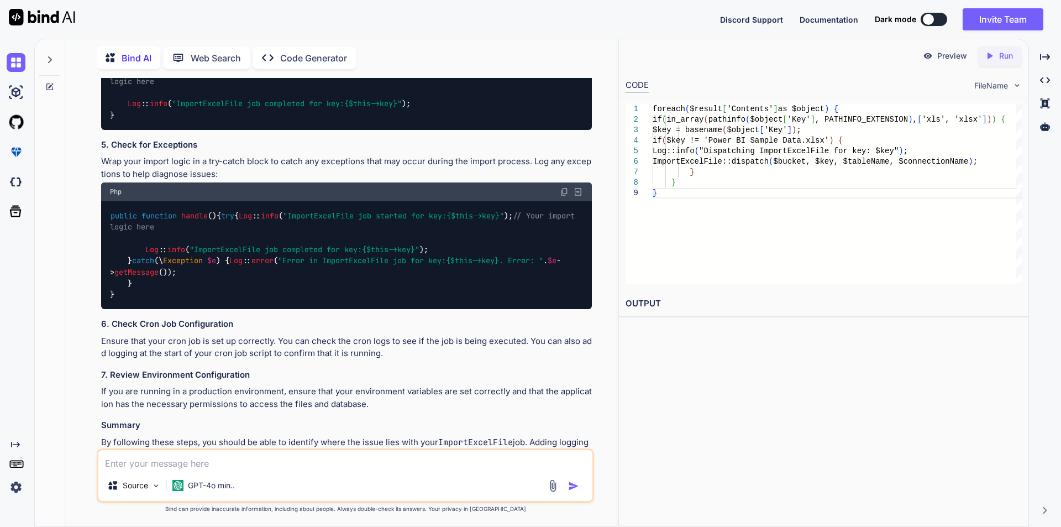
drag, startPoint x: 128, startPoint y: 292, endPoint x: 431, endPoint y: 293, distance: 302.4
click at [431, 130] on div "public function handle ( ) { Log :: info ( "ImportExcelFile job started for key…" at bounding box center [346, 93] width 491 height 74
copy code "Log :: info ( "ImportExcelFile job started for key: {$this->key} " );"
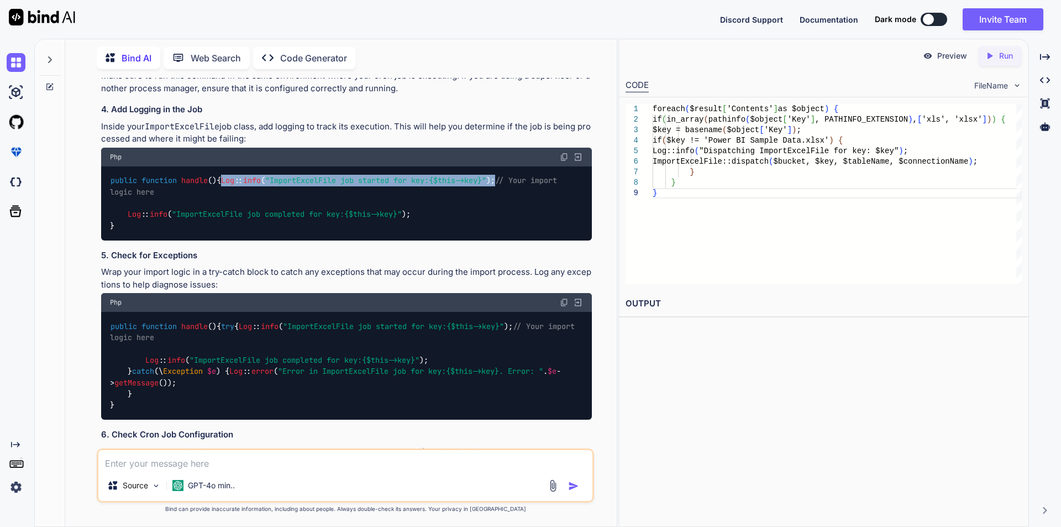
scroll to position [2392, 0]
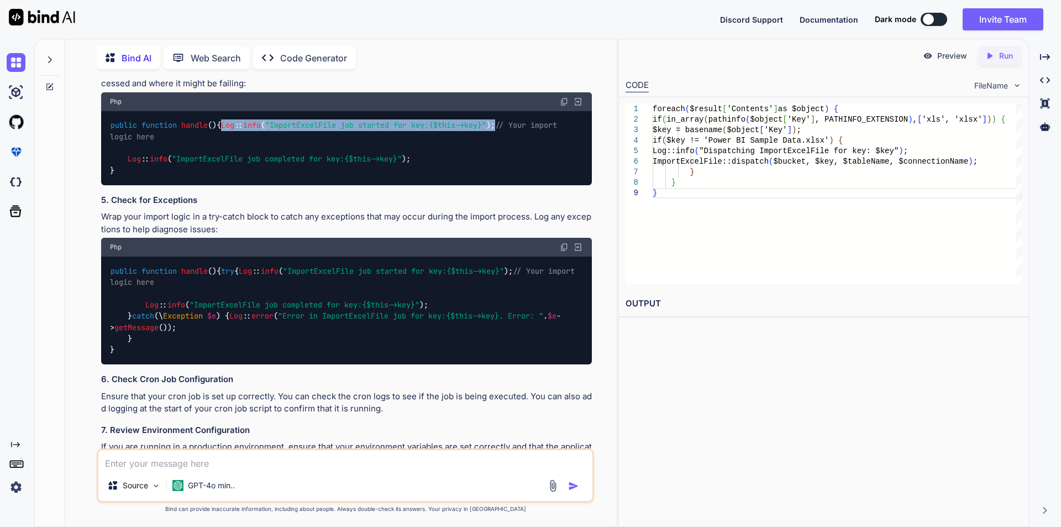
click at [469, 185] on div "public function handle ( ) { Log :: info ( "ImportExcelFile job started for key…" at bounding box center [346, 148] width 491 height 74
drag, startPoint x: 128, startPoint y: 349, endPoint x: 440, endPoint y: 348, distance: 311.8
click at [440, 185] on div "public function handle ( ) { Log :: info ( "ImportExcelFile job started for key…" at bounding box center [346, 148] width 491 height 74
copy code "Log :: info ( "ImportExcelFile job started for key: {$this->key} " );"
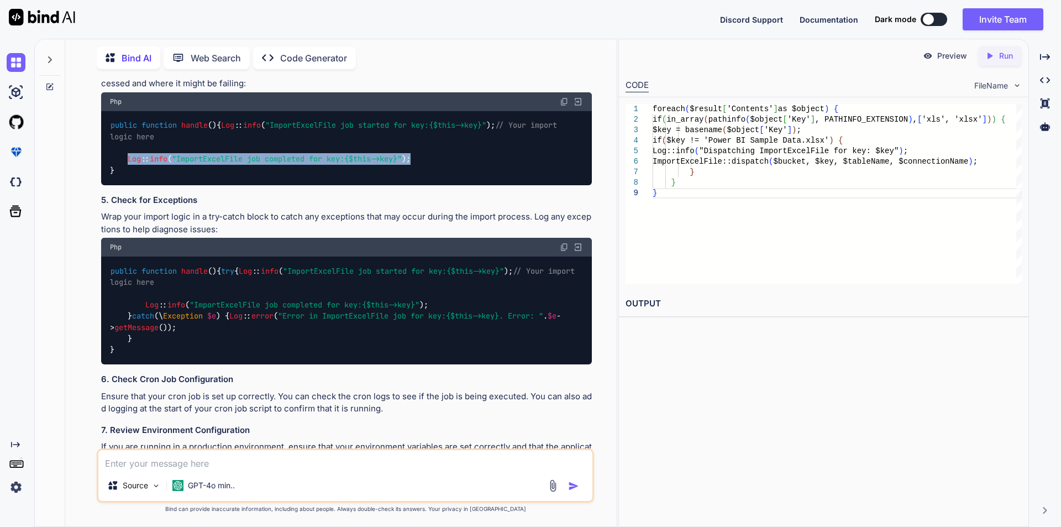
drag, startPoint x: 128, startPoint y: 392, endPoint x: 422, endPoint y: 390, distance: 293.6
click at [422, 185] on div "public function handle ( ) { Log :: info ( "ImportExcelFile job started for key…" at bounding box center [346, 148] width 491 height 74
copy code "Log :: info ( "ImportExcelFile job completed for key: {$this->key} " );"
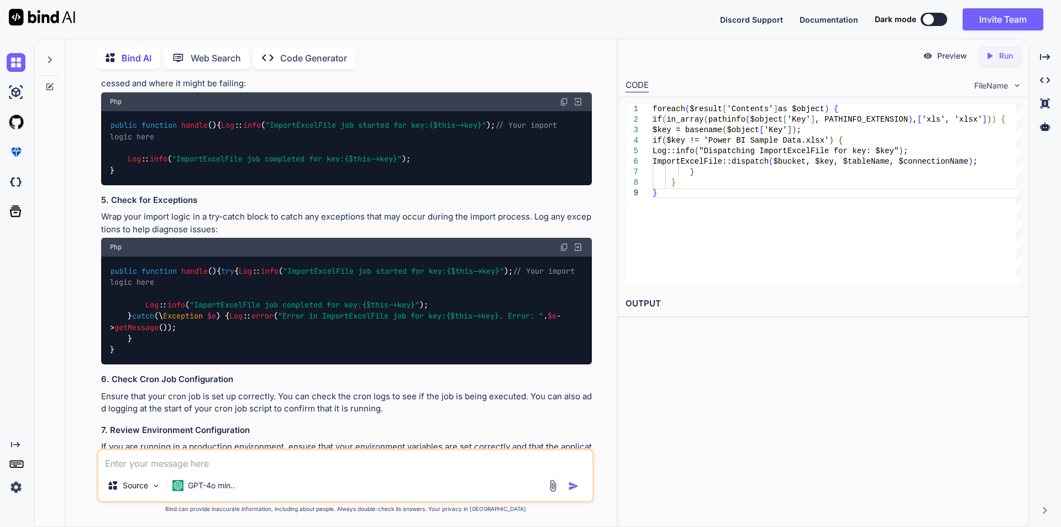
click at [164, 468] on textarea at bounding box center [345, 460] width 494 height 20
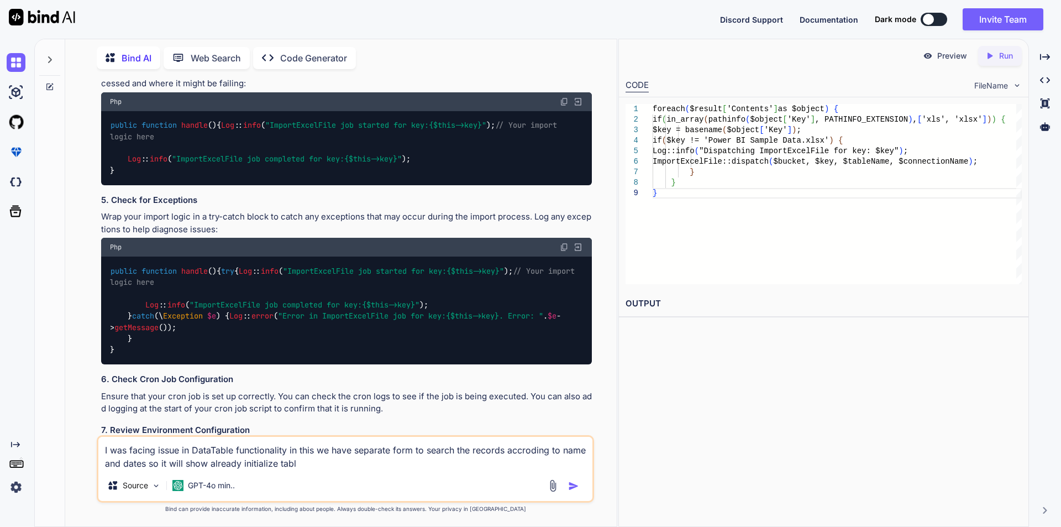
type textarea "I was facing issue in DataTable functionality in this we have separate form to …"
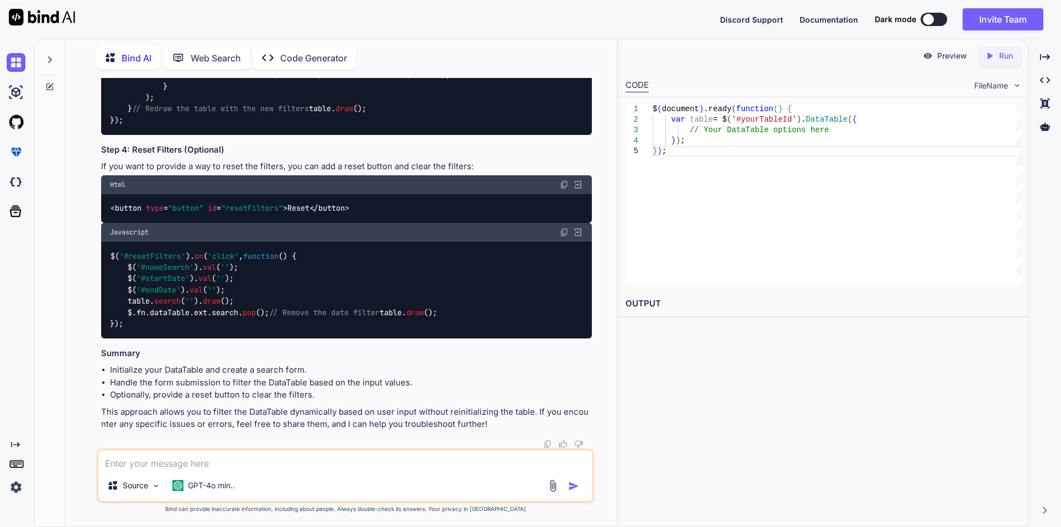
scroll to position [3542, 0]
click at [146, 126] on code "$( '#searchForm' ). on ( 'submit' , function ( e ) { e. preventDefault (); // P…" at bounding box center [344, 35] width 469 height 181
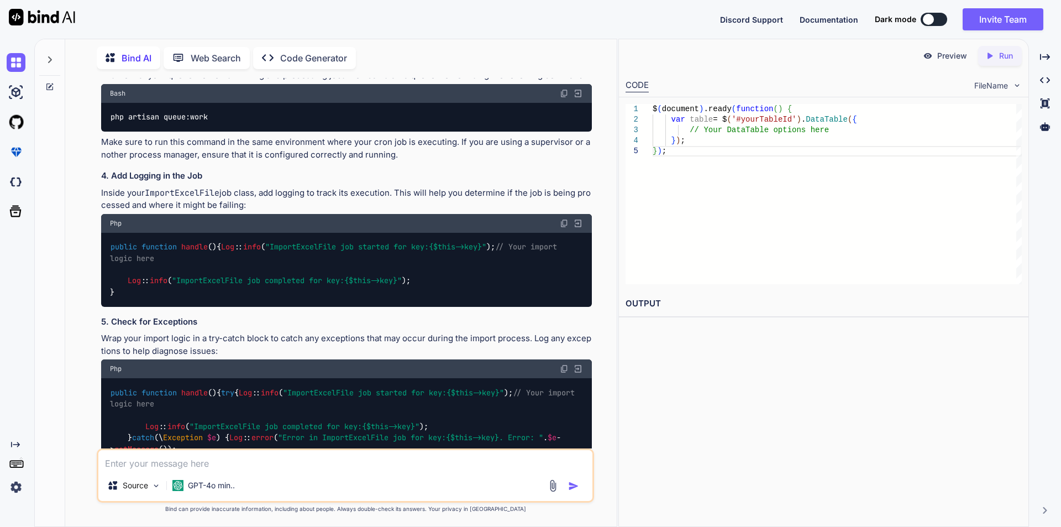
scroll to position [2215, 0]
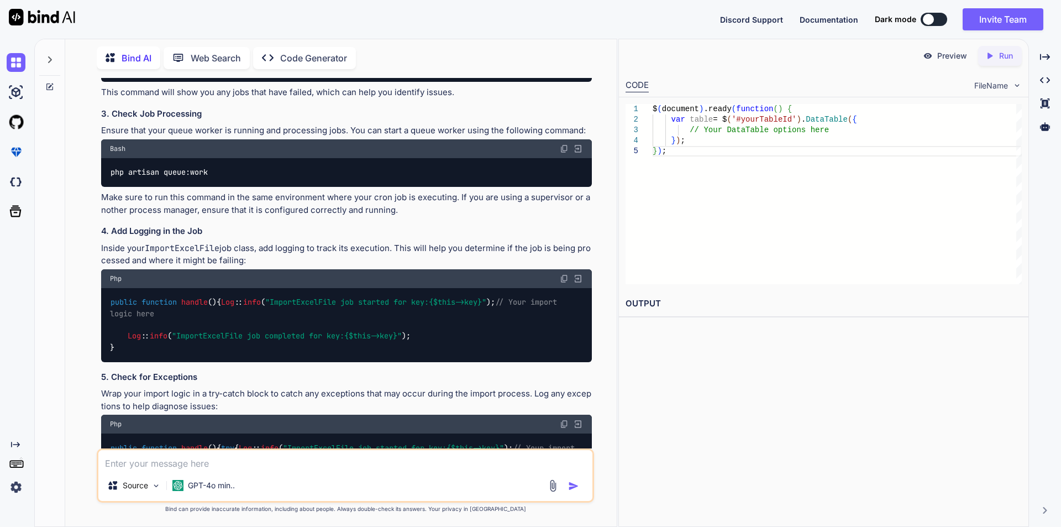
click at [199, 460] on textarea at bounding box center [345, 460] width 494 height 20
type textarea "can we import the excel file into the database which stored in S3 bucket withou…"
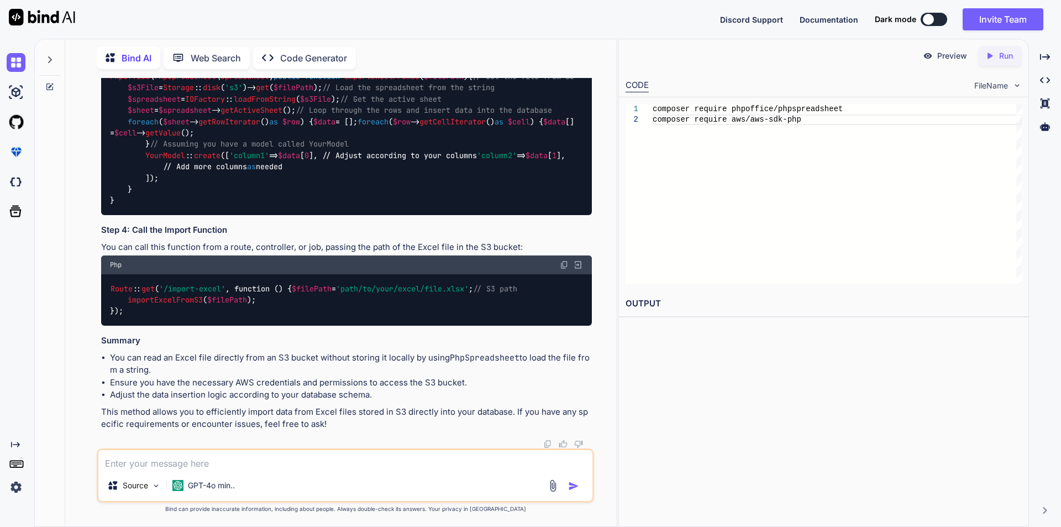
scroll to position [4693, 0]
click at [275, 463] on textarea at bounding box center [345, 460] width 494 height 20
type textarea "t"
type textarea "currently we are using Maatwebsite"
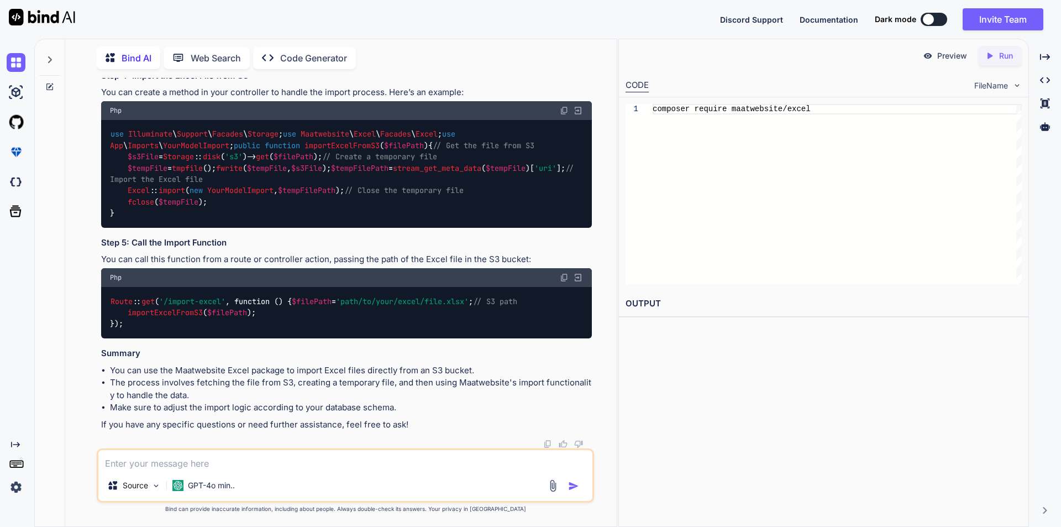
scroll to position [5938, 0]
click at [373, 466] on textarea at bounding box center [345, 460] width 494 height 20
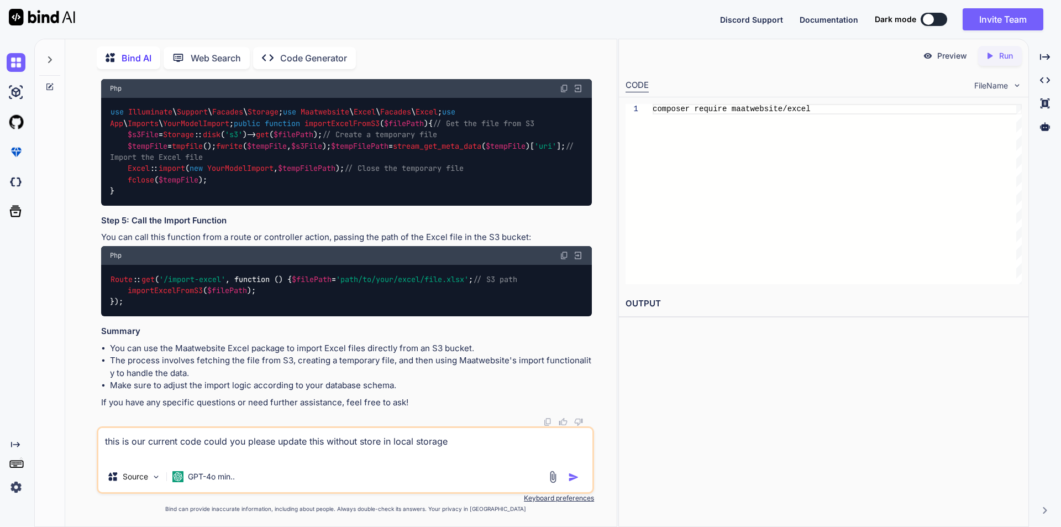
paste textarea "$tableName = $this->tableName; $key = $this->key; $bkey = 'Power-Bi/'.$key; $re…"
type textarea "this is our current code could you please update this without store in local st…"
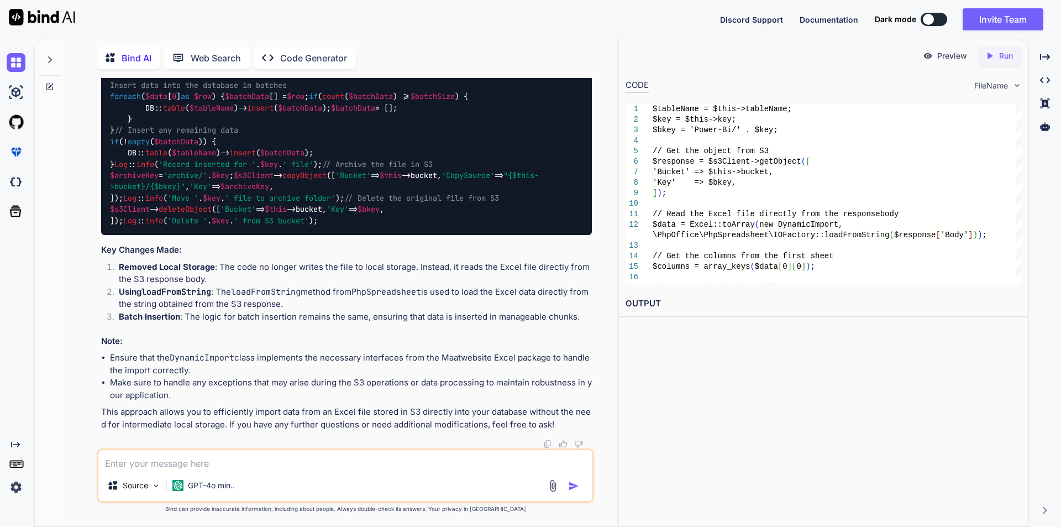
scroll to position [6755, 0]
drag, startPoint x: 114, startPoint y: 198, endPoint x: 266, endPoint y: 201, distance: 151.5
click at [266, 45] on span "\PhpOffice\PhpSpreadsheet\IOFactory" at bounding box center [249, 40] width 155 height 10
copy span "PhpOffice\PhpSpreadsheet\IOFactory"
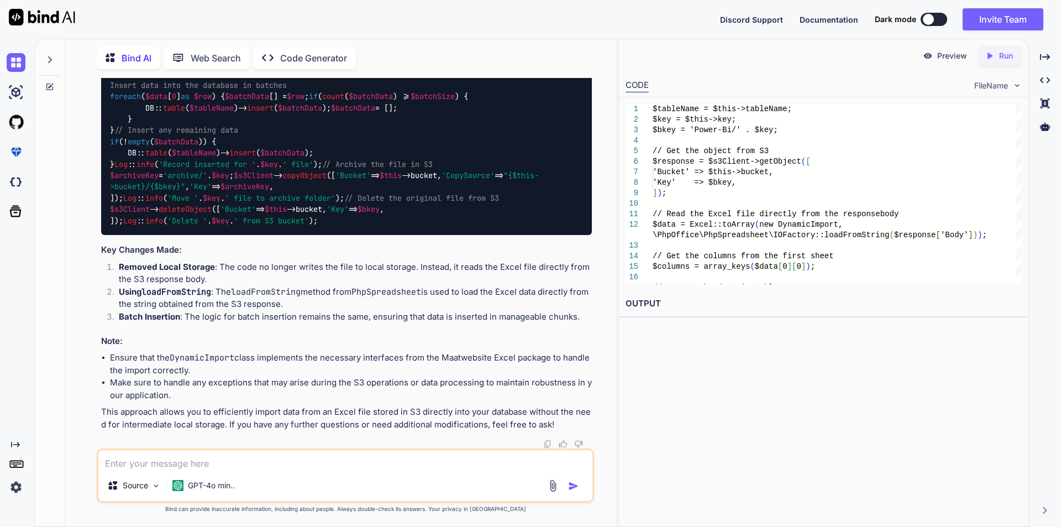
click at [185, 458] on textarea at bounding box center [345, 460] width 494 height 20
paste textarea "PhpOffice\PhpSpreadsheet\IOFactory"
type textarea "we are using Maatwebsite but in this you have use PhpOffice\PhpSpreadsheet\IOFa…"
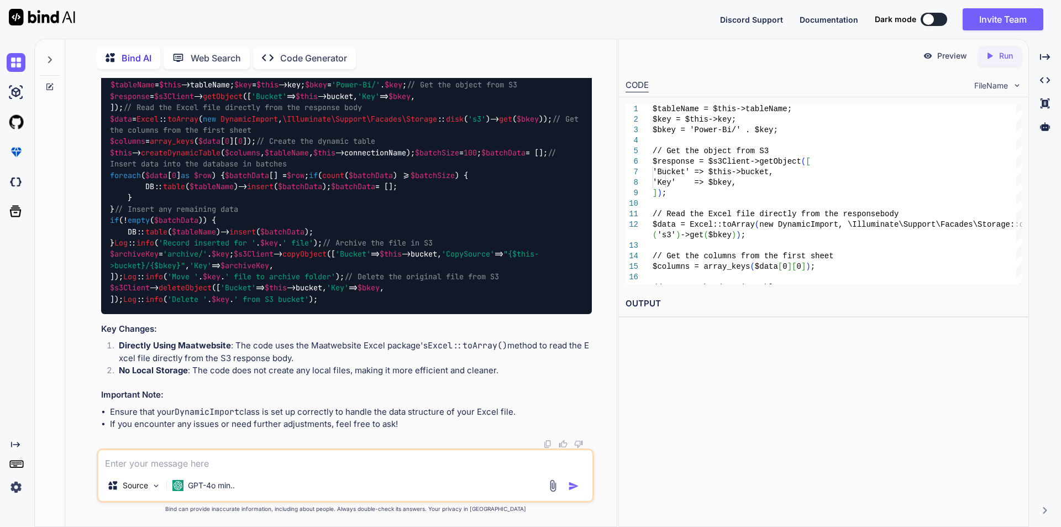
scroll to position [7642, 0]
drag, startPoint x: 111, startPoint y: 160, endPoint x: 234, endPoint y: 385, distance: 256.3
click at [234, 314] on div "$tableName = $this ->tableName; $key = $this ->key; $bkey = 'Power-Bi/' . $key …" at bounding box center [346, 192] width 491 height 243
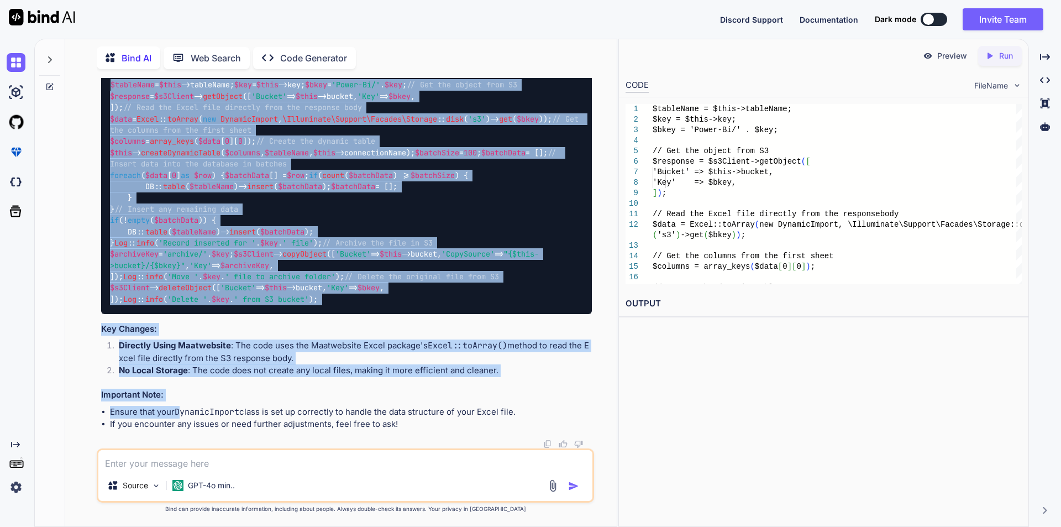
scroll to position [8089, 0]
